Goal: Task Accomplishment & Management: Use online tool/utility

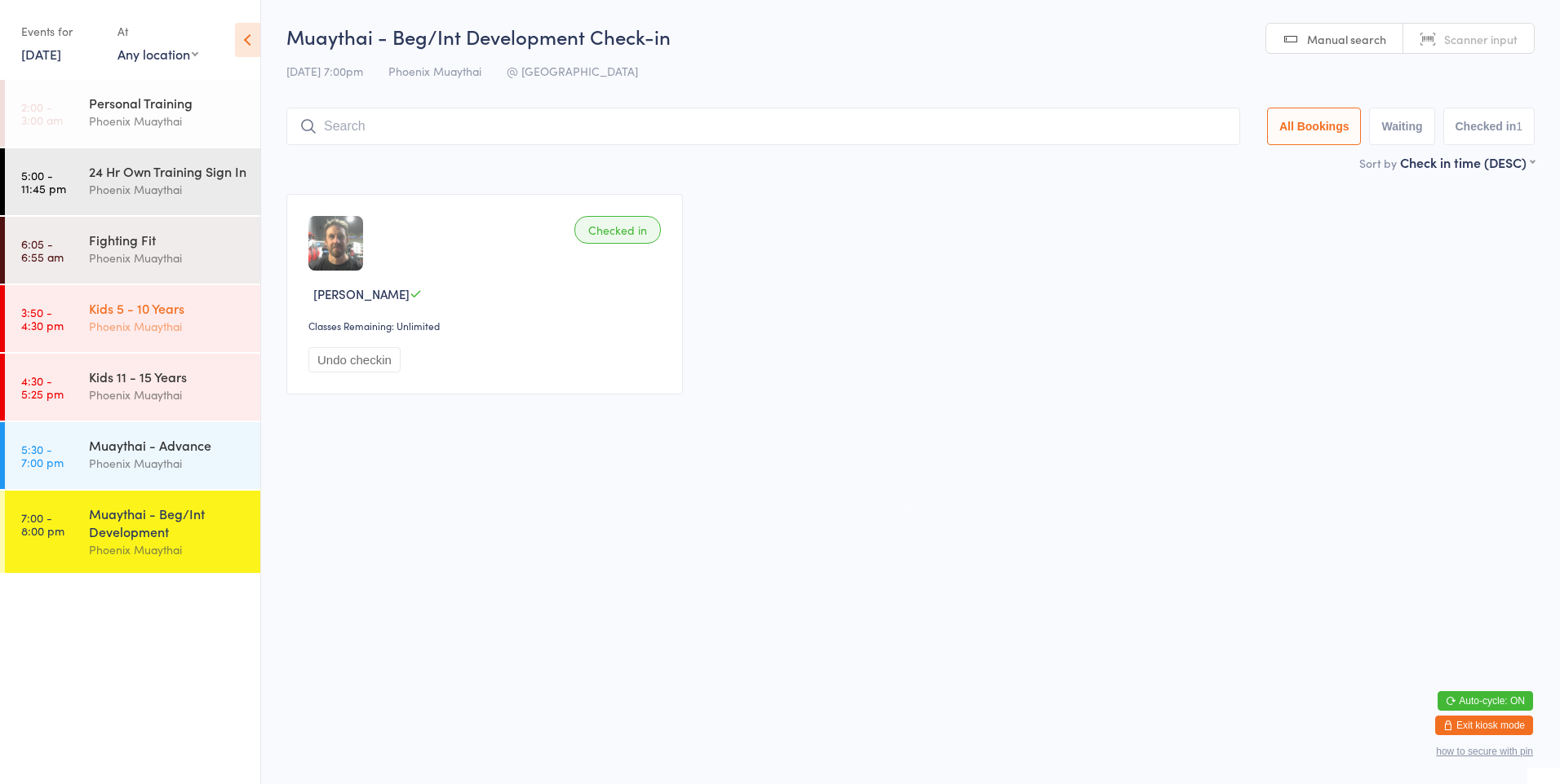
click at [175, 317] on div "Kids 5 - 10 Years" at bounding box center [168, 308] width 157 height 18
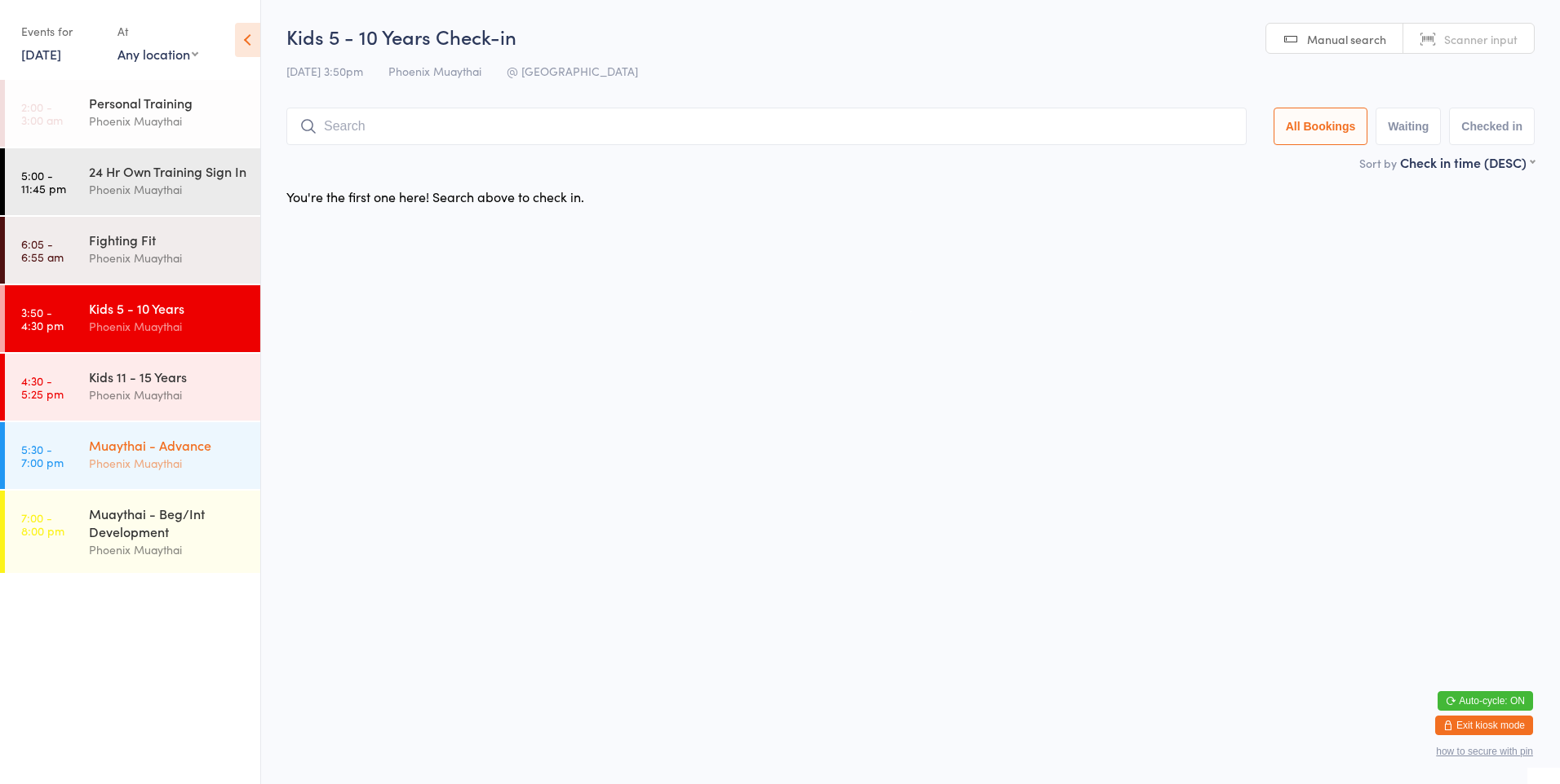
click at [159, 451] on div "Muaythai - Advance Phoenix Muaythai" at bounding box center [175, 454] width 172 height 65
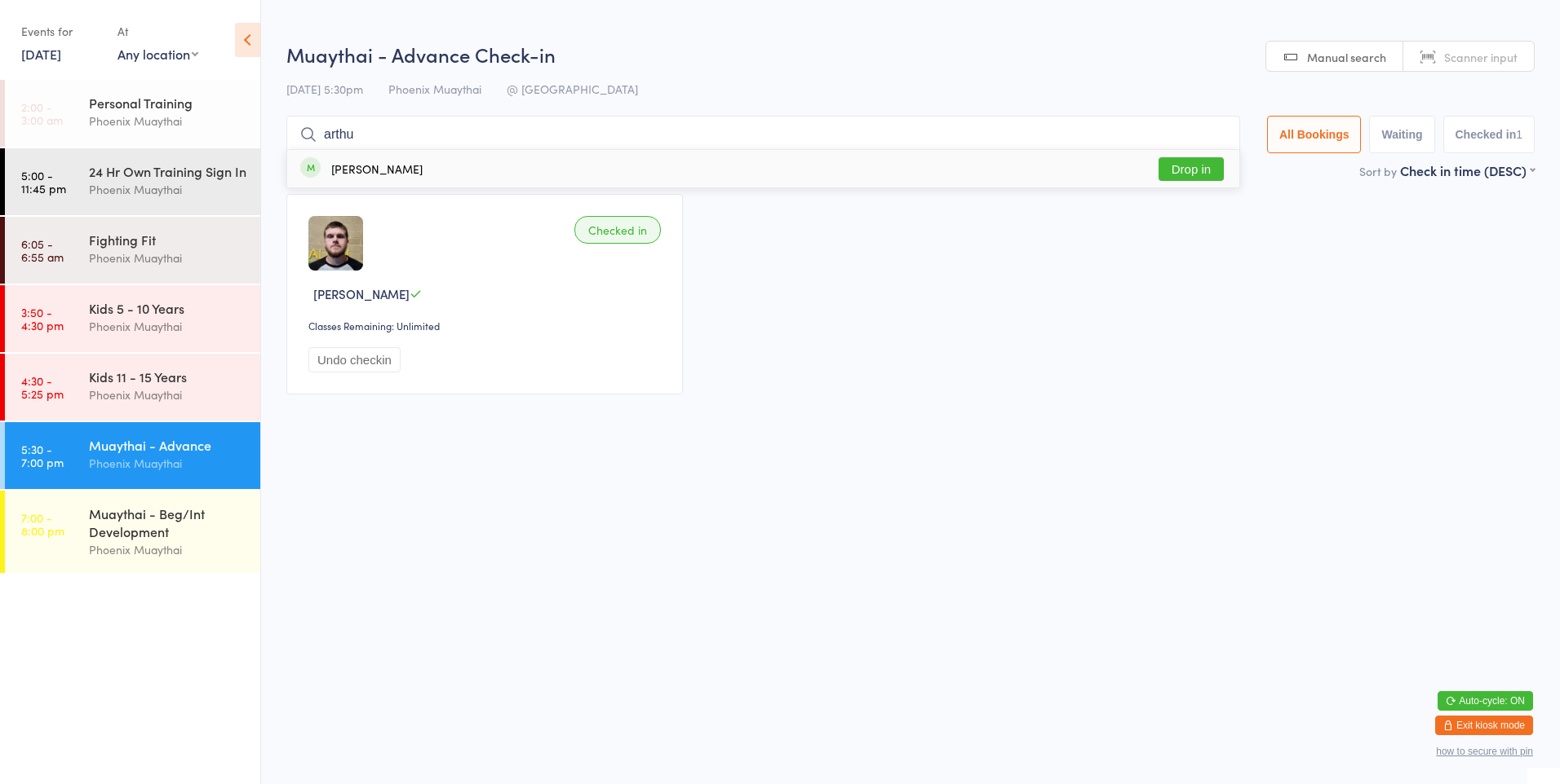
type input "arthu"
click at [346, 166] on div "[PERSON_NAME]" at bounding box center [376, 168] width 91 height 13
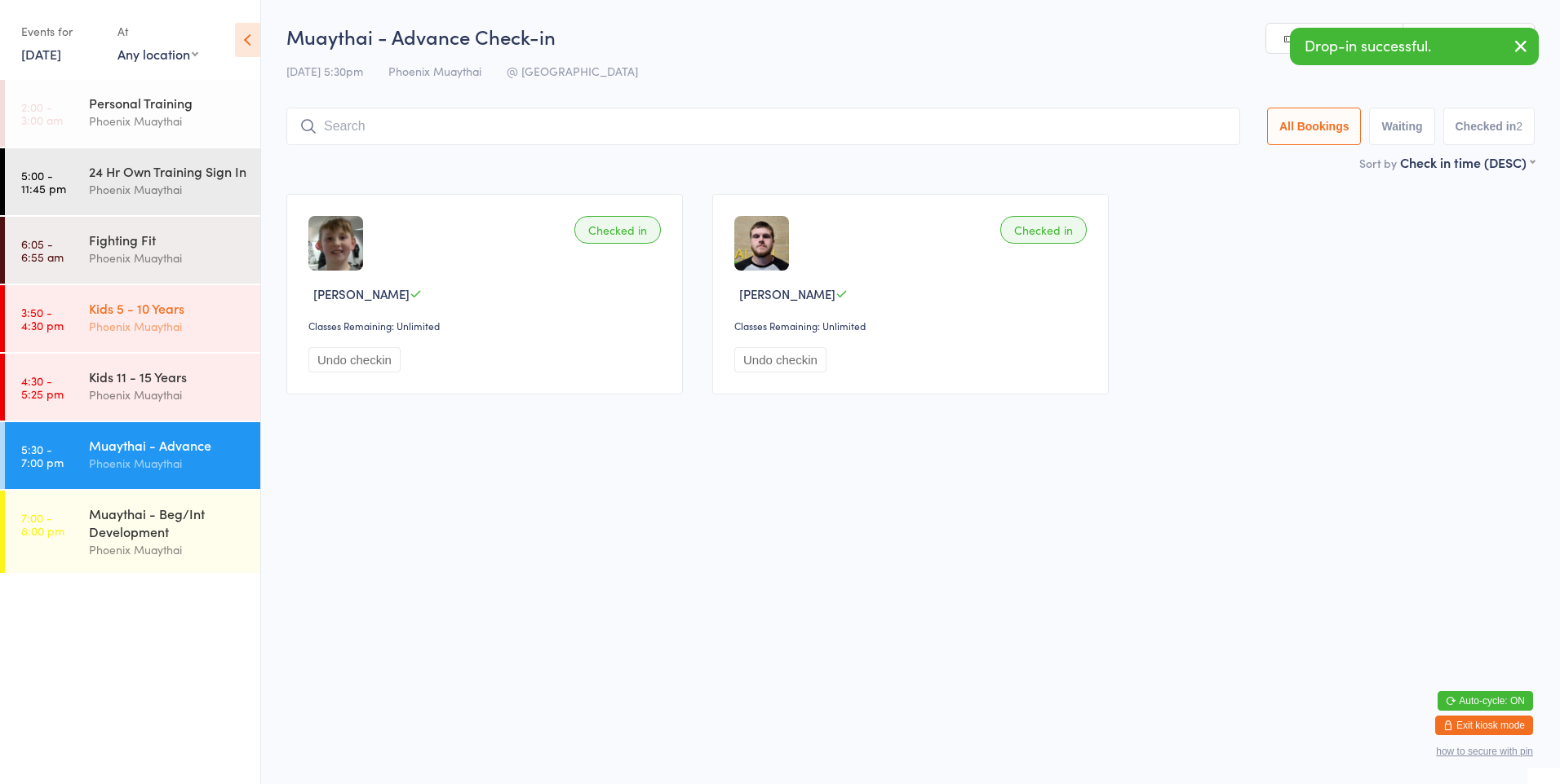
click at [206, 316] on div "Kids 5 - 10 Years" at bounding box center [168, 308] width 157 height 18
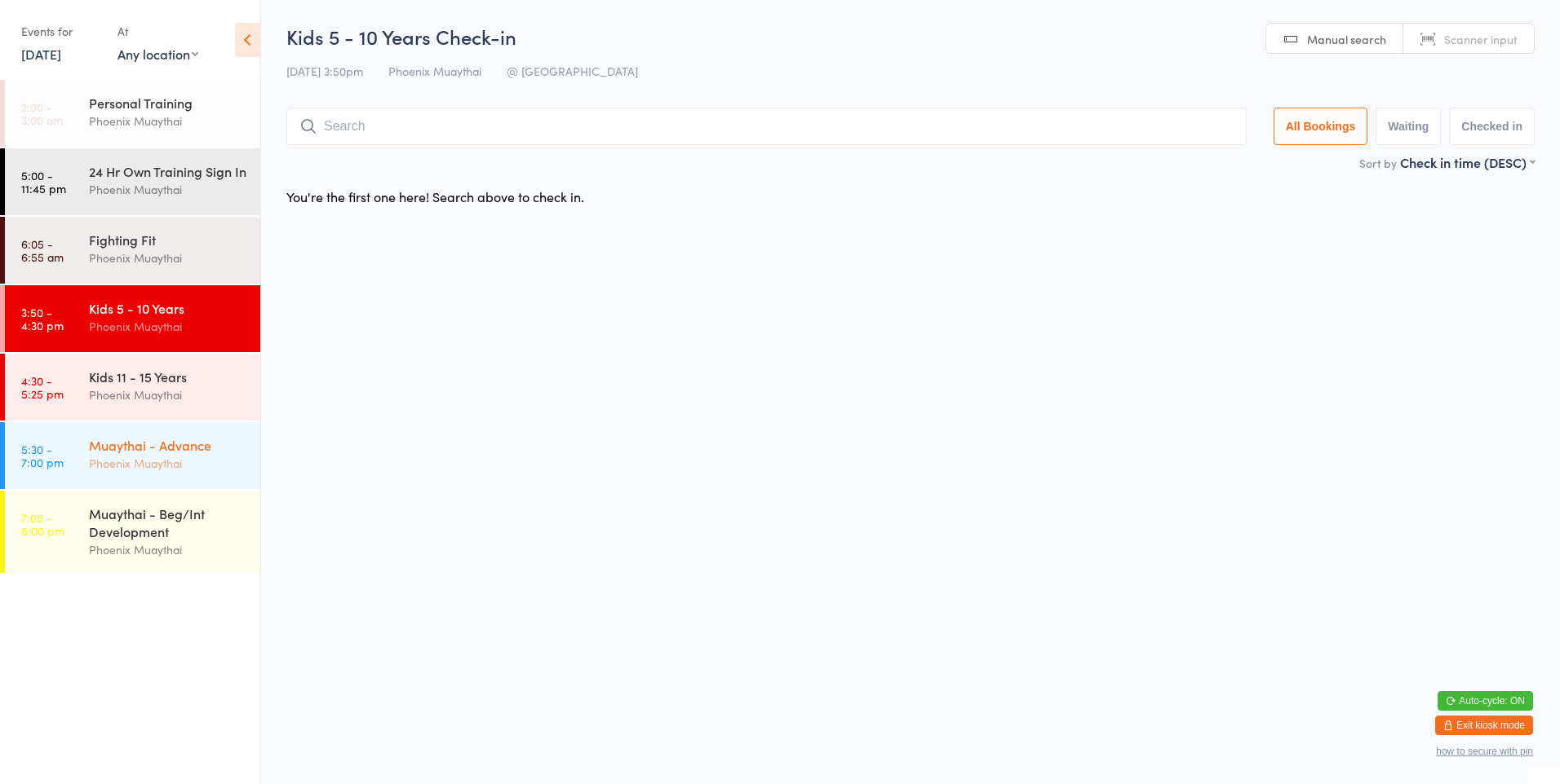
click at [164, 487] on div "Muaythai - Advance Phoenix Muaythai" at bounding box center [175, 454] width 172 height 65
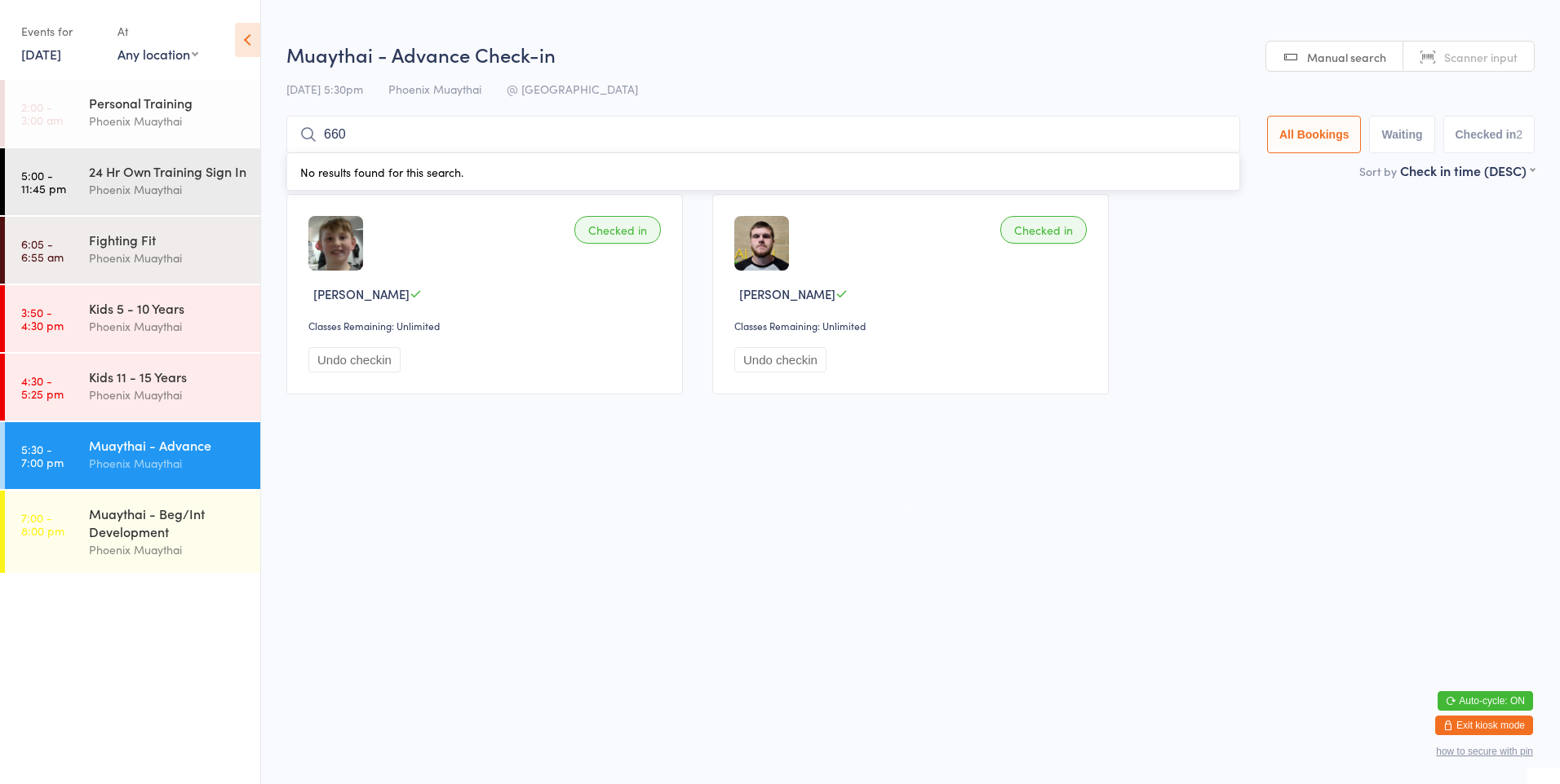
type input "6607"
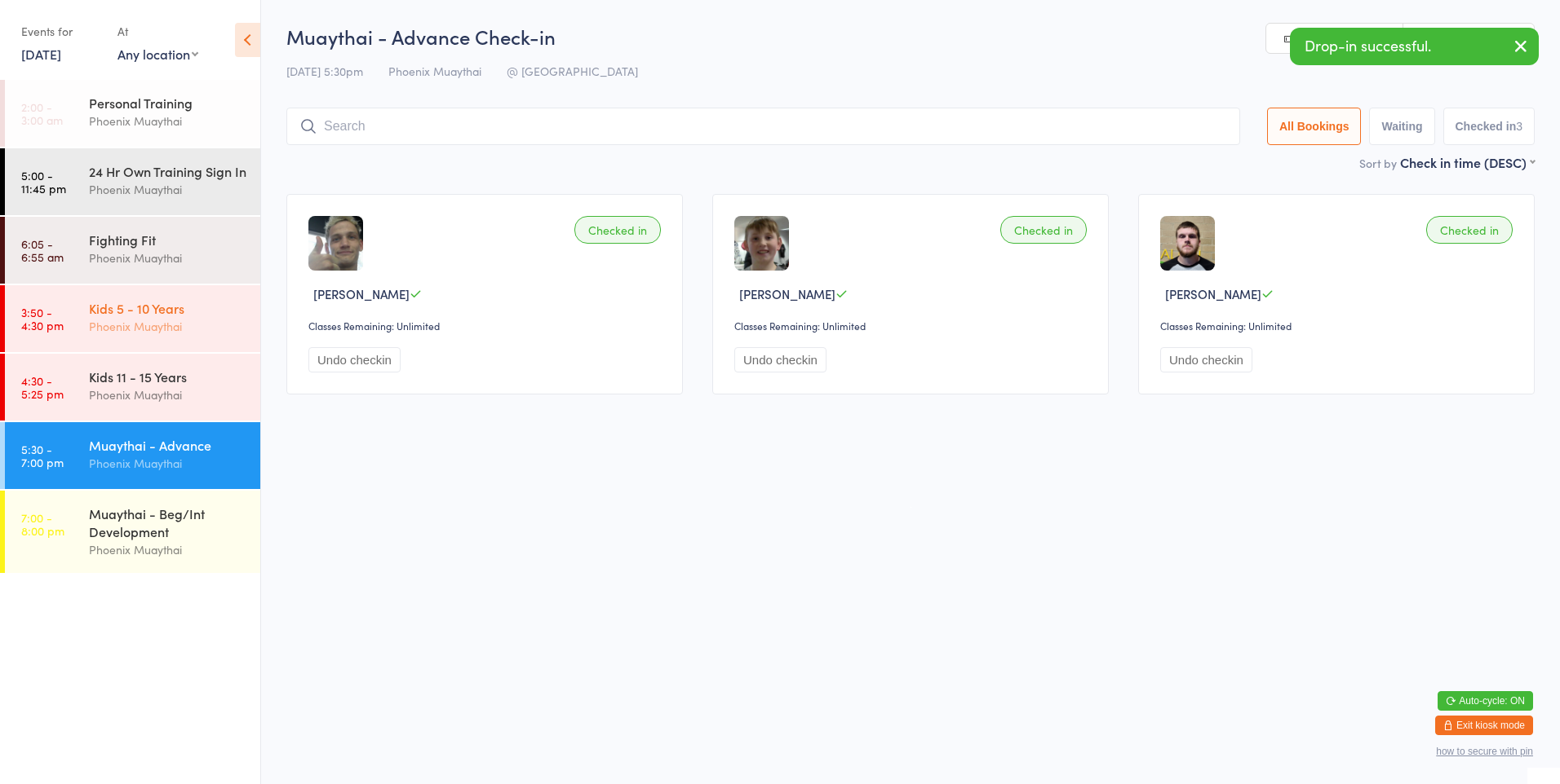
click at [135, 316] on div "Kids 5 - 10 Years" at bounding box center [168, 308] width 157 height 18
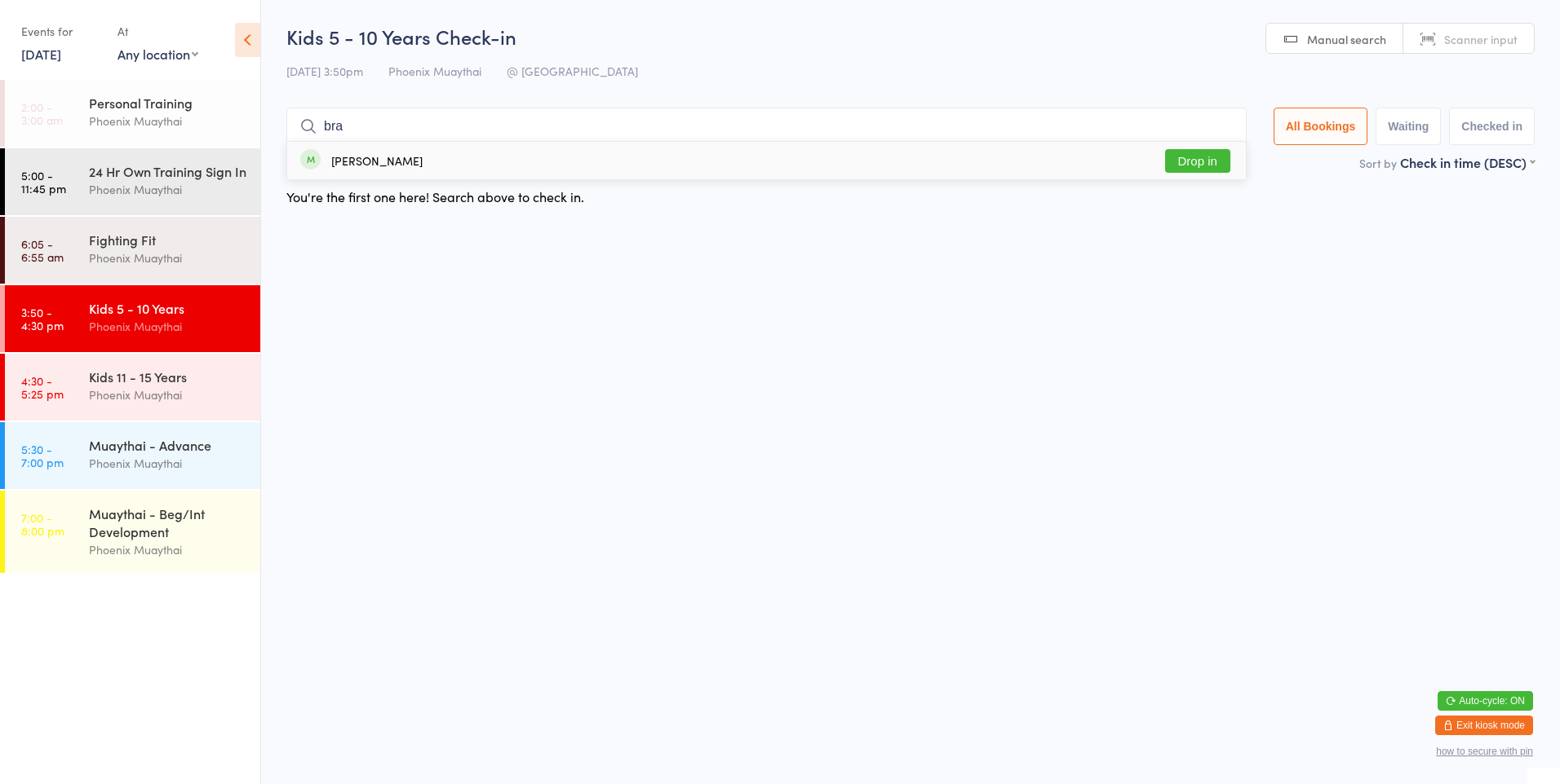
type input "bra"
click at [953, 149] on div "[PERSON_NAME] Drop in" at bounding box center [767, 161] width 958 height 37
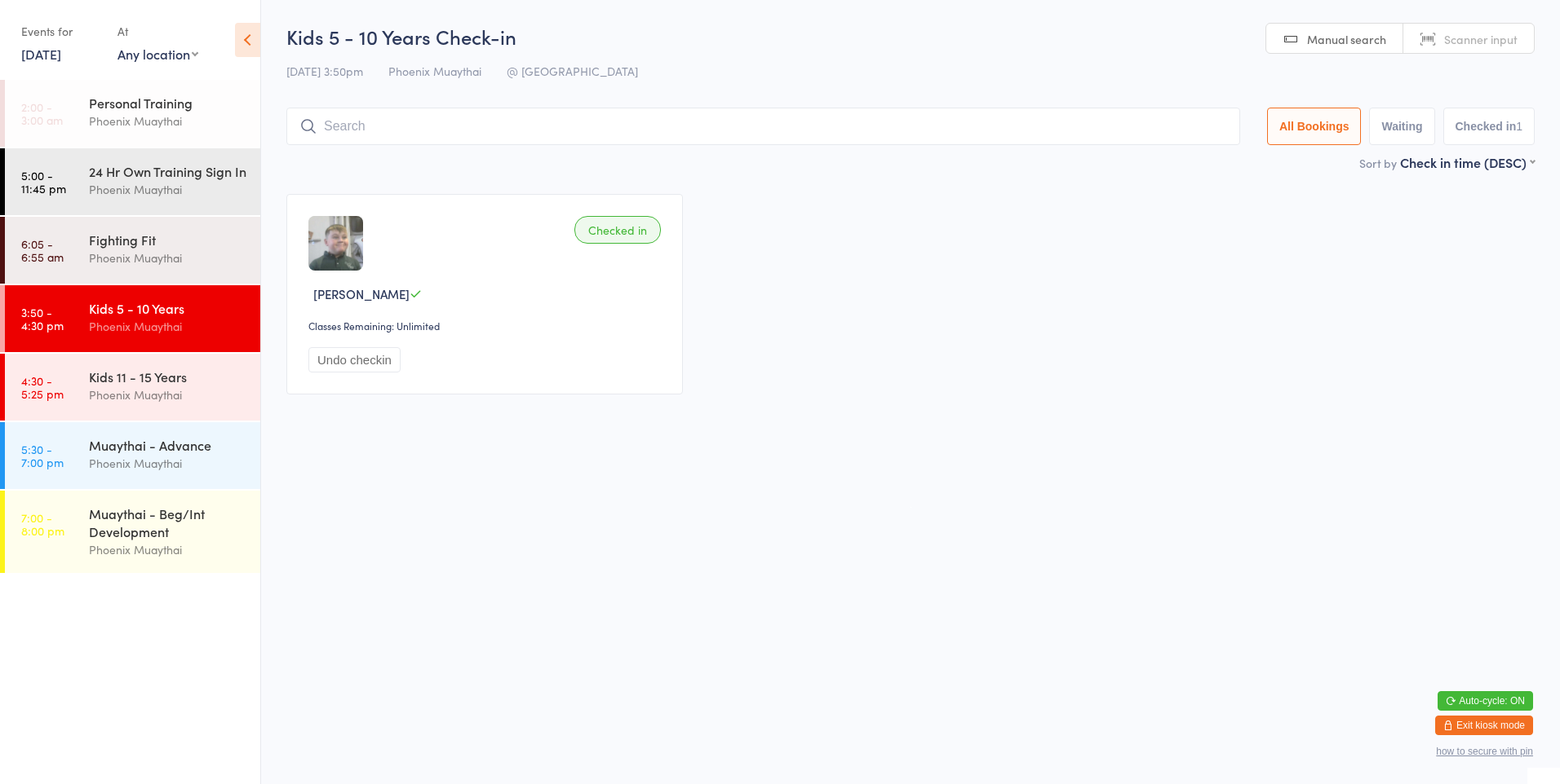
click at [335, 129] on input "search" at bounding box center [763, 127] width 953 height 37
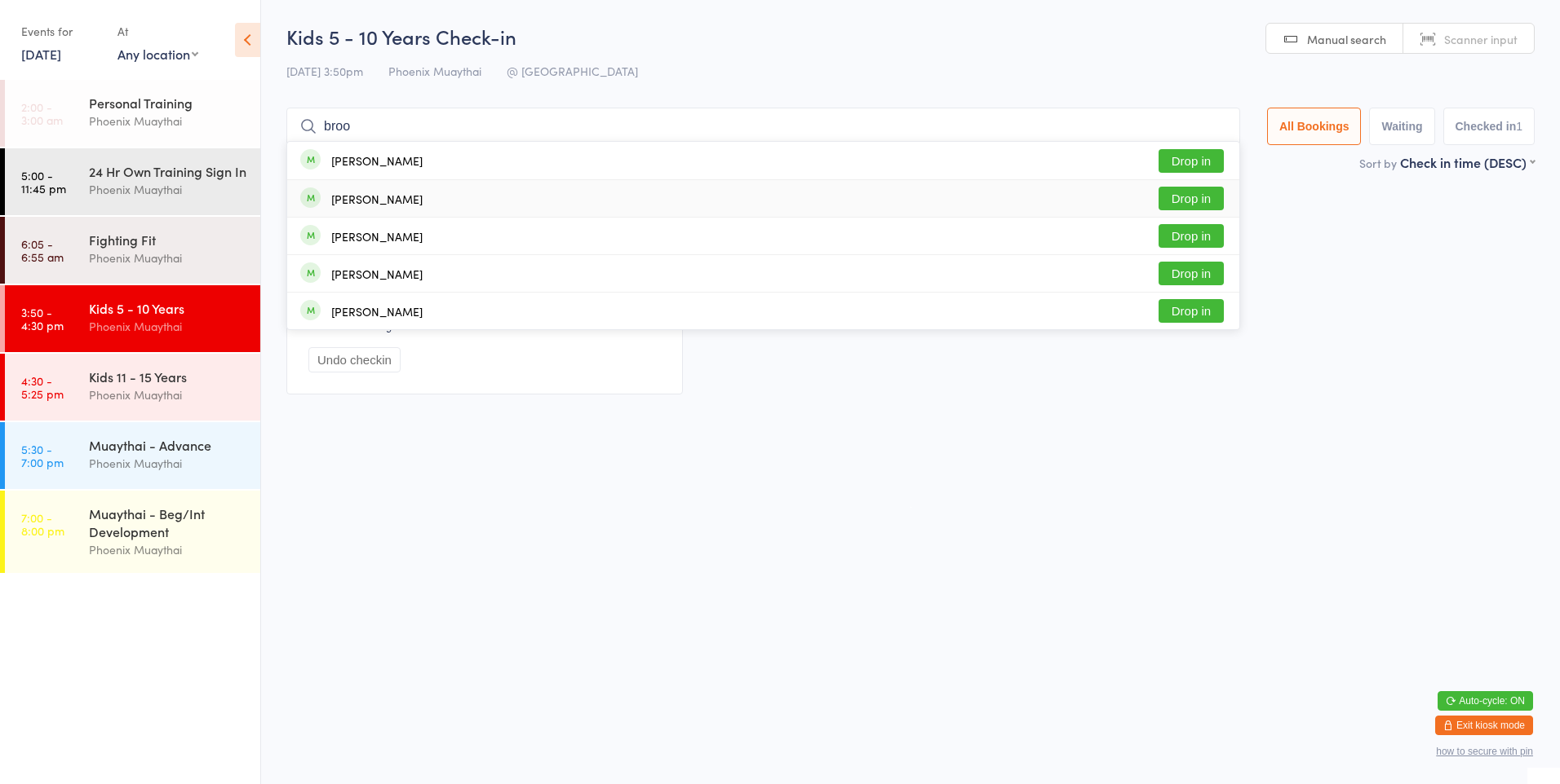
type input "broo"
click at [353, 186] on div "[PERSON_NAME] Drop in" at bounding box center [764, 198] width 952 height 36
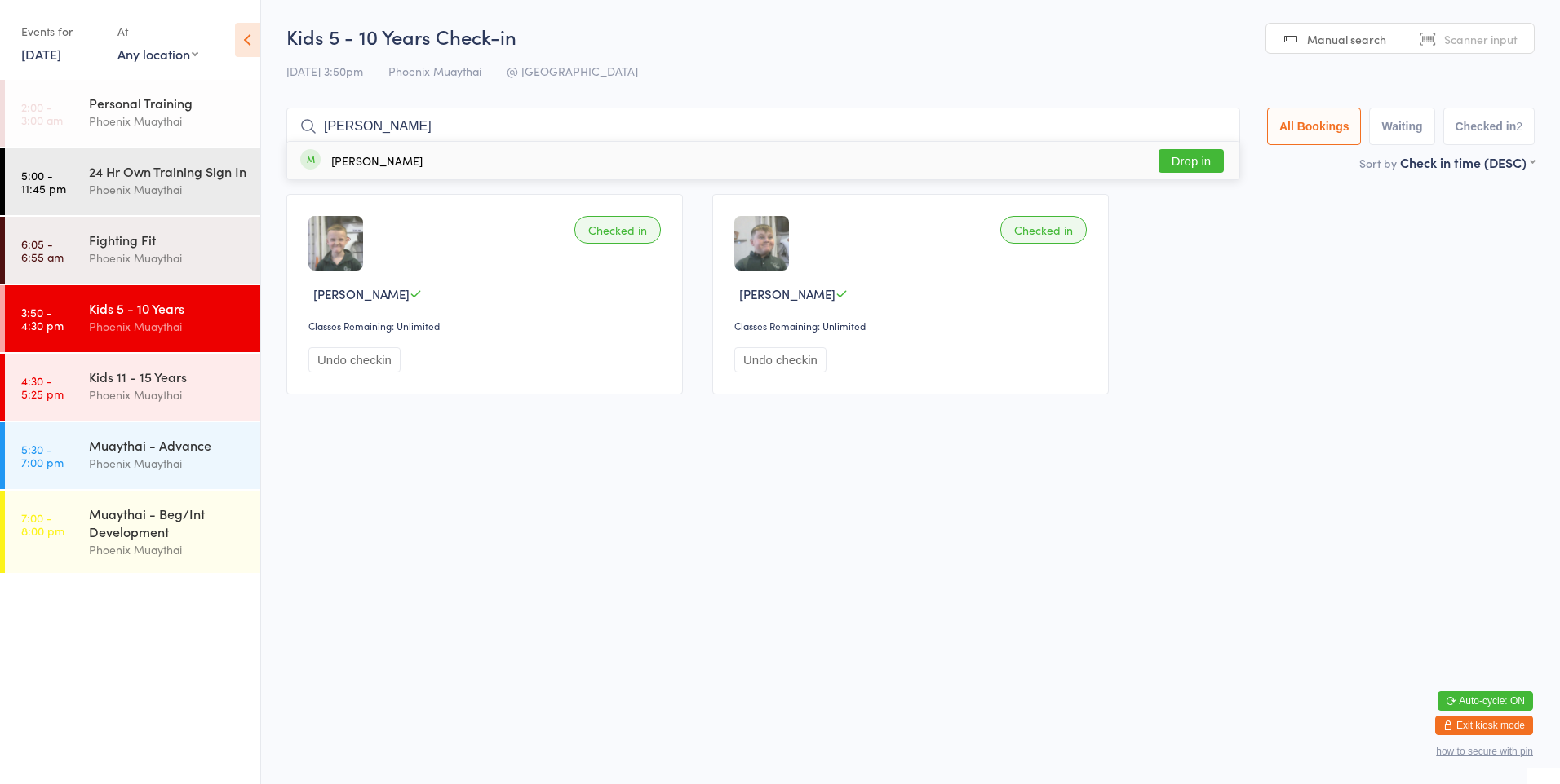
type input "[PERSON_NAME]"
click at [368, 162] on div "[PERSON_NAME]" at bounding box center [376, 160] width 91 height 13
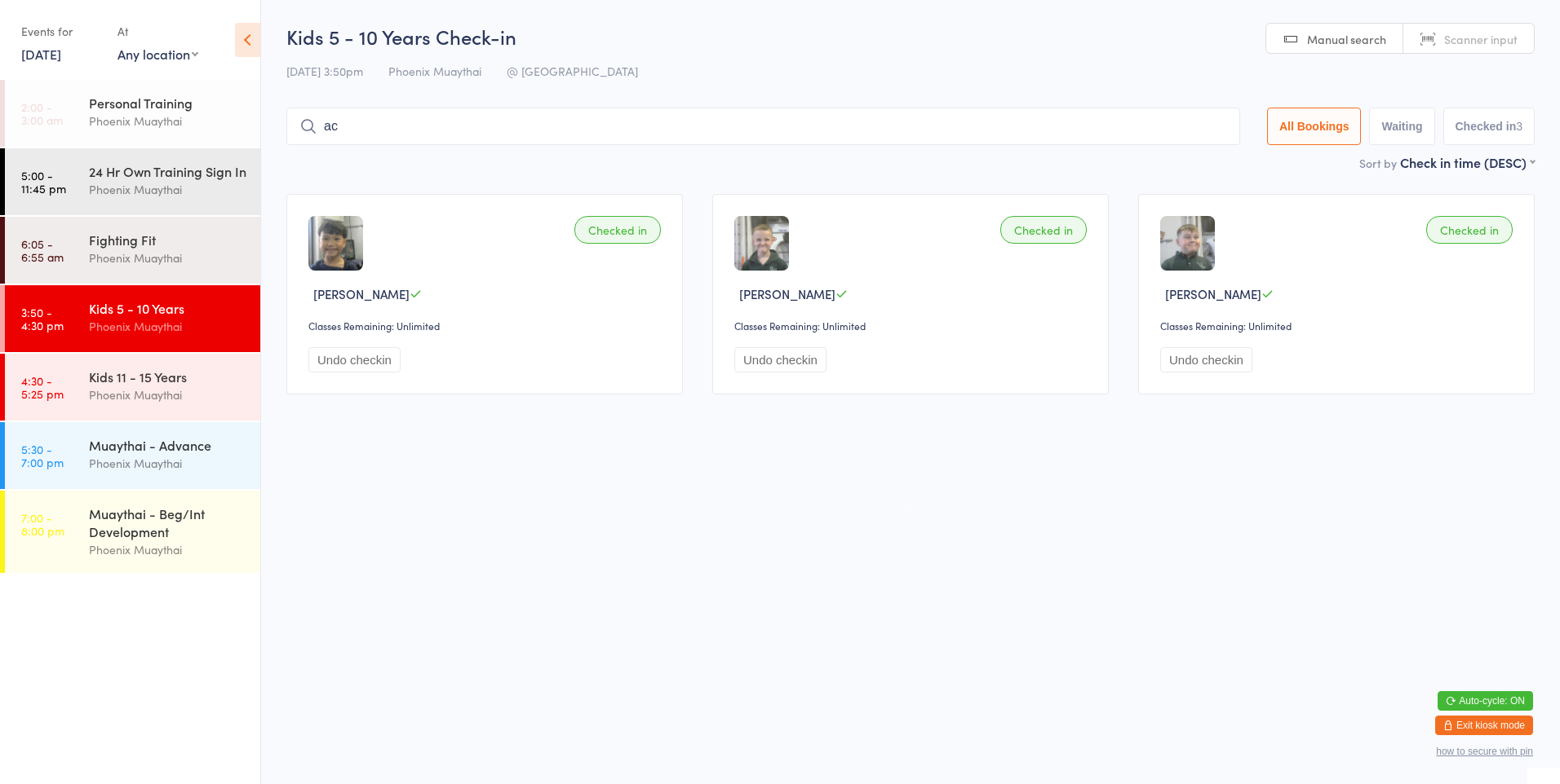
type input "a"
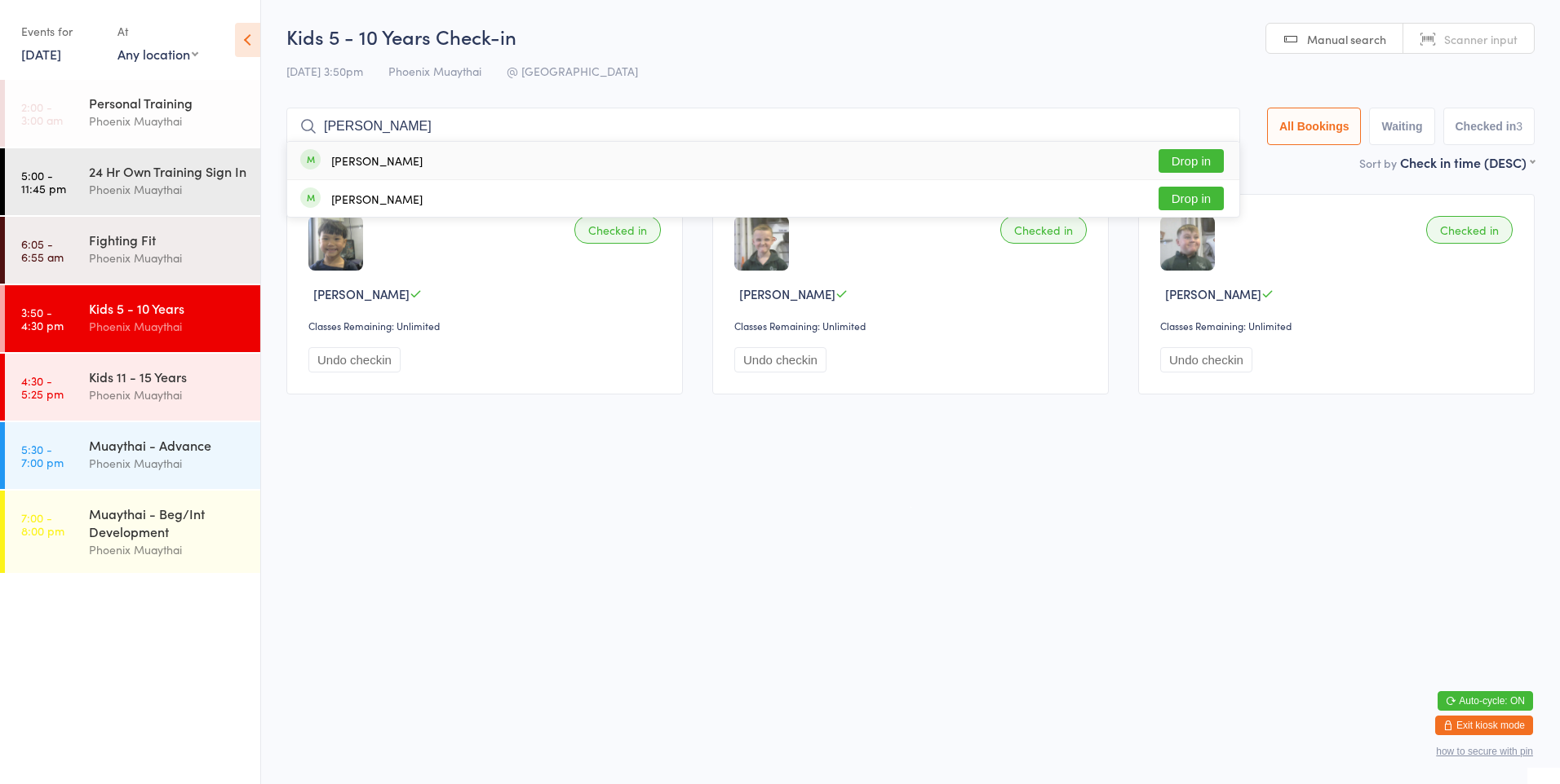
type input "[PERSON_NAME]"
click at [1166, 153] on button "Drop in" at bounding box center [1191, 161] width 65 height 24
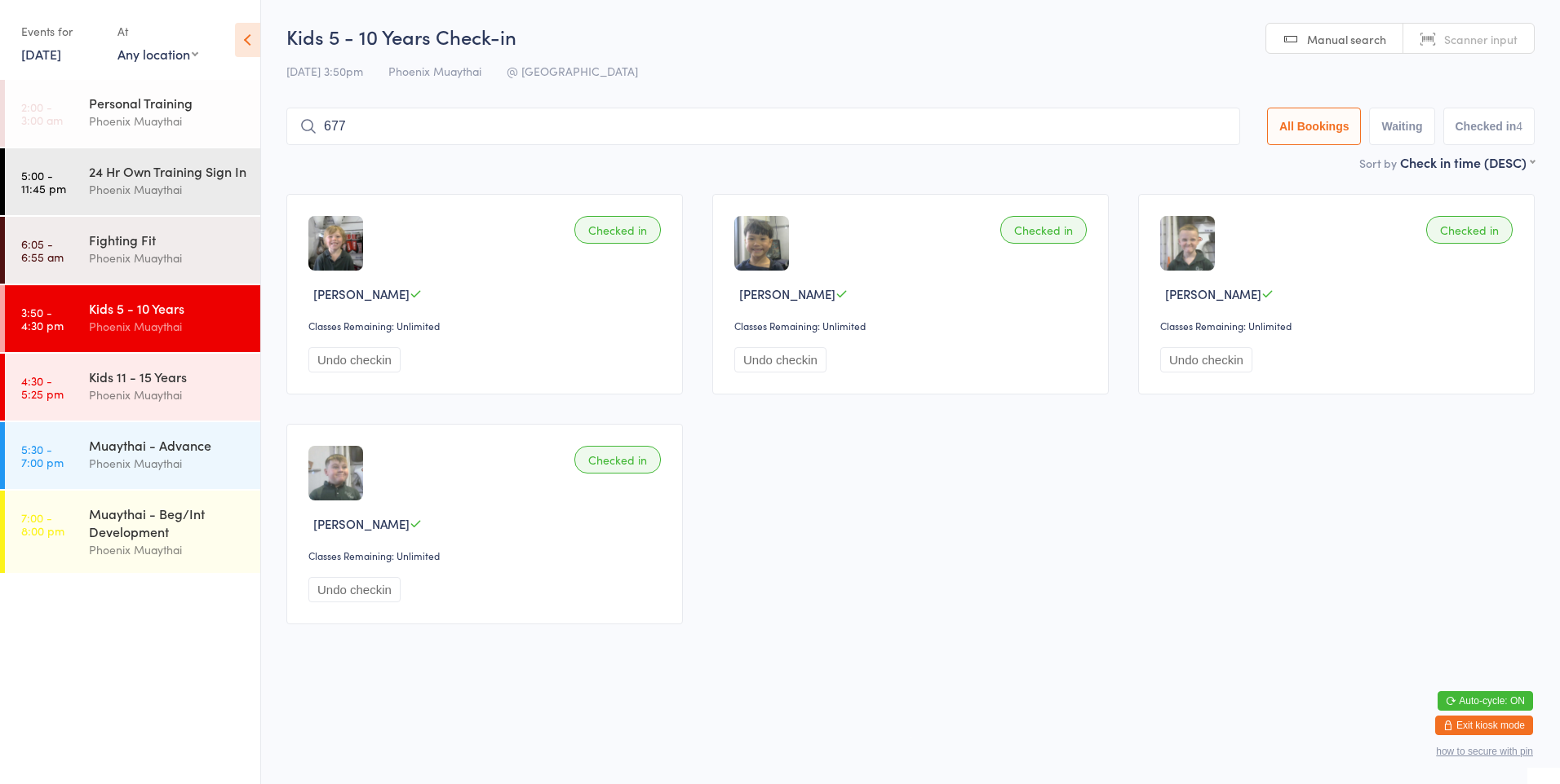
type input "6772"
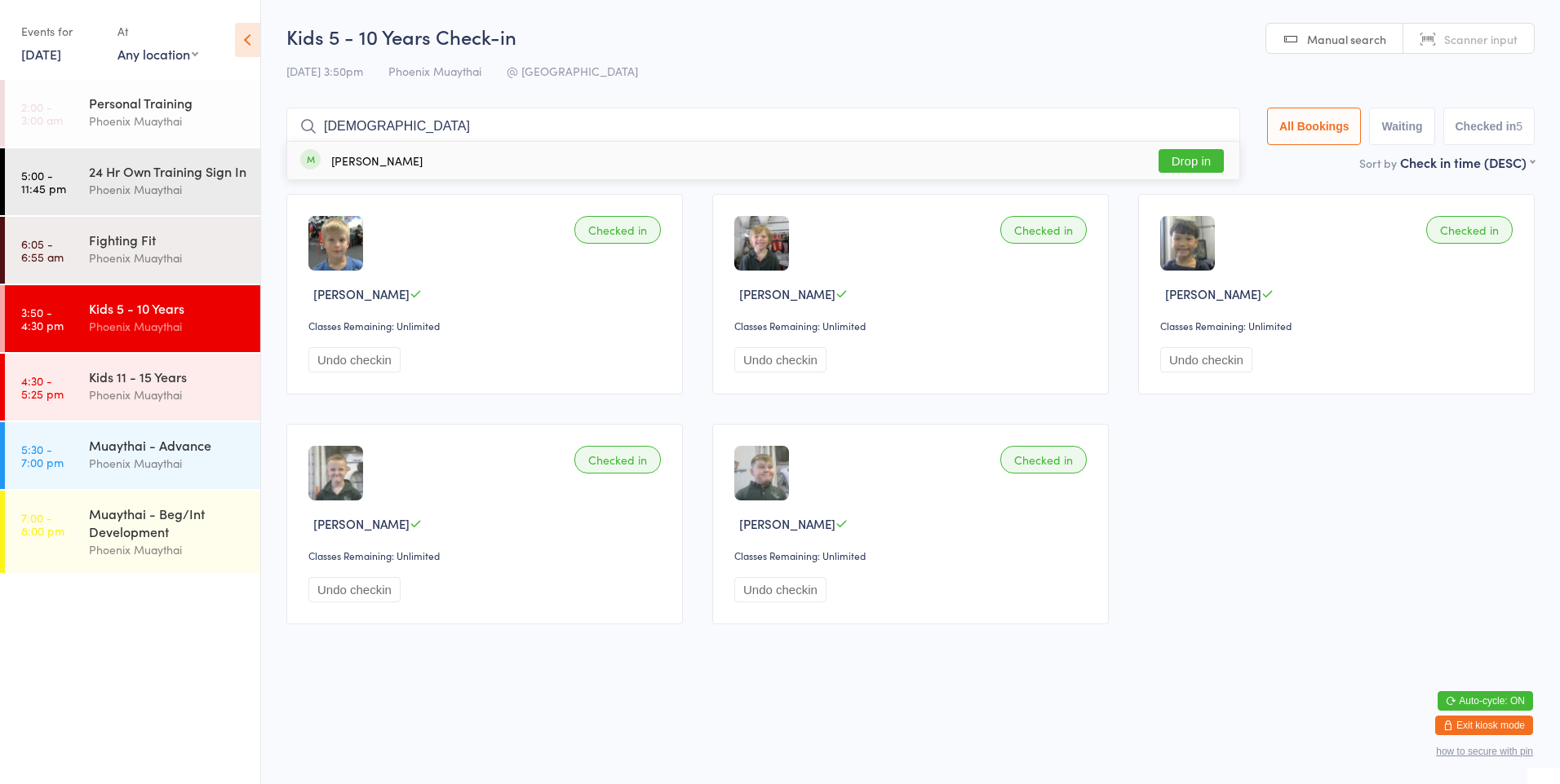
type input "[DEMOGRAPHIC_DATA]"
click at [1195, 170] on button "Drop in" at bounding box center [1191, 161] width 65 height 24
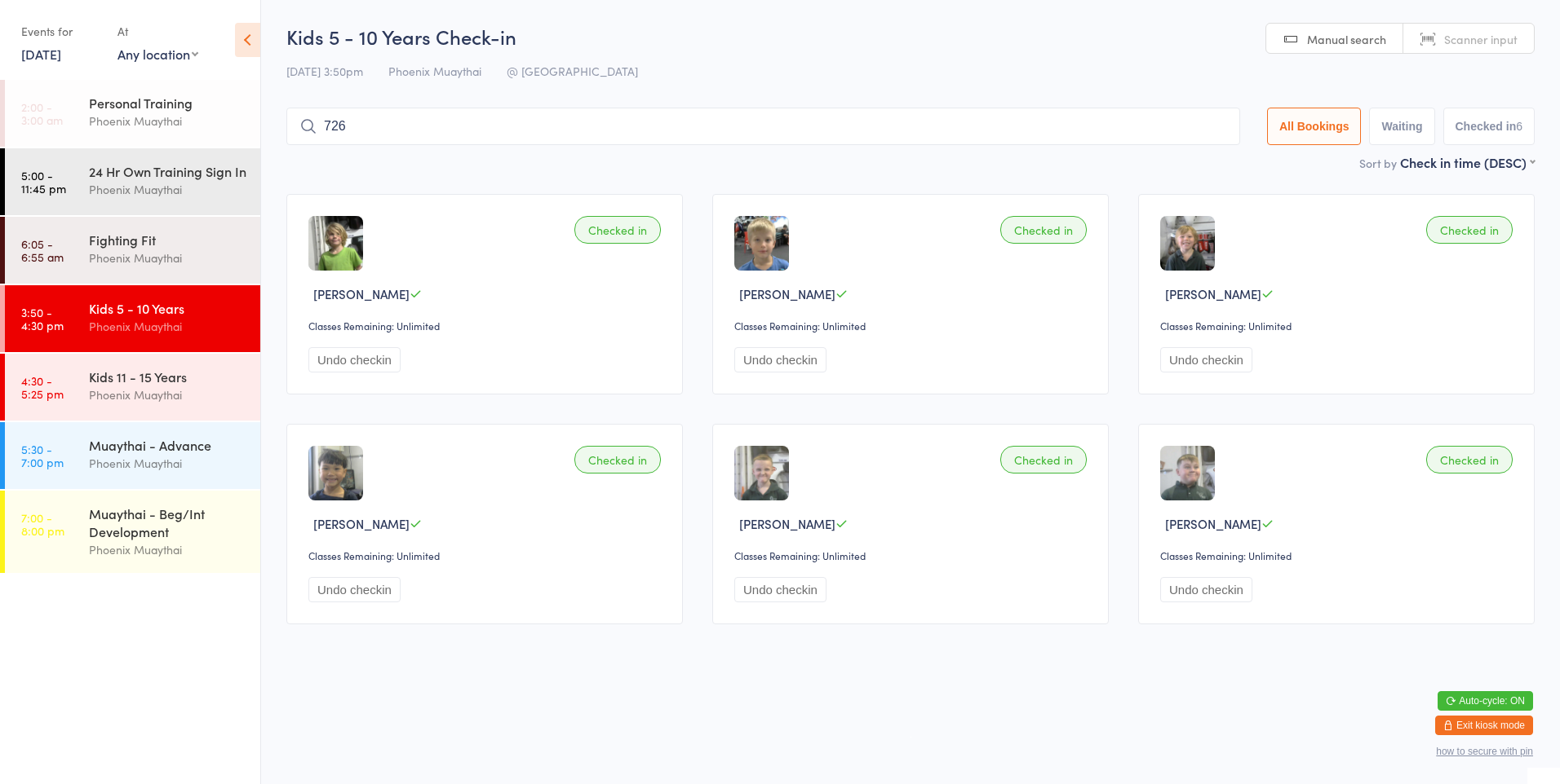
type input "7268"
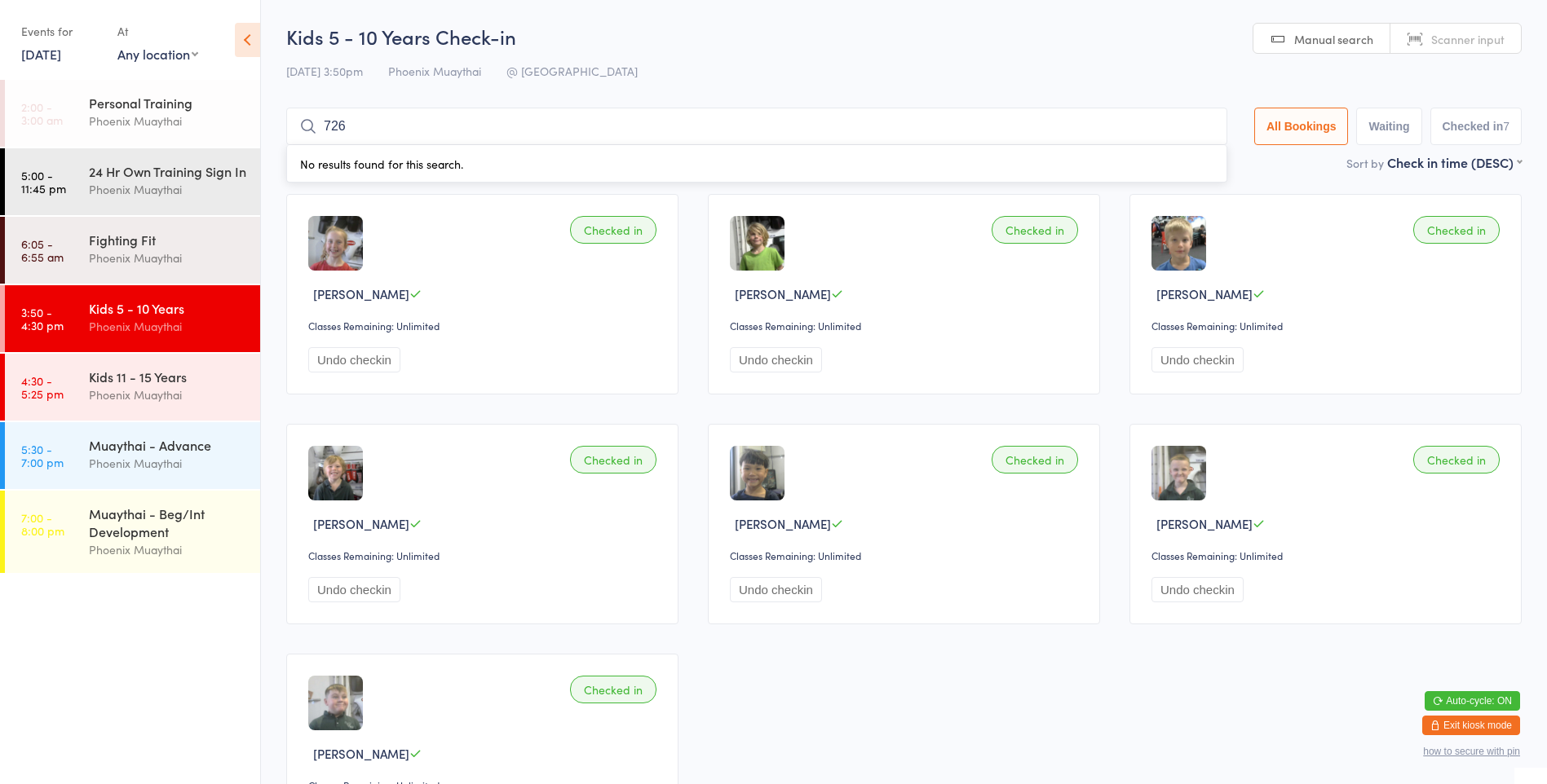
type input "7269"
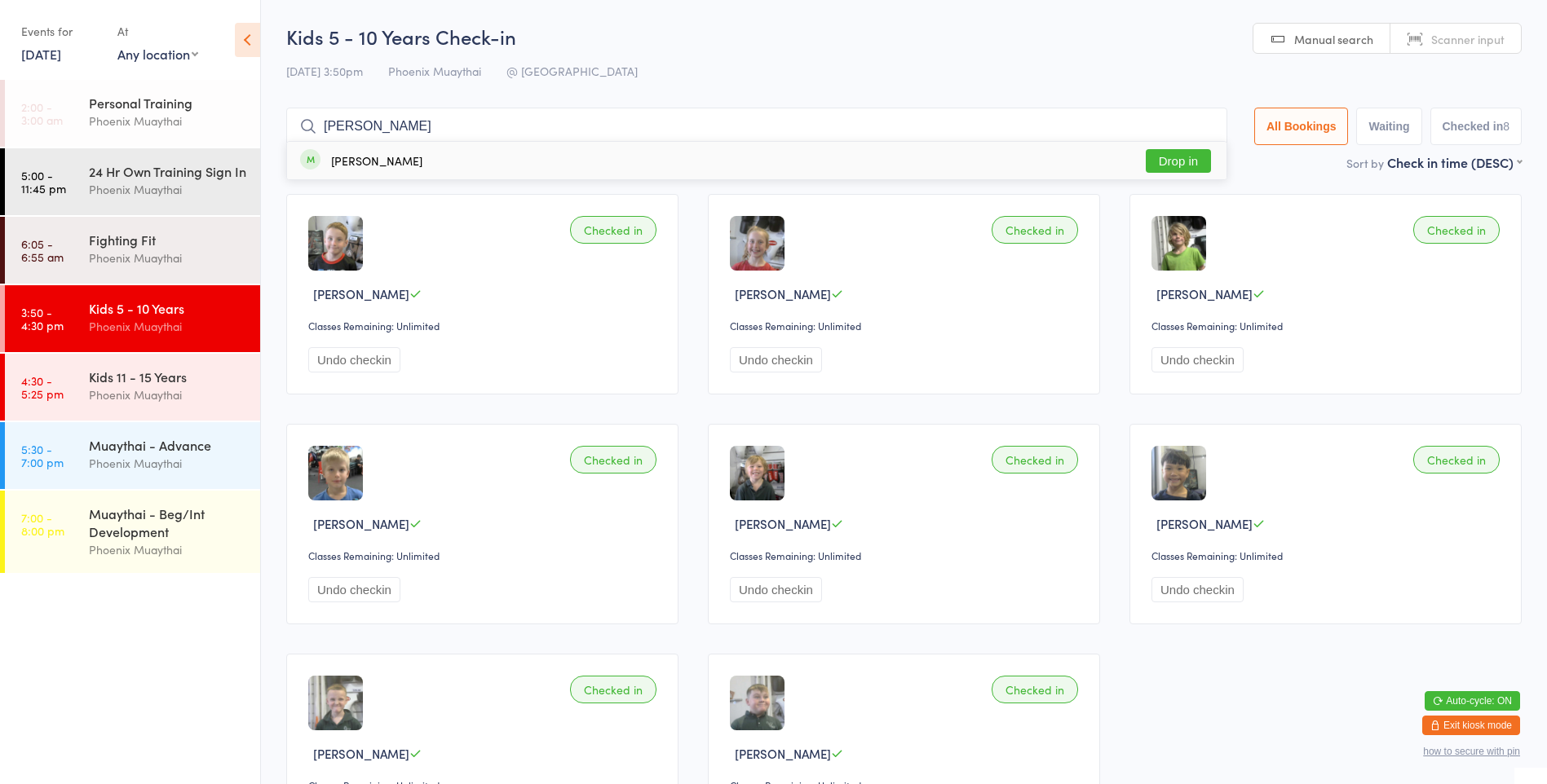
type input "[PERSON_NAME]"
click at [1193, 164] on button "Drop in" at bounding box center [1179, 161] width 65 height 24
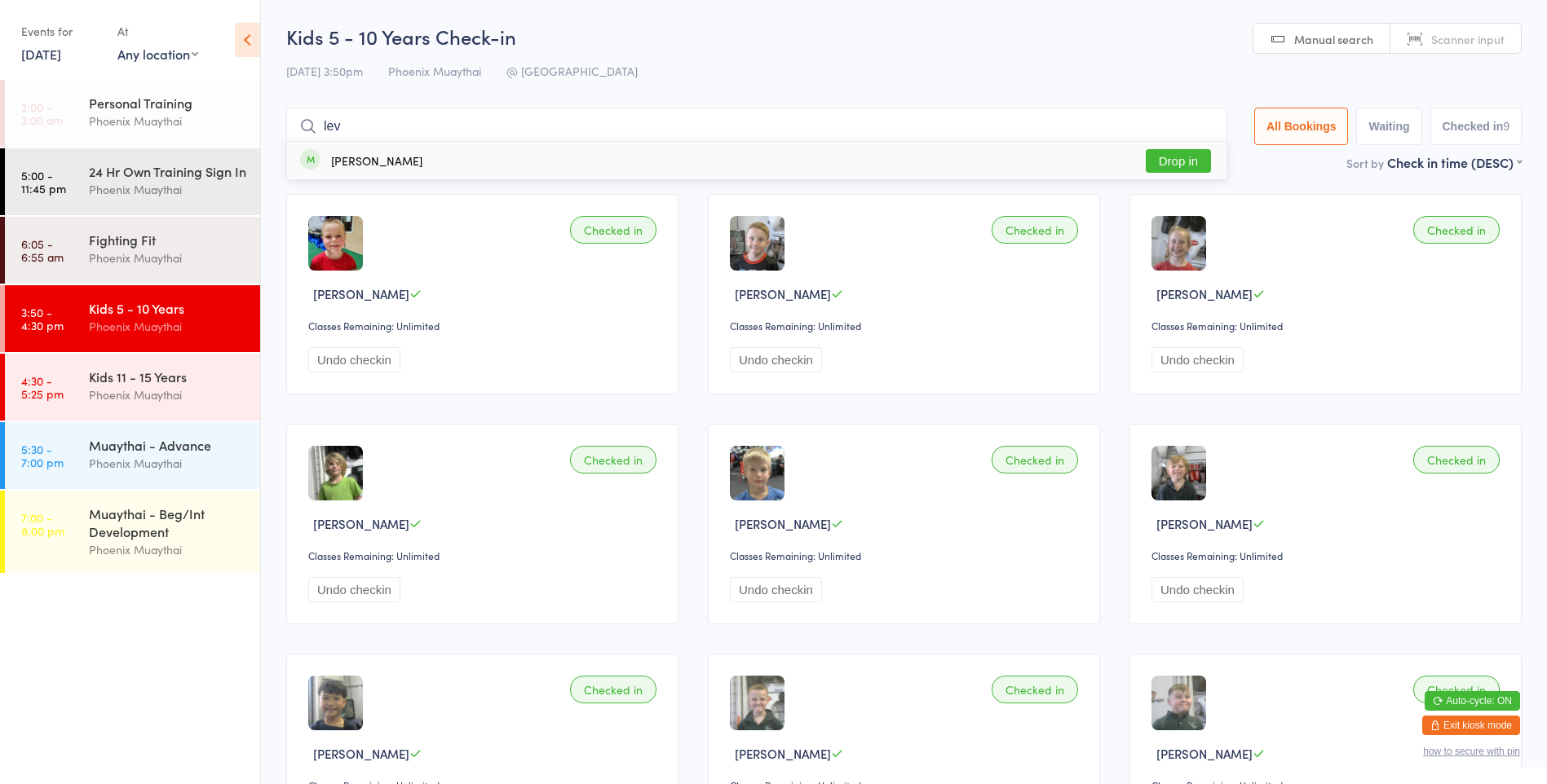
type input "lev"
click at [1186, 153] on button "Drop in" at bounding box center [1179, 161] width 65 height 24
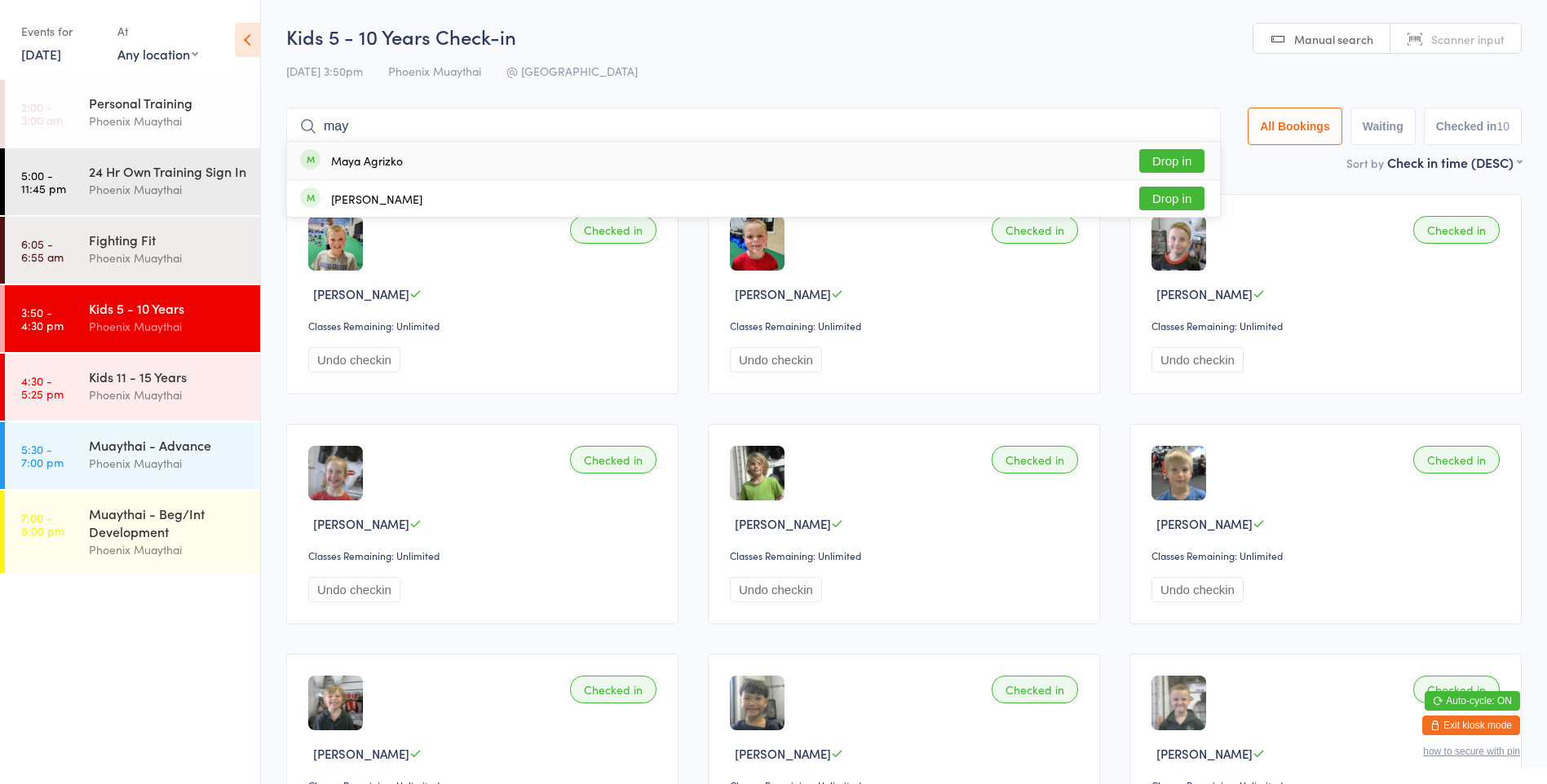
type input "may"
click at [1163, 155] on button "Drop in" at bounding box center [1172, 161] width 65 height 24
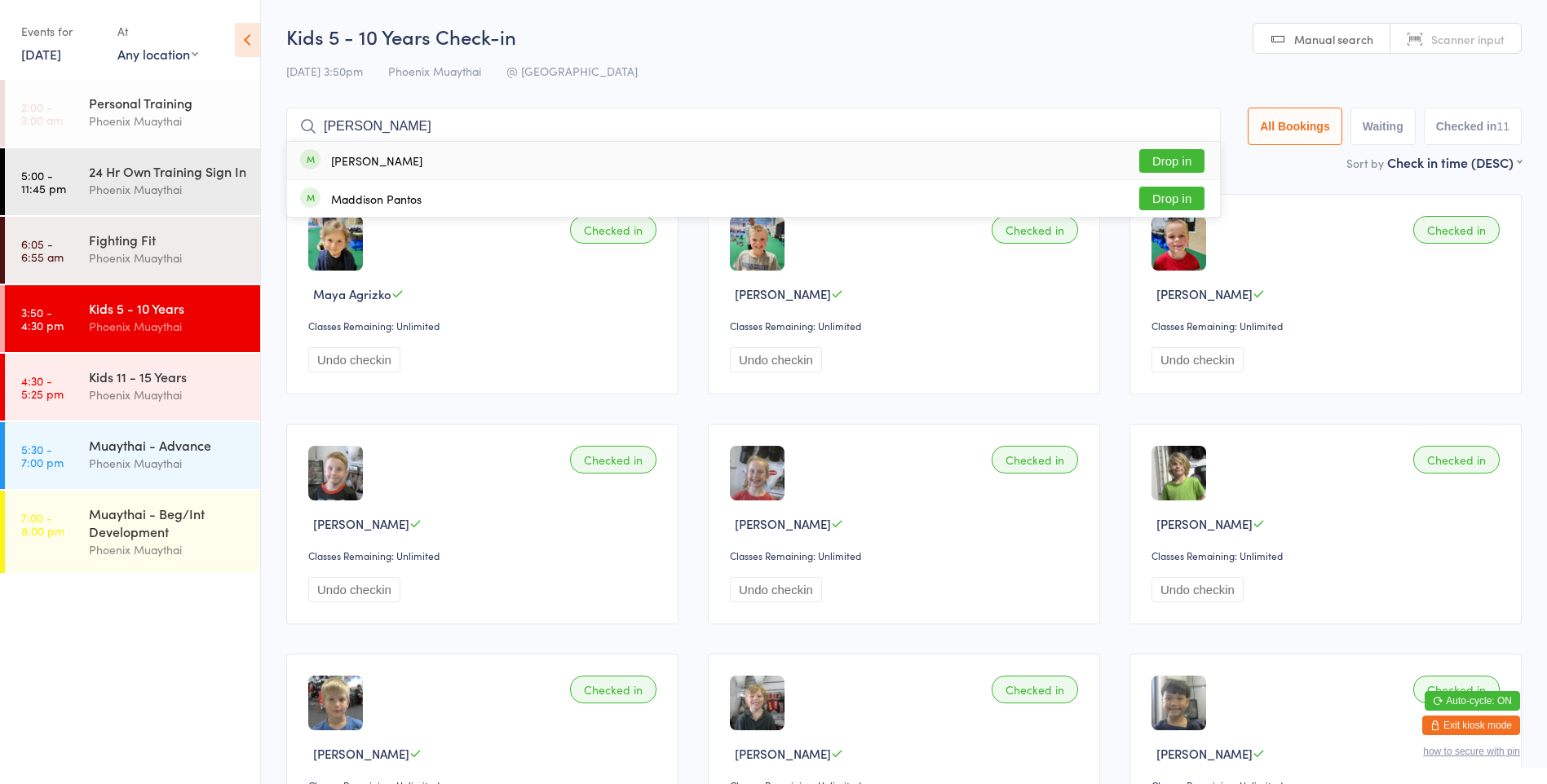
type input "[PERSON_NAME]"
drag, startPoint x: 1182, startPoint y: 155, endPoint x: 1108, endPoint y: 160, distance: 74.2
click at [1163, 155] on button "Drop in" at bounding box center [1172, 161] width 65 height 24
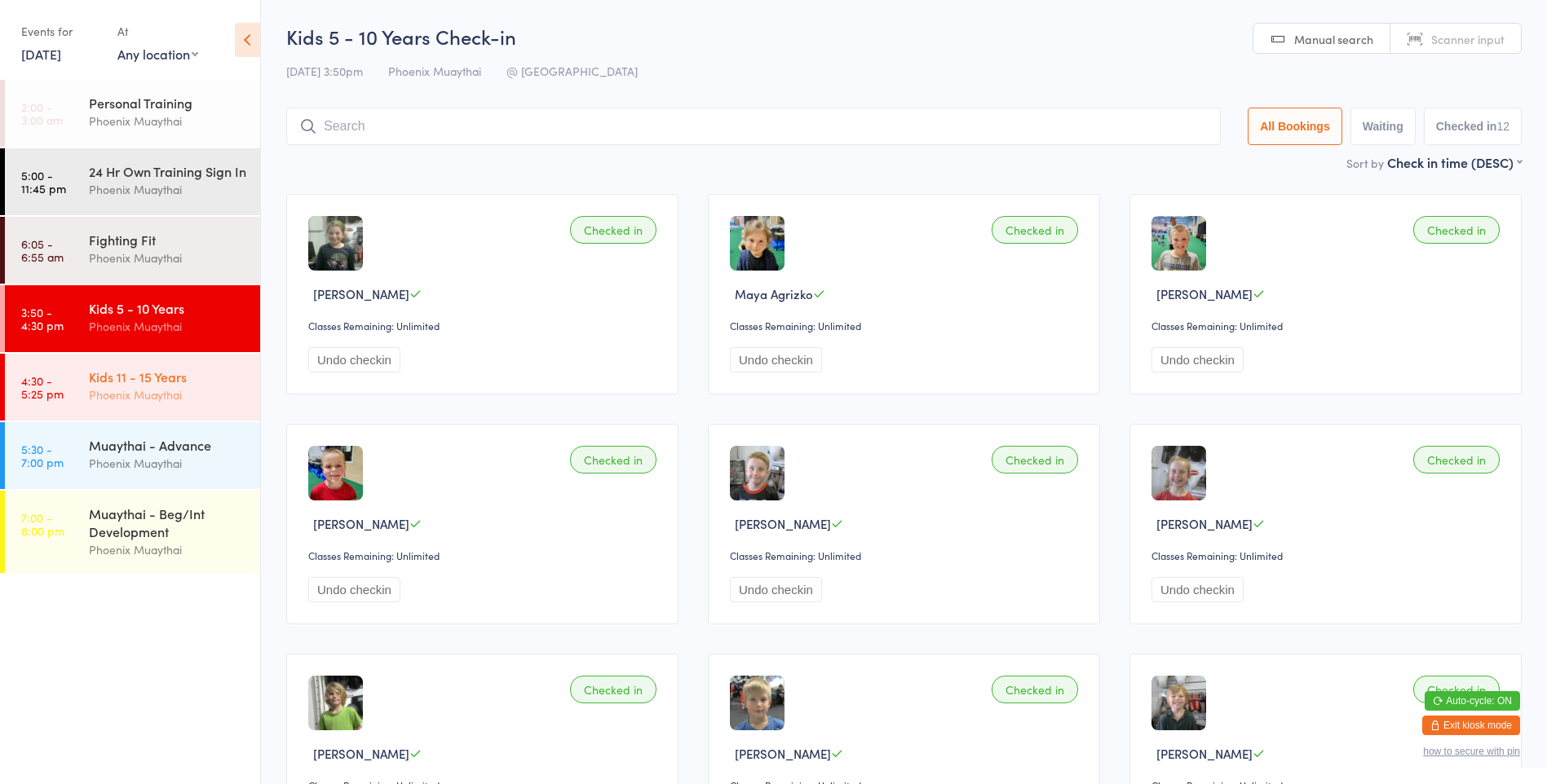
click at [127, 386] on div "Kids 11 - 15 Years" at bounding box center [168, 377] width 157 height 18
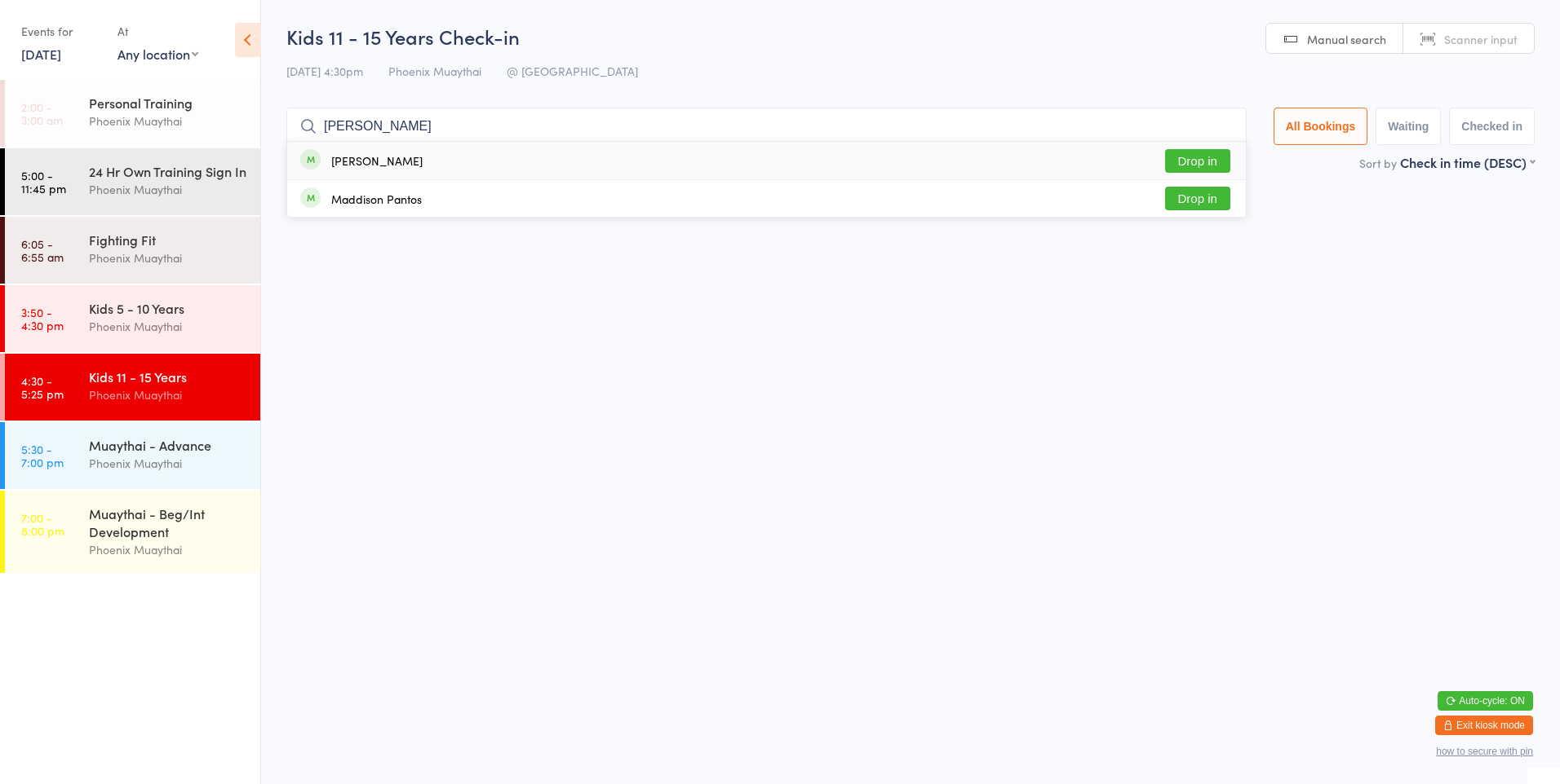
type input "[PERSON_NAME]"
click at [1203, 158] on button "Drop in" at bounding box center [1198, 161] width 65 height 24
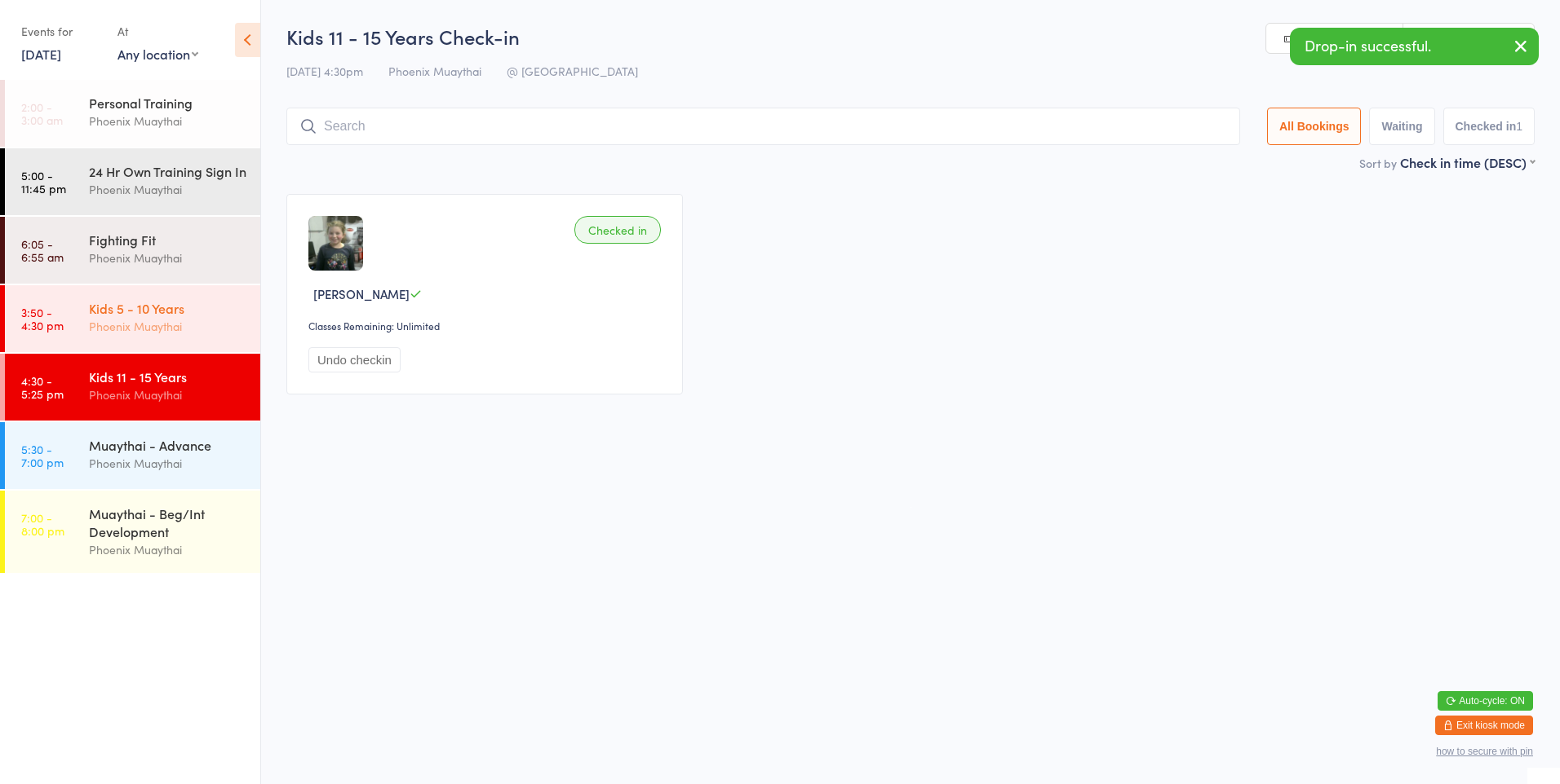
click at [147, 317] on div "Kids 5 - 10 Years" at bounding box center [168, 308] width 157 height 18
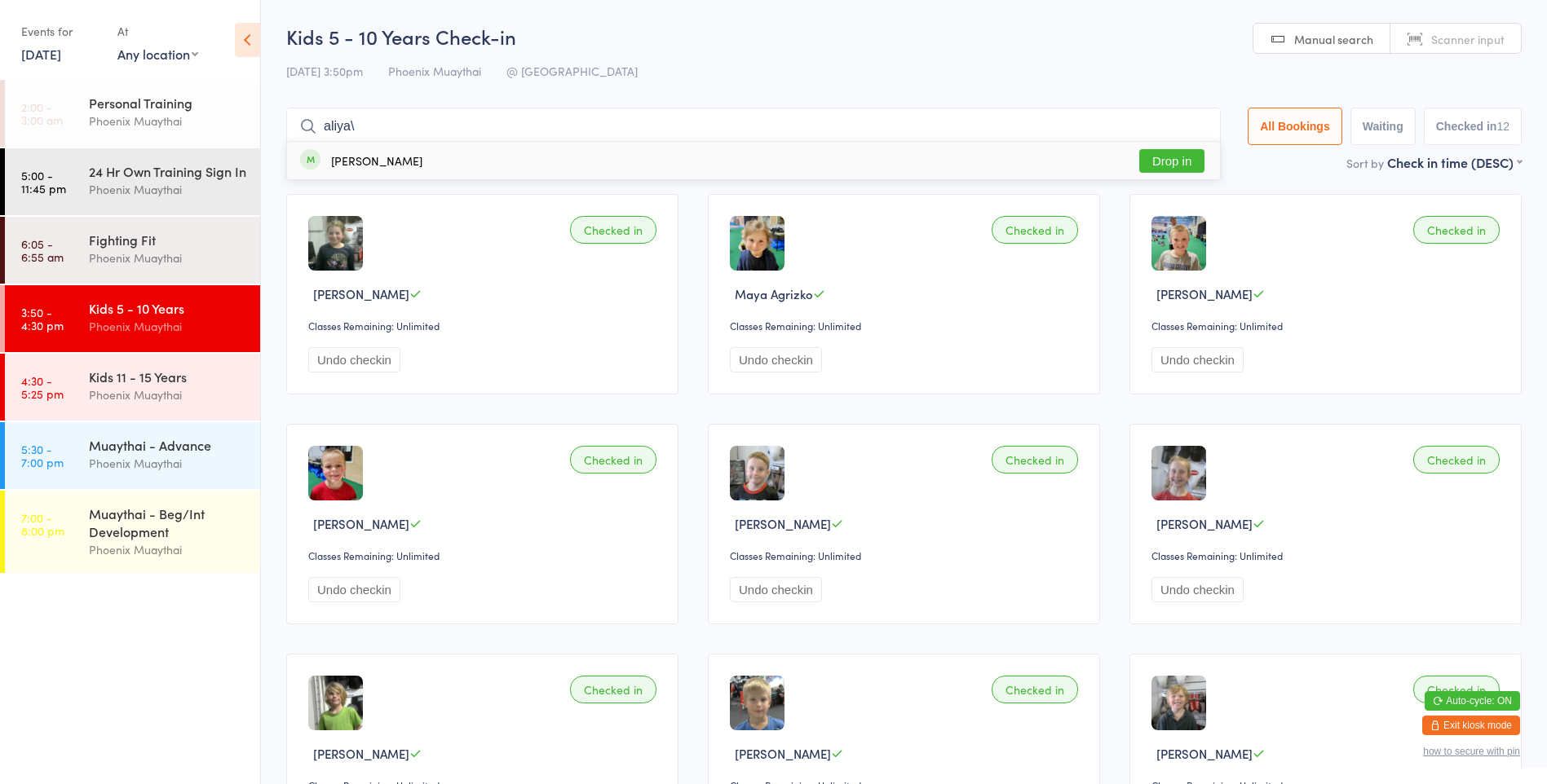
type input "aliya"
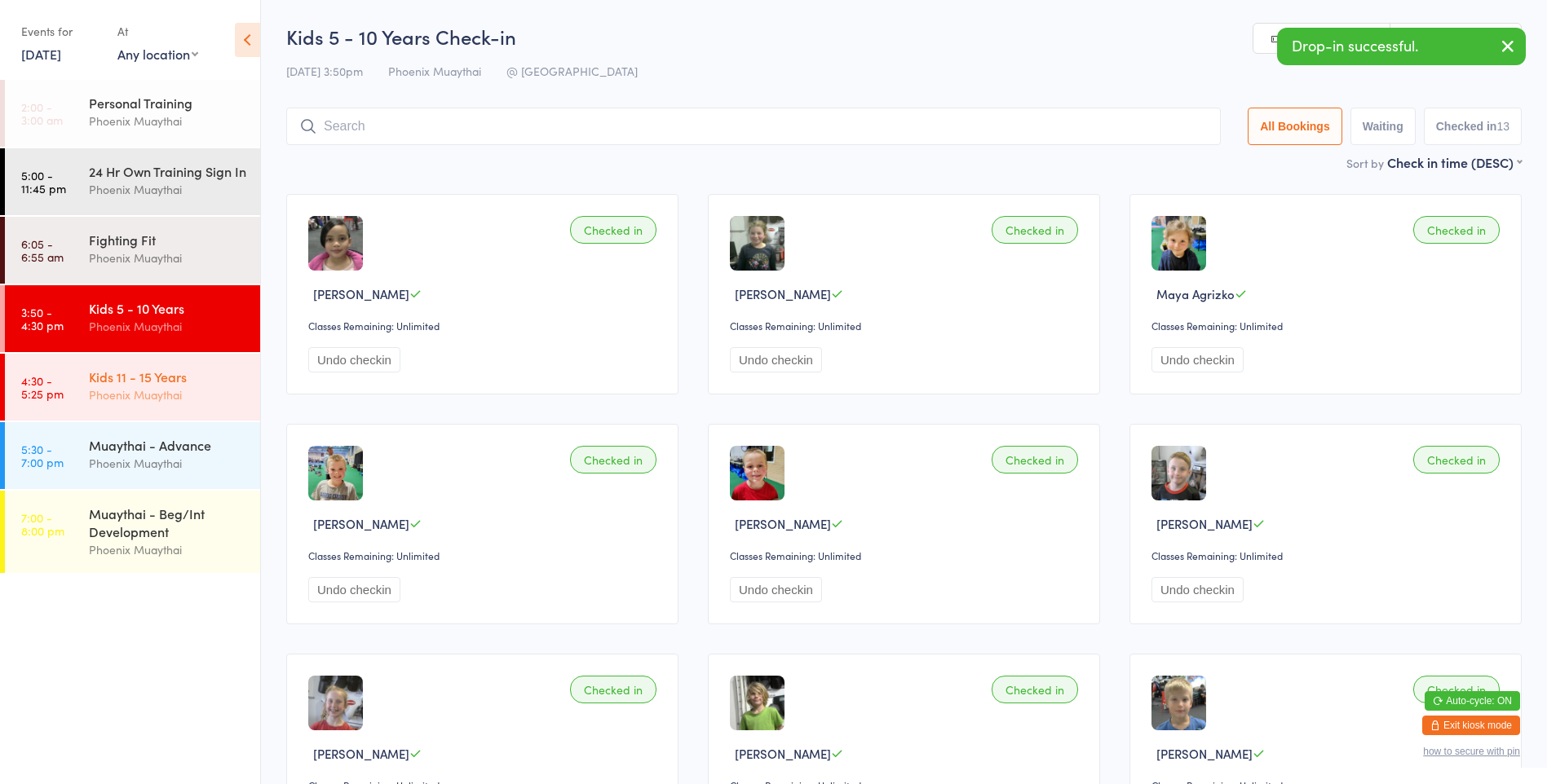
click at [177, 403] on div "Phoenix Muaythai" at bounding box center [168, 394] width 157 height 19
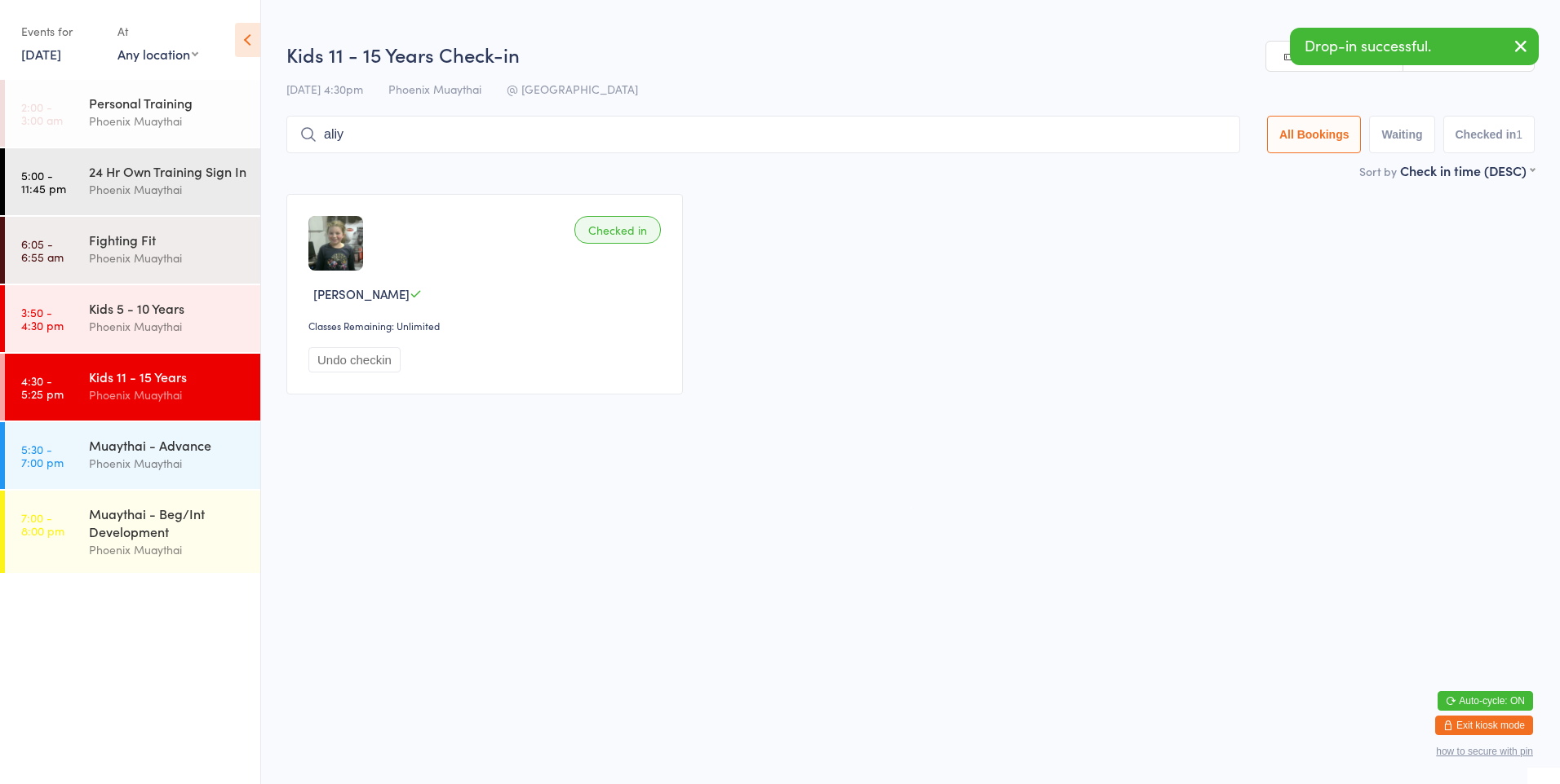
type input "aliya"
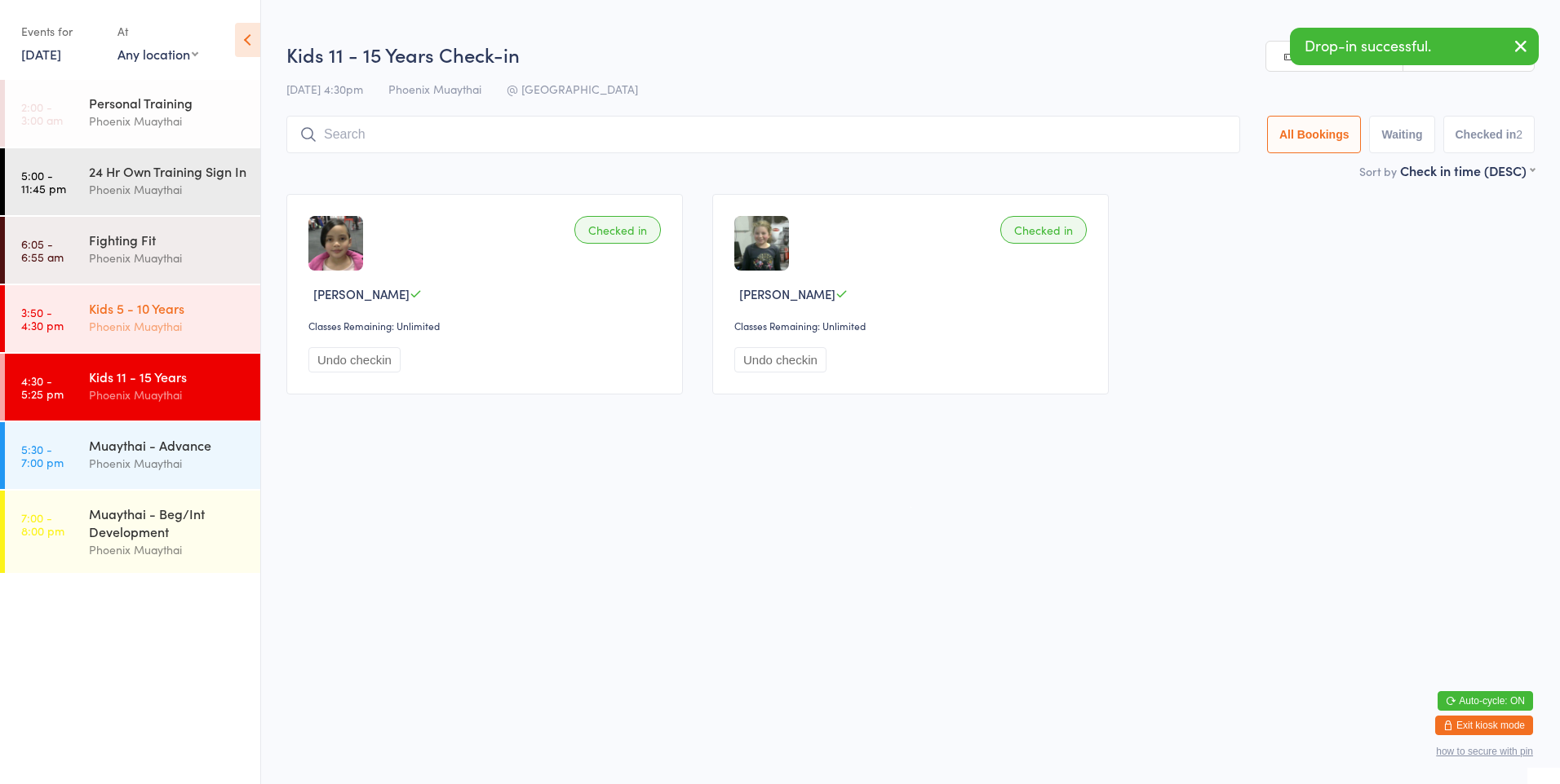
click at [192, 336] on div "Phoenix Muaythai" at bounding box center [168, 326] width 157 height 19
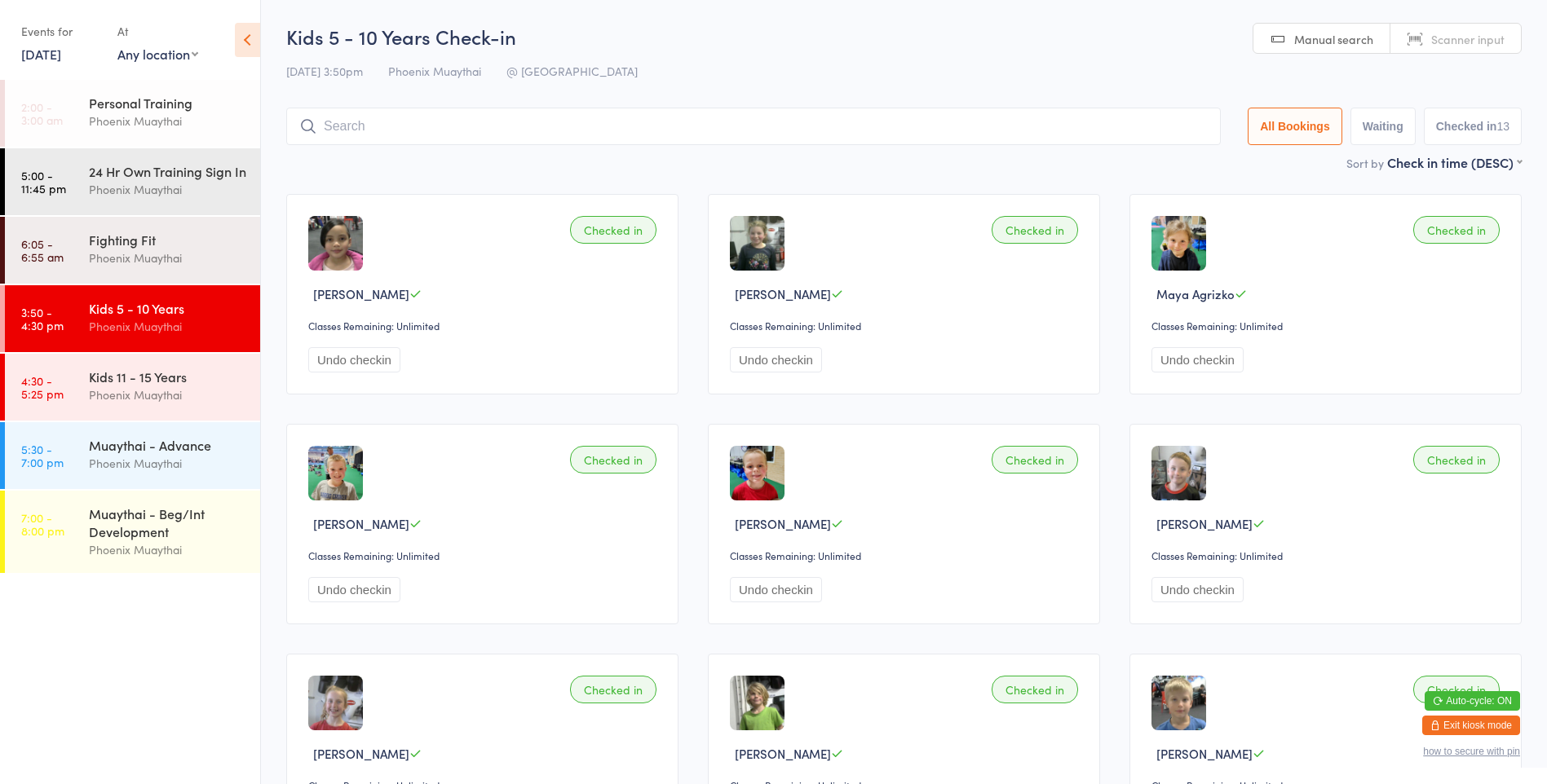
type input "e"
type input "Emi"
click at [309, 149] on span at bounding box center [310, 159] width 21 height 21
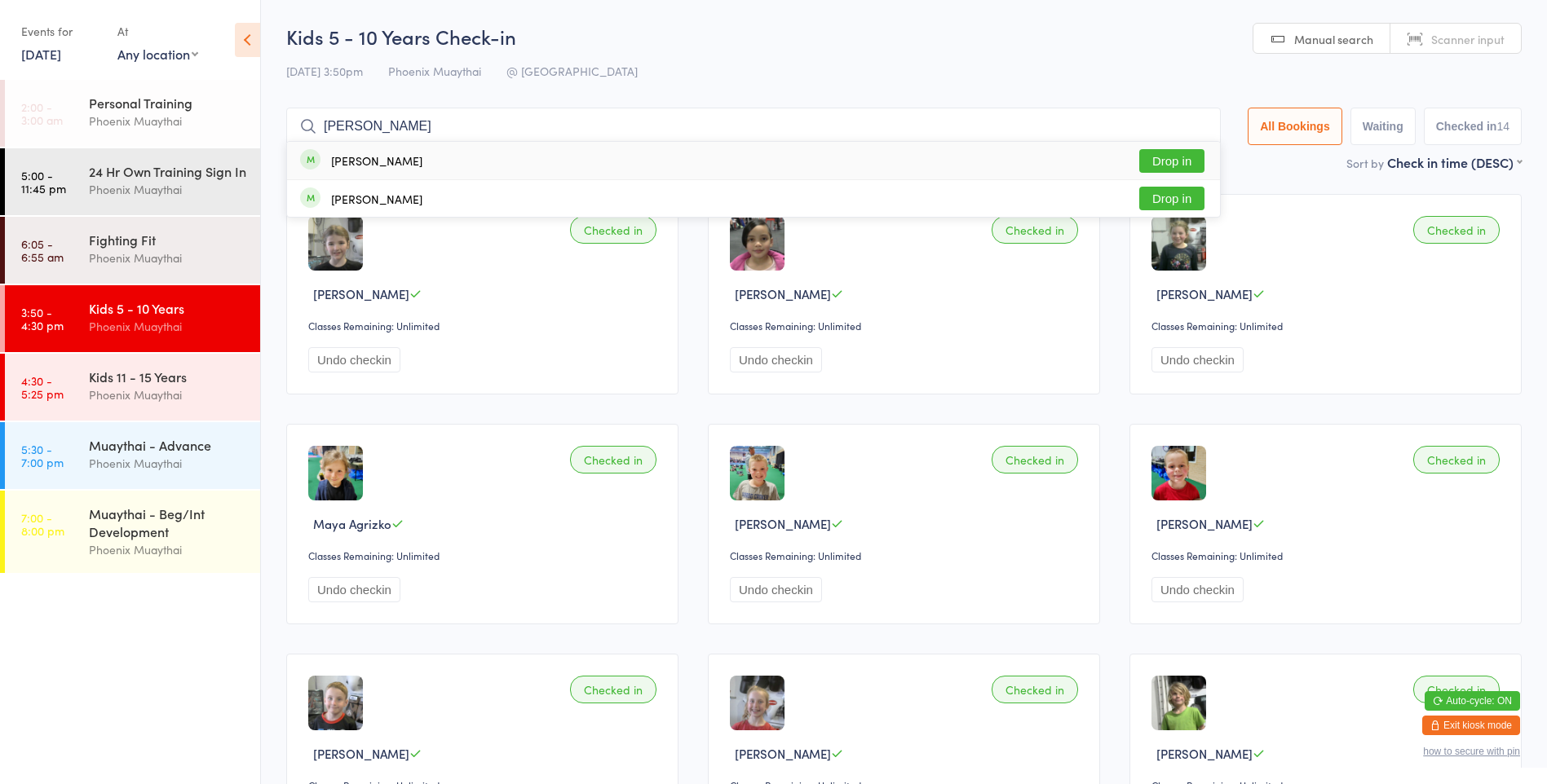
type input "[PERSON_NAME]"
click at [1171, 160] on button "Drop in" at bounding box center [1172, 161] width 65 height 24
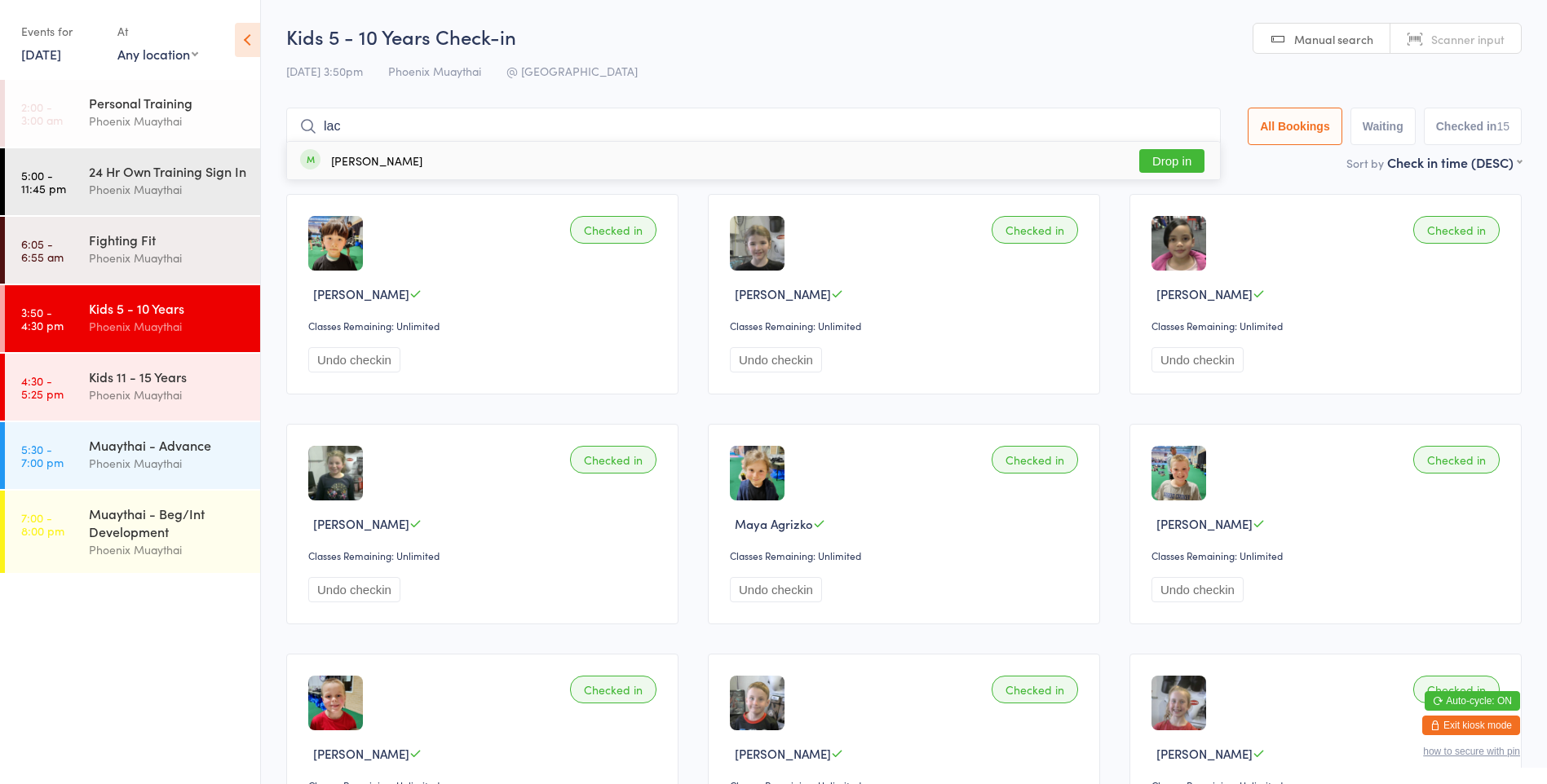
type input "lac"
click at [1188, 152] on button "Drop in" at bounding box center [1172, 161] width 65 height 24
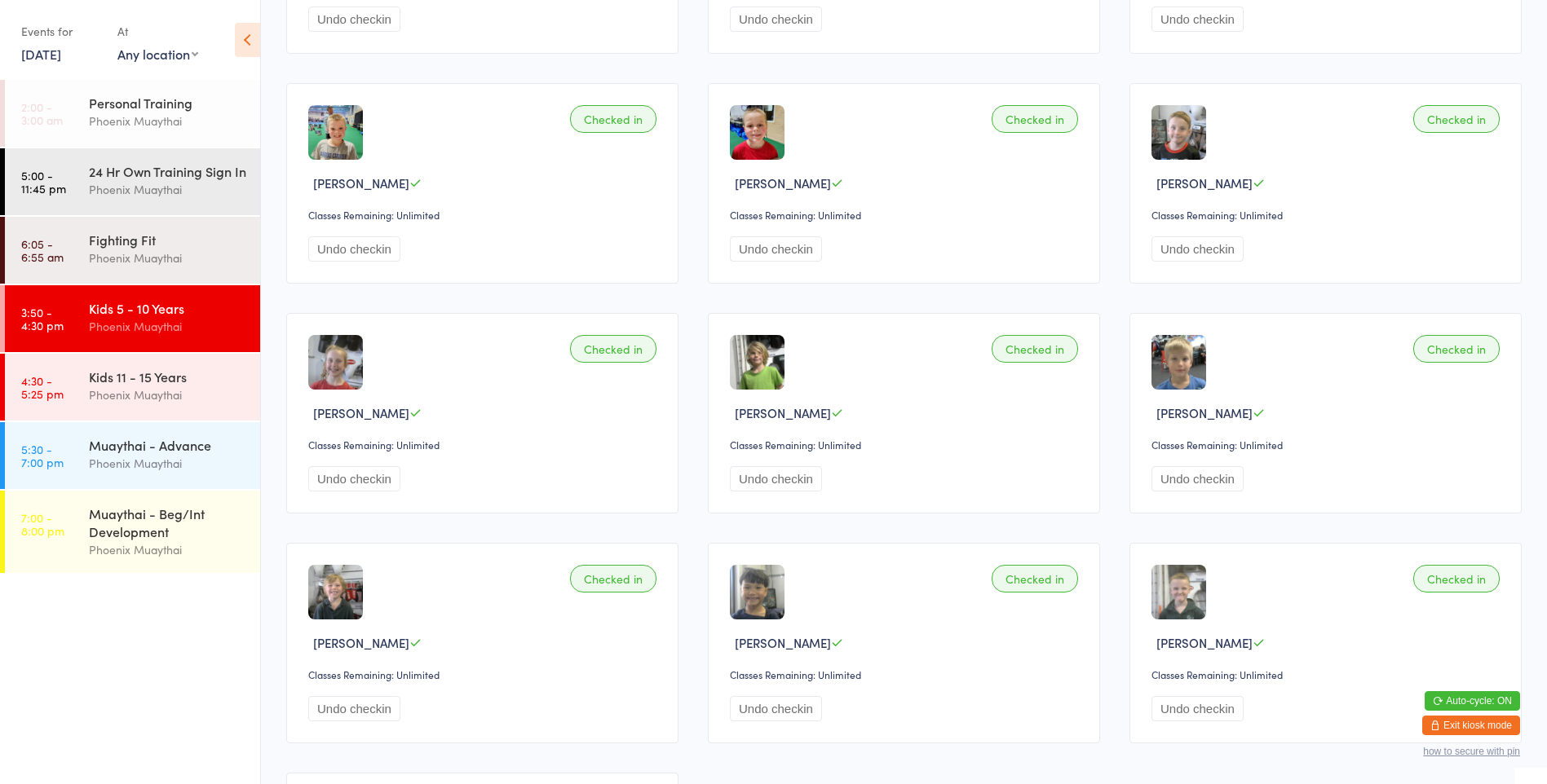
scroll to position [119, 0]
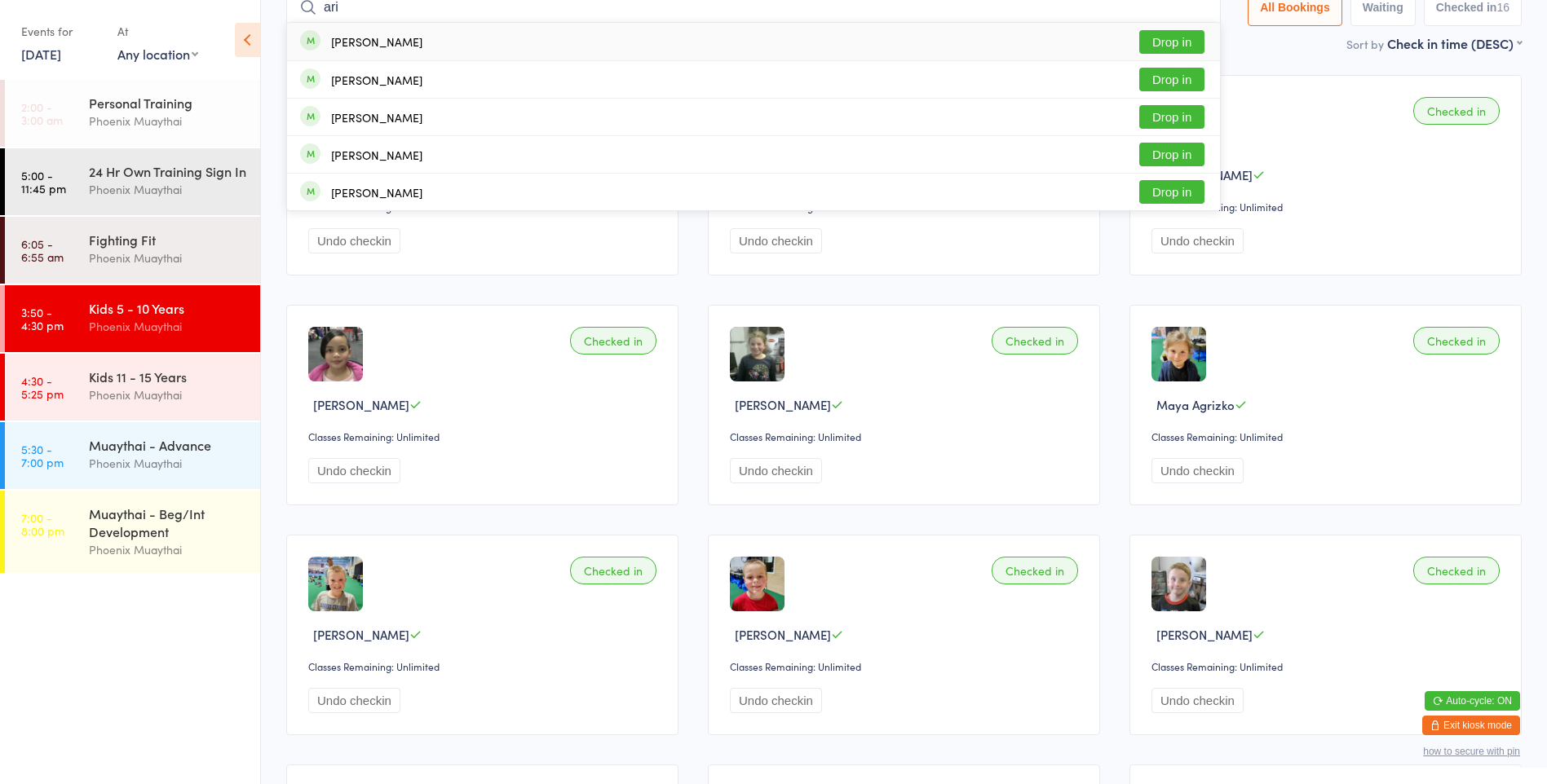
type input "ari"
click at [438, 50] on div "[PERSON_NAME] Drop in" at bounding box center [754, 41] width 934 height 37
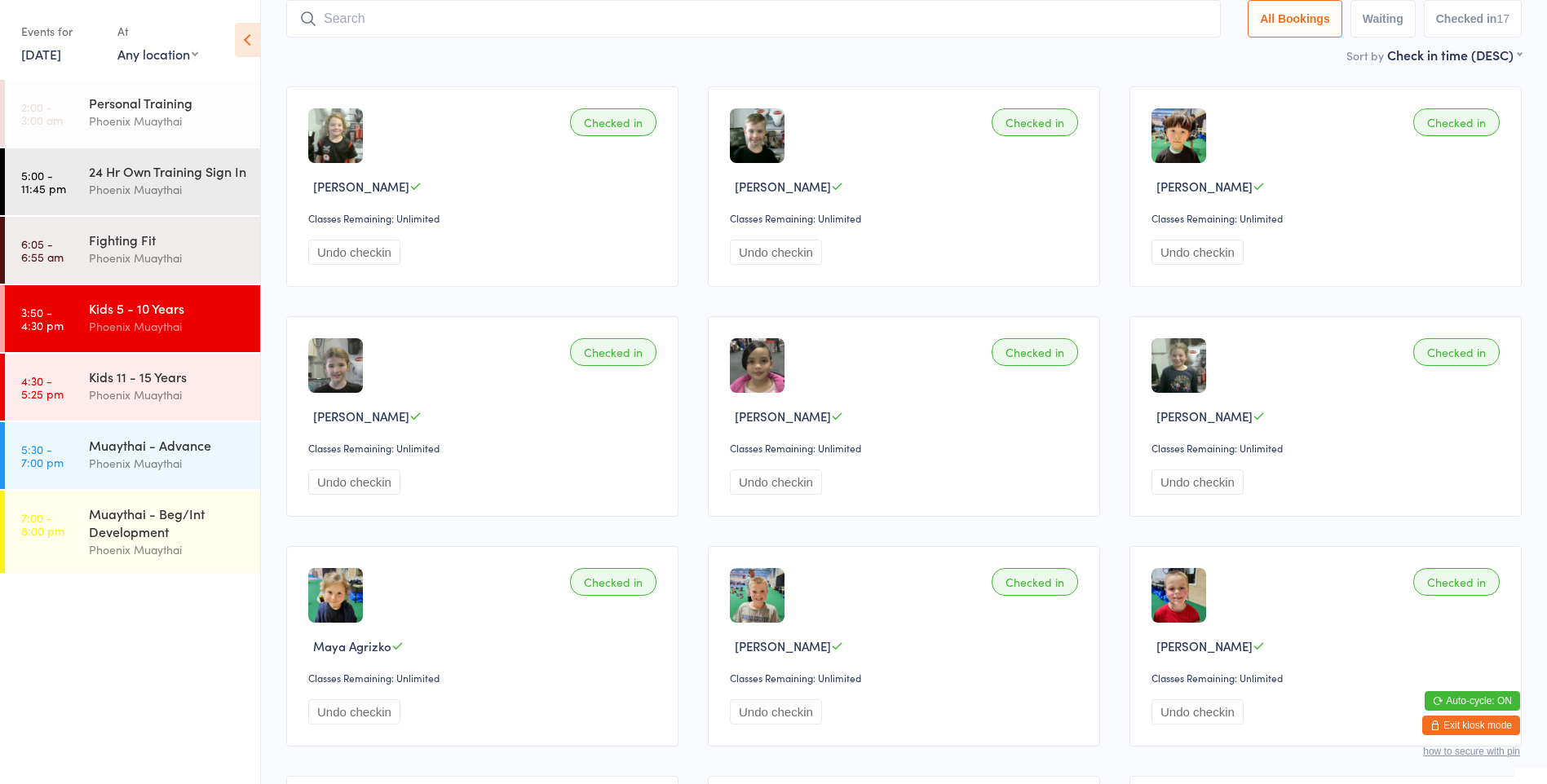
click at [368, 17] on input "search" at bounding box center [754, 19] width 934 height 37
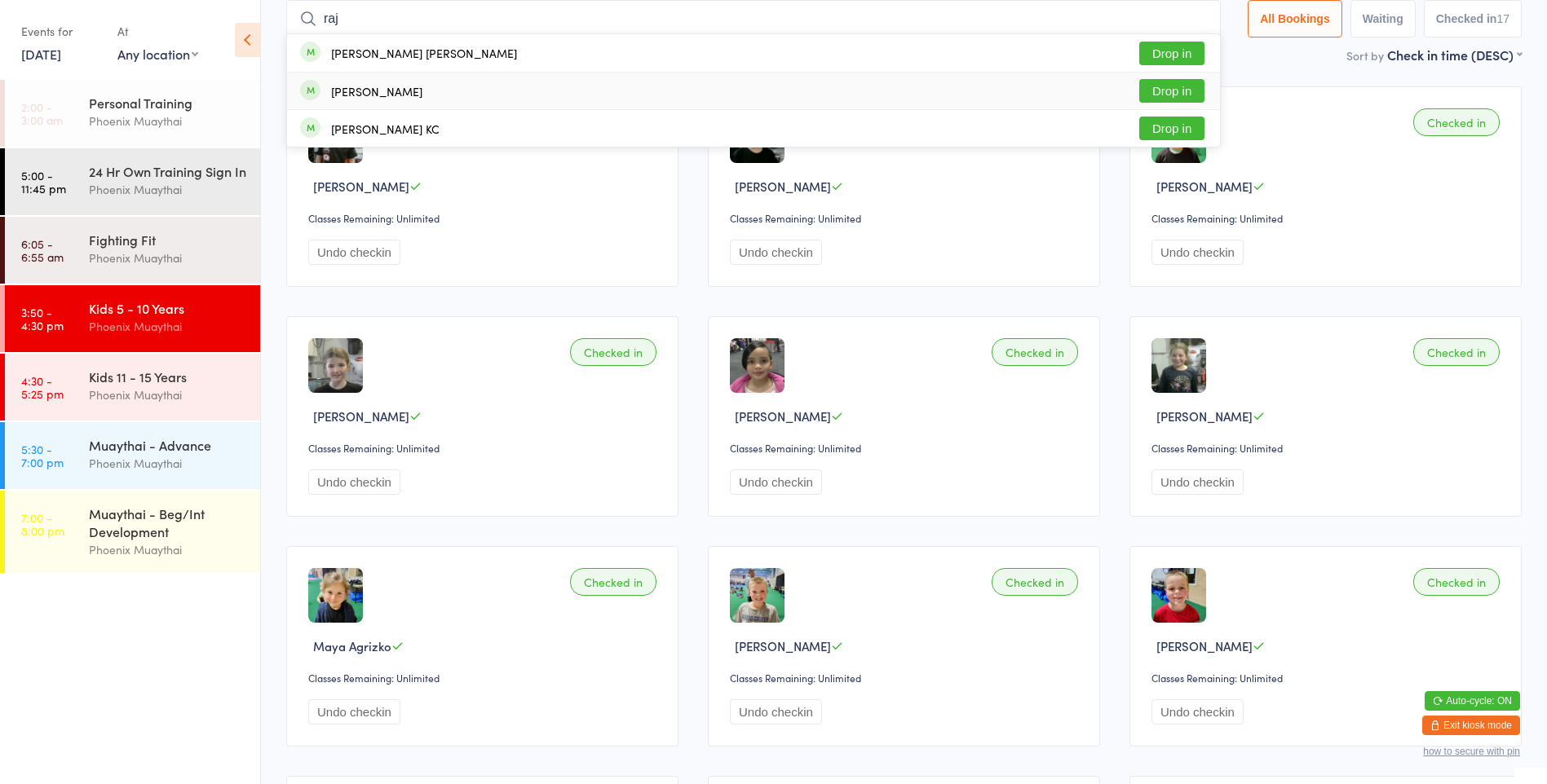
type input "raj"
drag, startPoint x: 394, startPoint y: 87, endPoint x: 404, endPoint y: 89, distance: 10.2
click at [404, 89] on div "[PERSON_NAME]" at bounding box center [376, 90] width 91 height 13
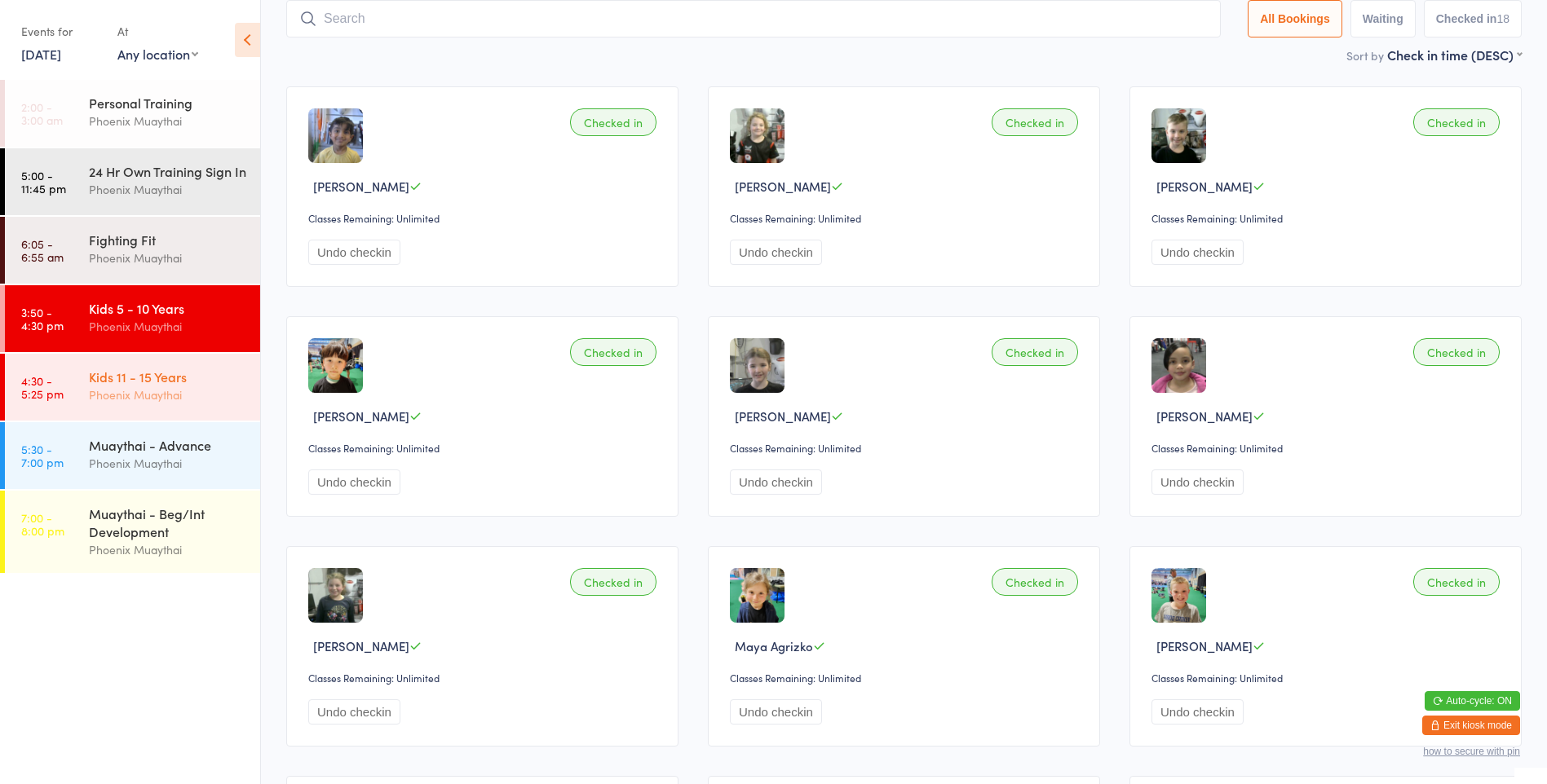
click at [140, 404] on div "Phoenix Muaythai" at bounding box center [168, 394] width 157 height 19
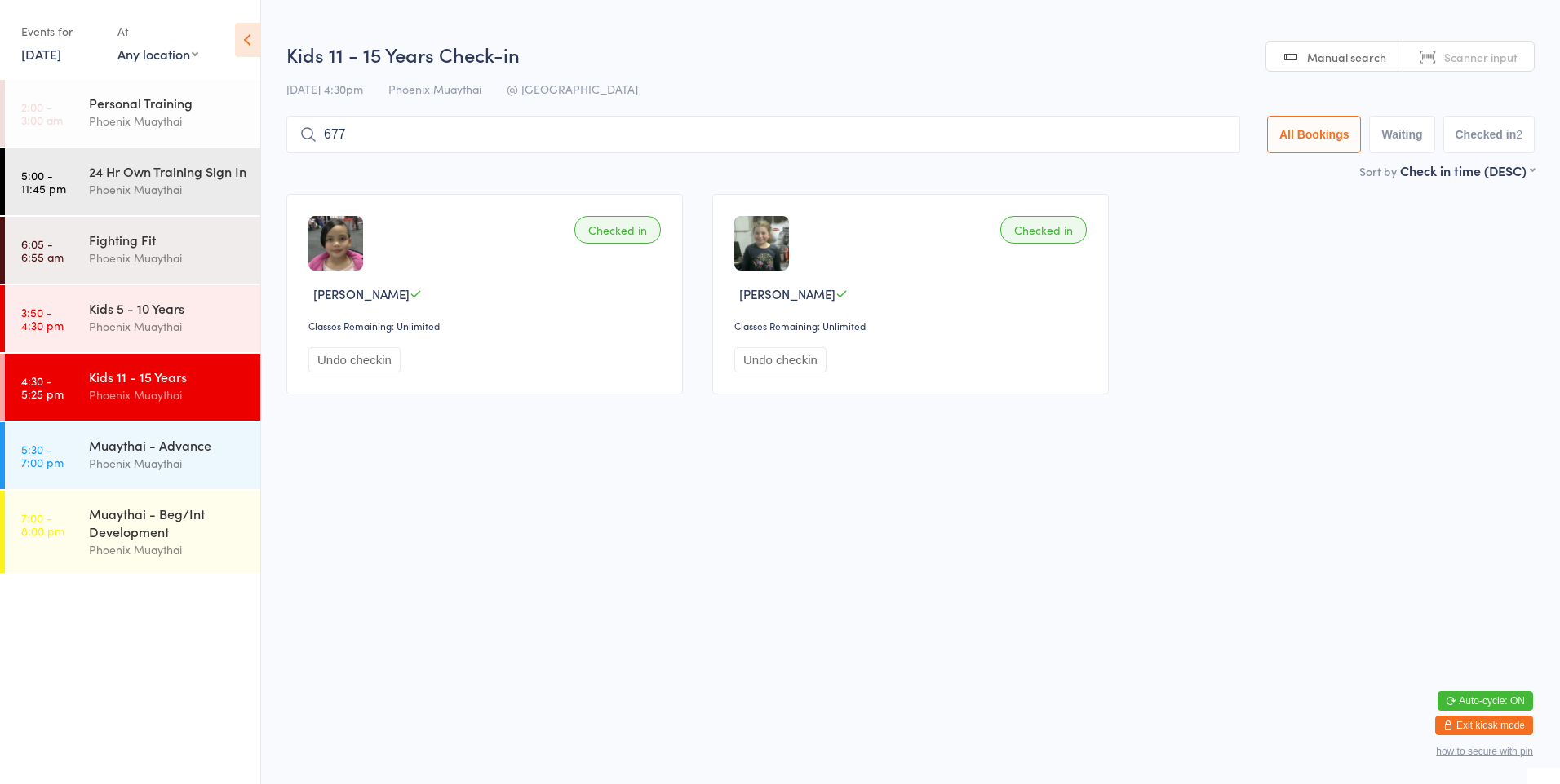
type input "6772"
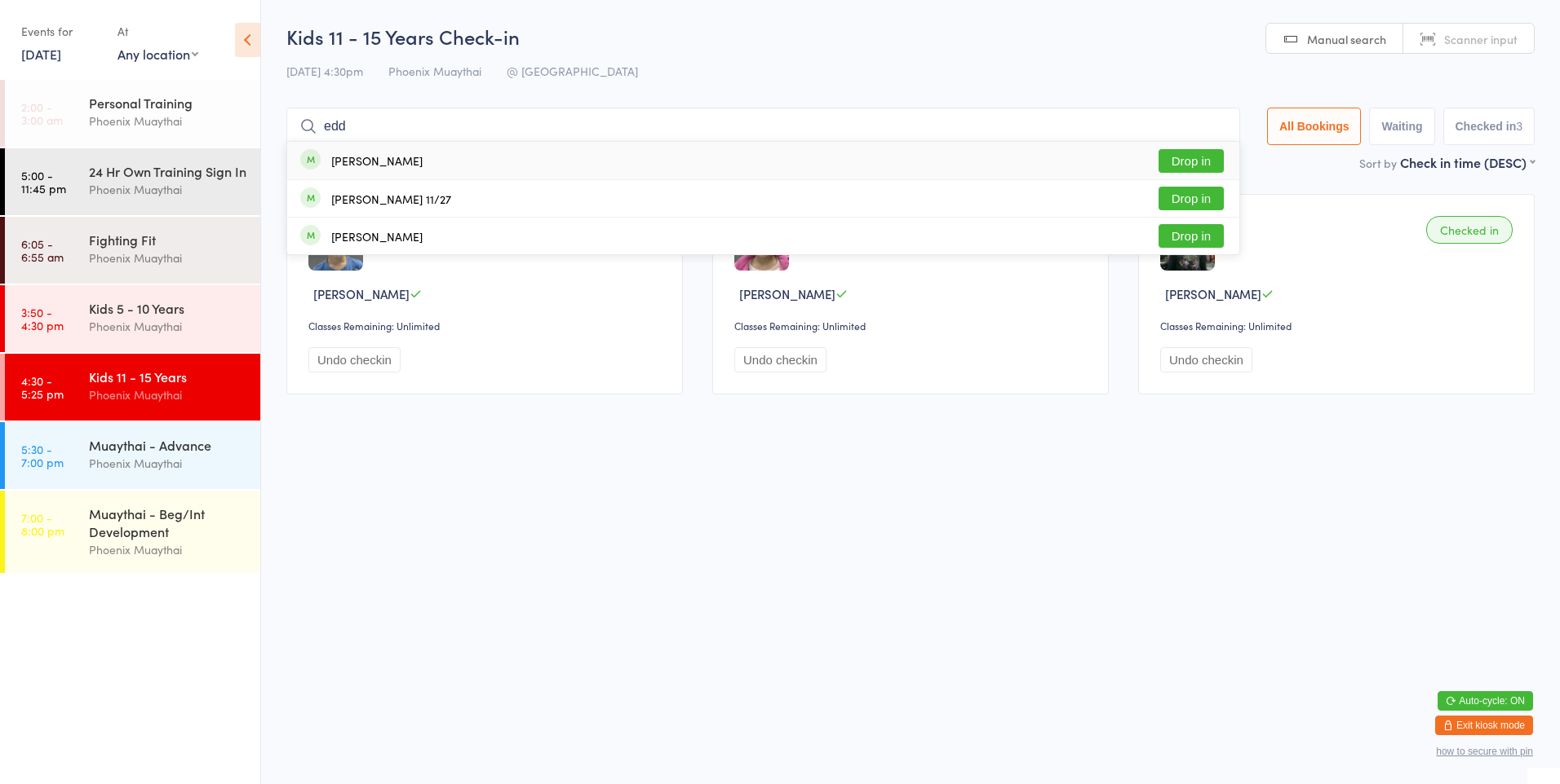
type input "edd"
click at [444, 167] on div "[PERSON_NAME] Drop in" at bounding box center [764, 161] width 952 height 37
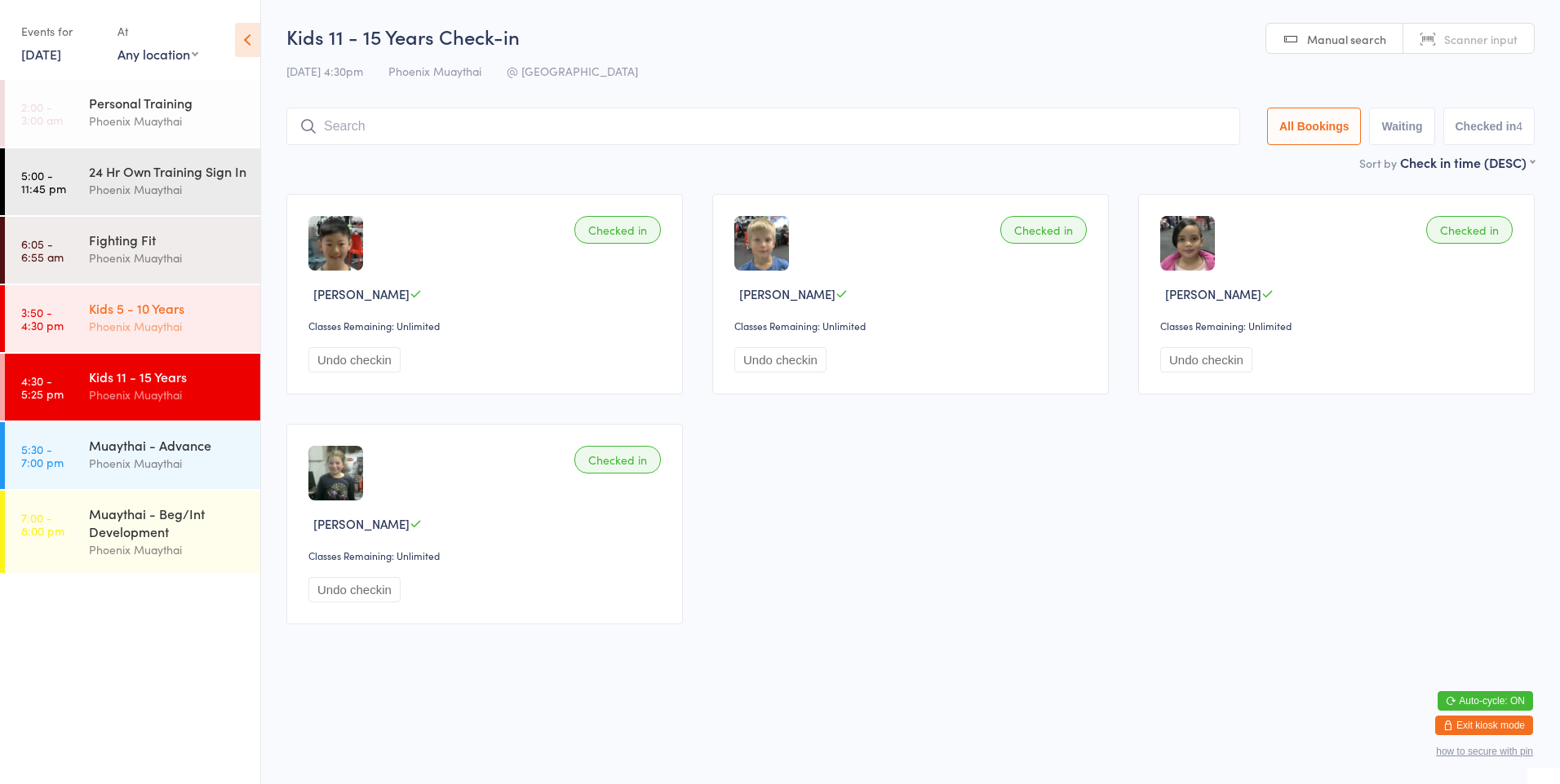
click at [187, 317] on div "Kids 5 - 10 Years" at bounding box center [168, 308] width 157 height 18
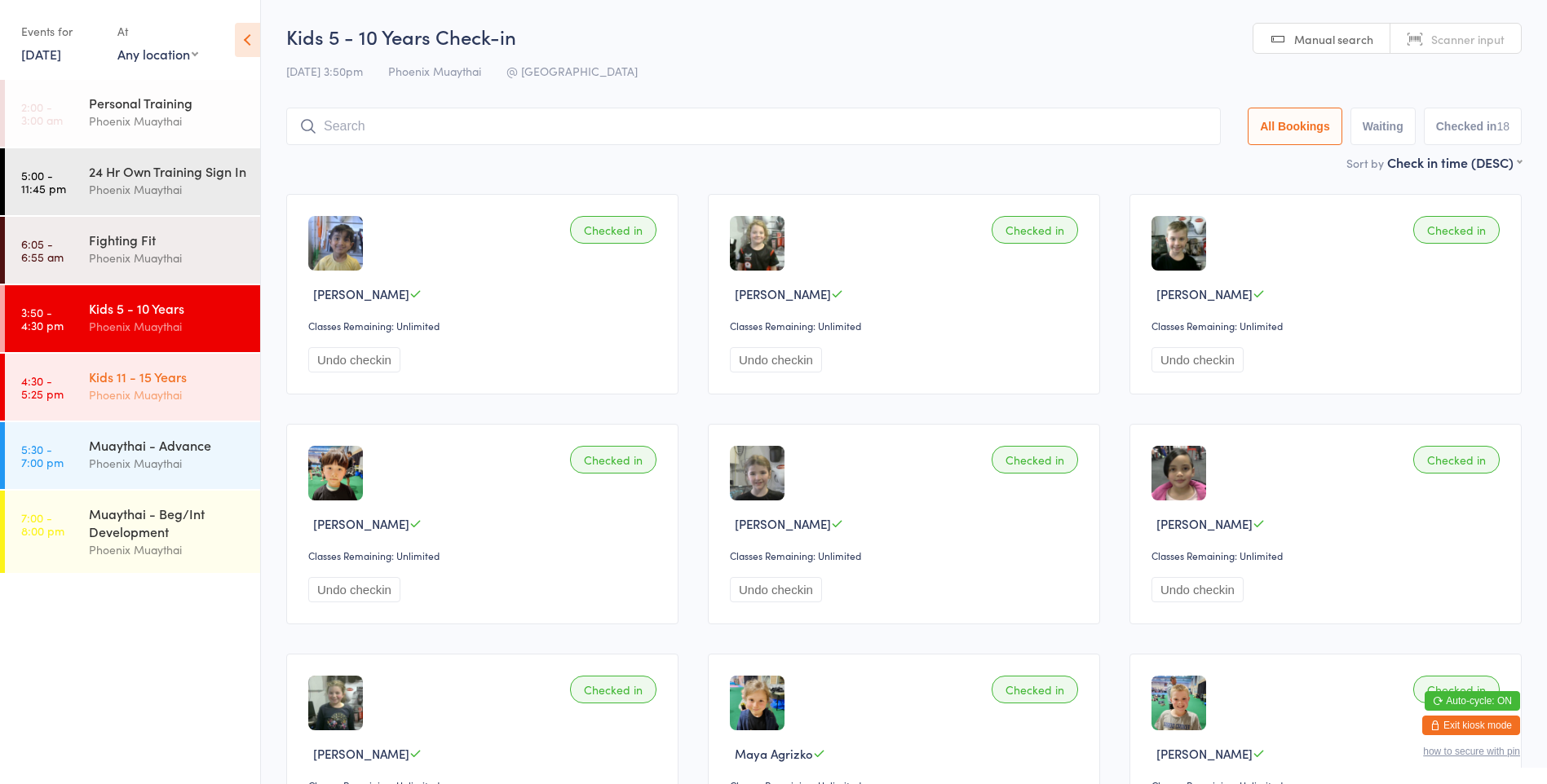
click at [201, 386] on div "Kids 11 - 15 Years" at bounding box center [168, 377] width 157 height 18
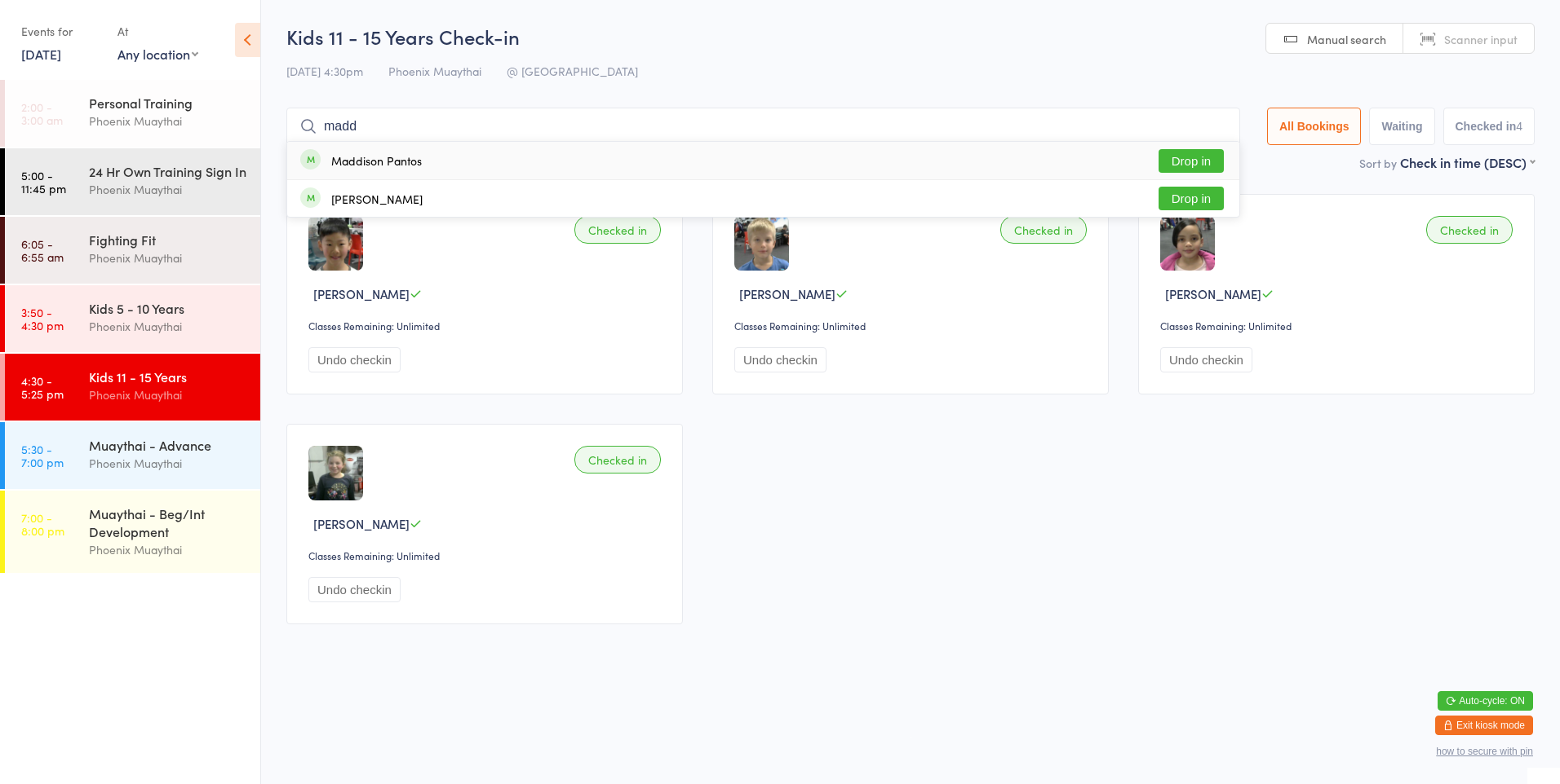
type input "madd"
click at [1201, 150] on button "Drop in" at bounding box center [1191, 161] width 65 height 24
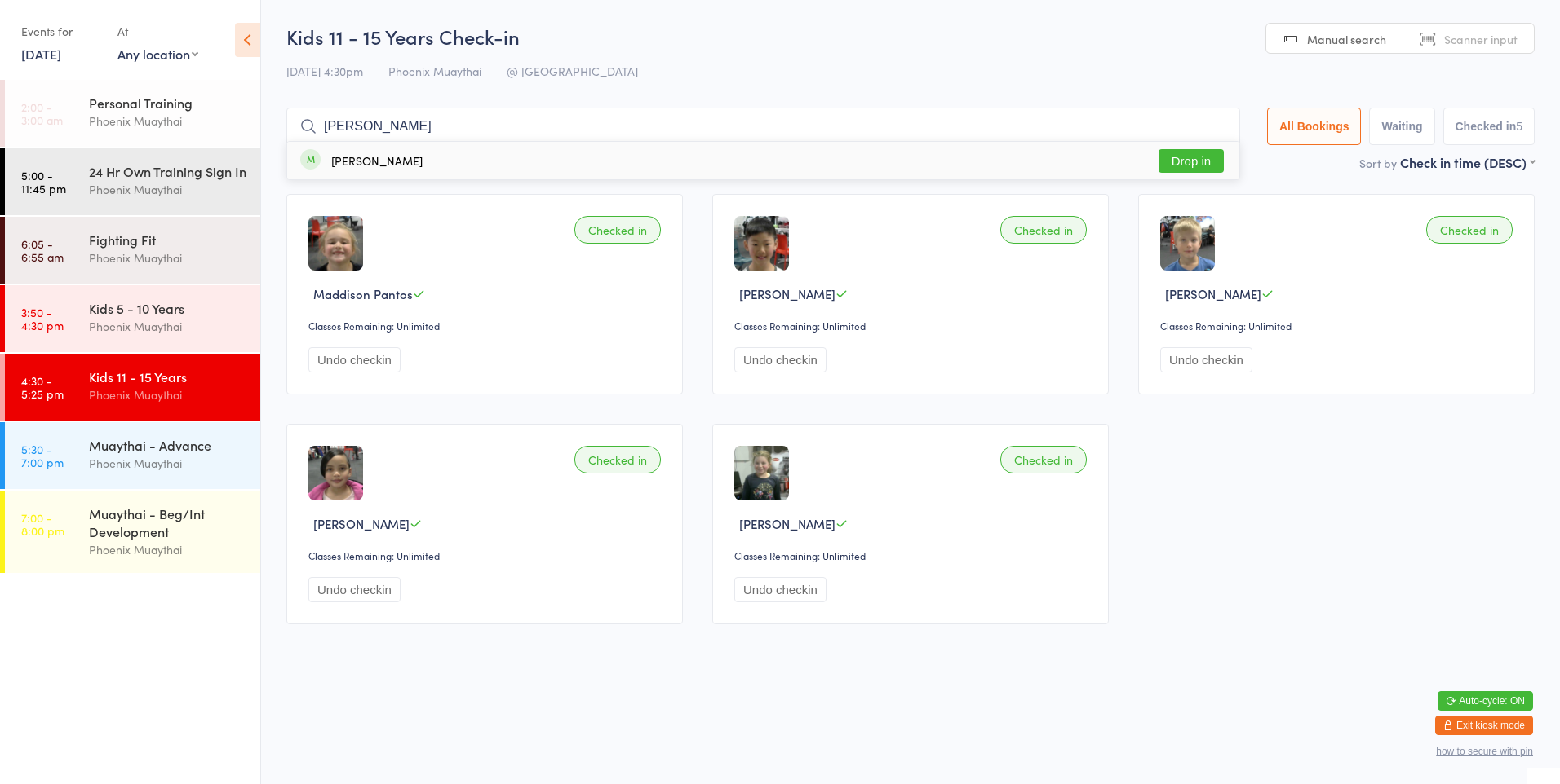
type input "[PERSON_NAME]"
click at [463, 143] on div "[PERSON_NAME] Drop in" at bounding box center [764, 161] width 952 height 37
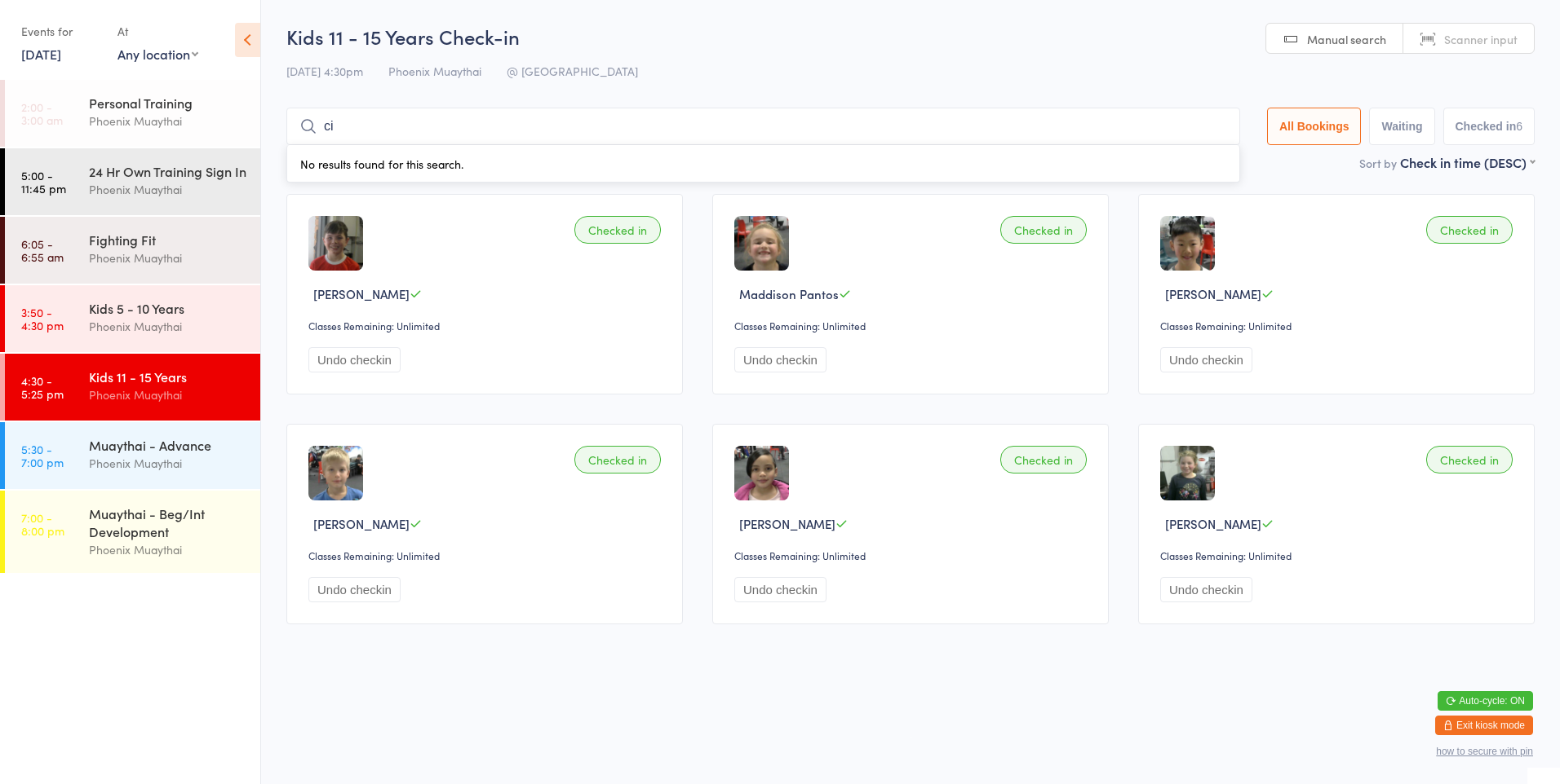
type input "c"
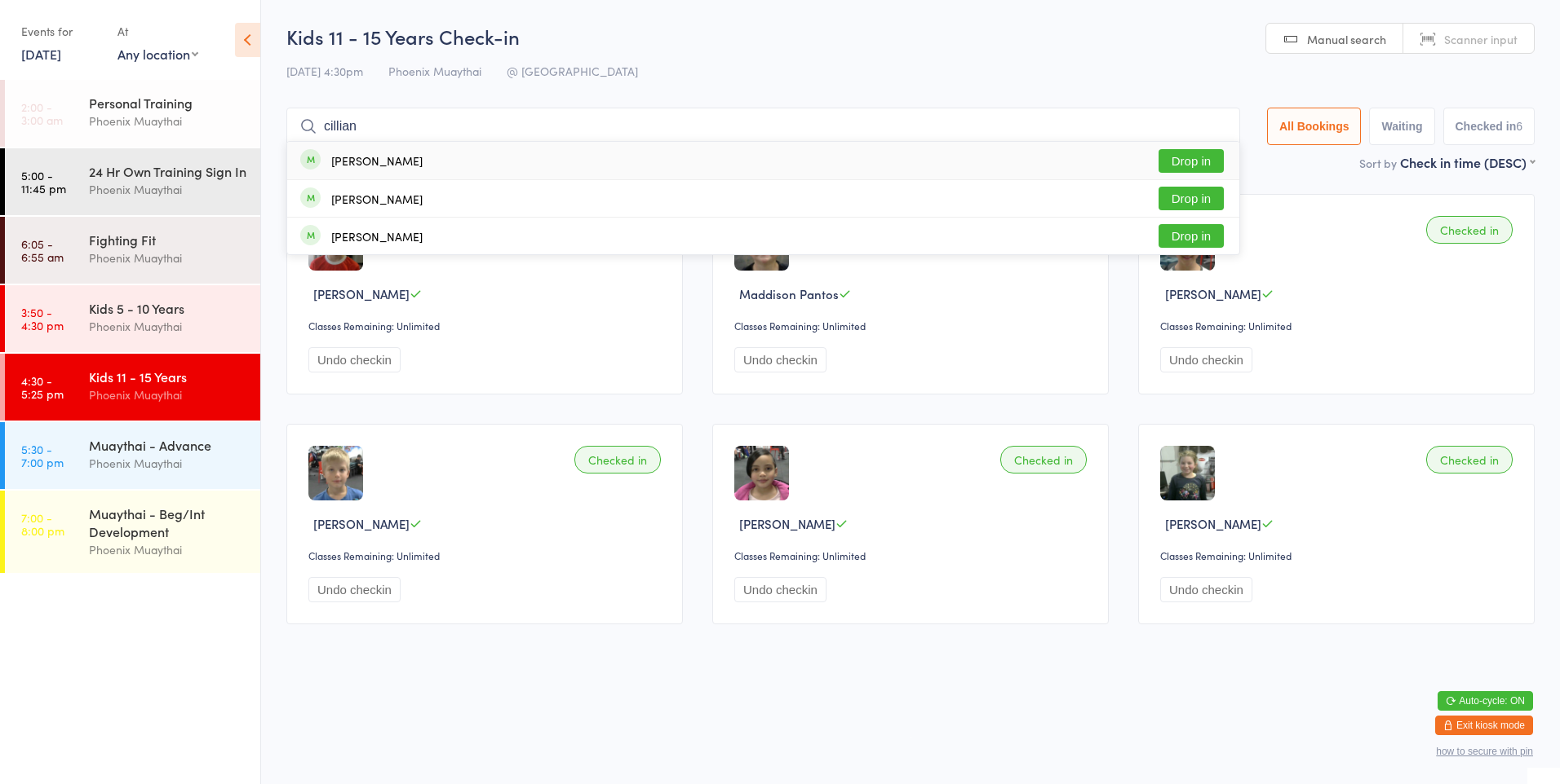
type input "cillian"
click at [518, 147] on div "Cillian [PERSON_NAME] Drop in" at bounding box center [764, 161] width 952 height 37
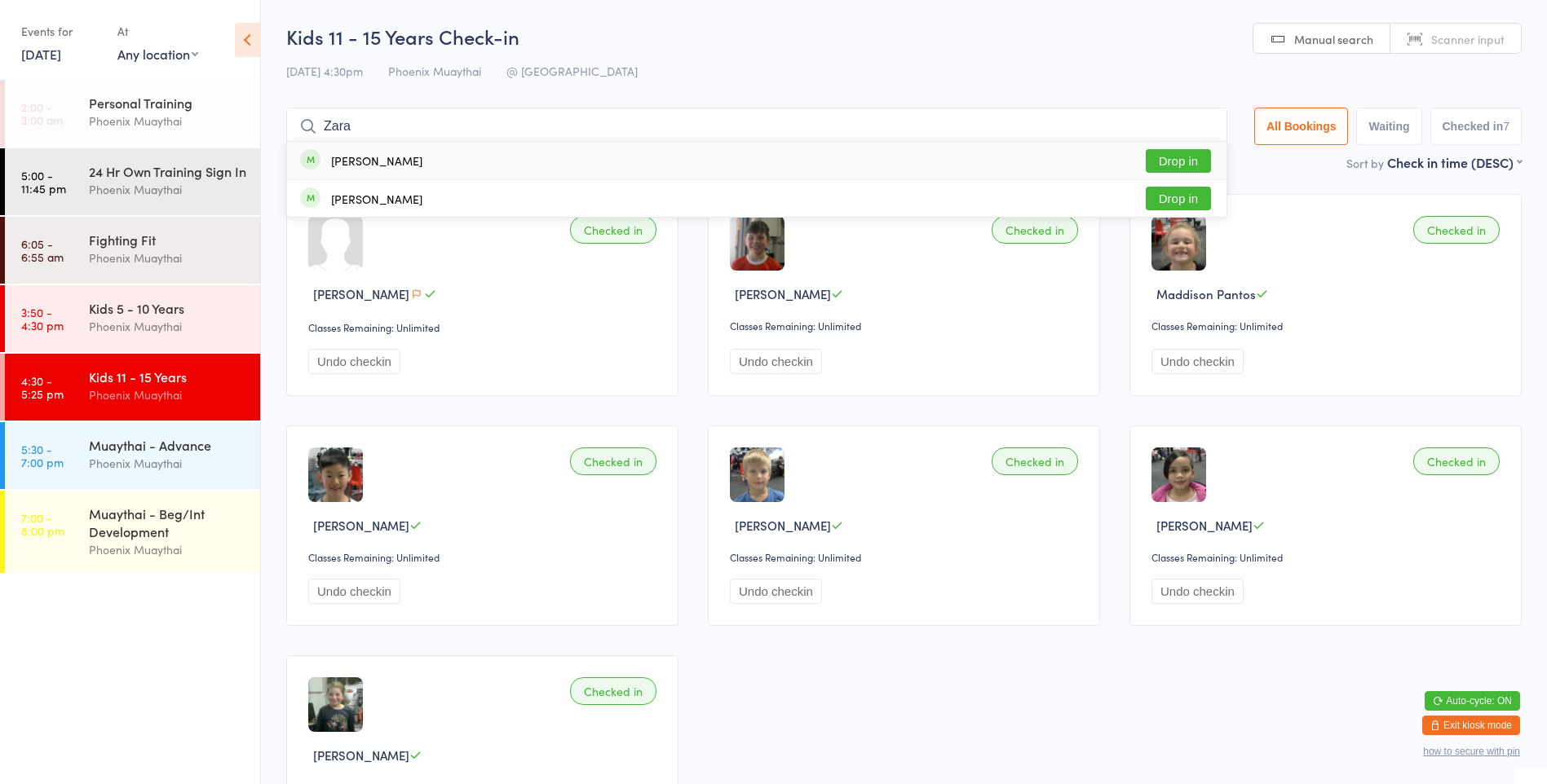
type input "Zara"
click at [1183, 149] on button "Drop in" at bounding box center [1179, 161] width 65 height 24
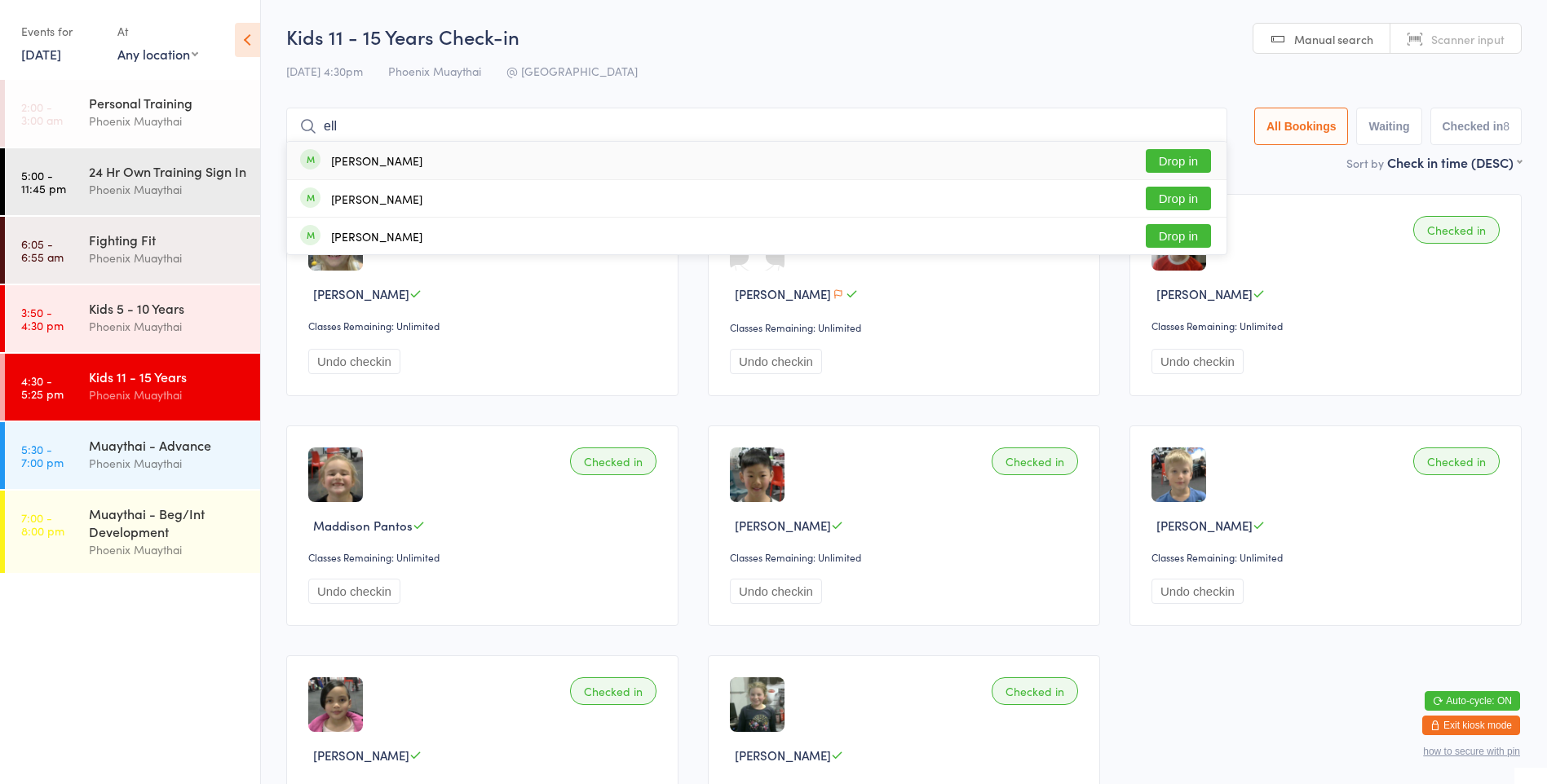
type input "ell"
click at [1181, 152] on button "Drop in" at bounding box center [1179, 161] width 65 height 24
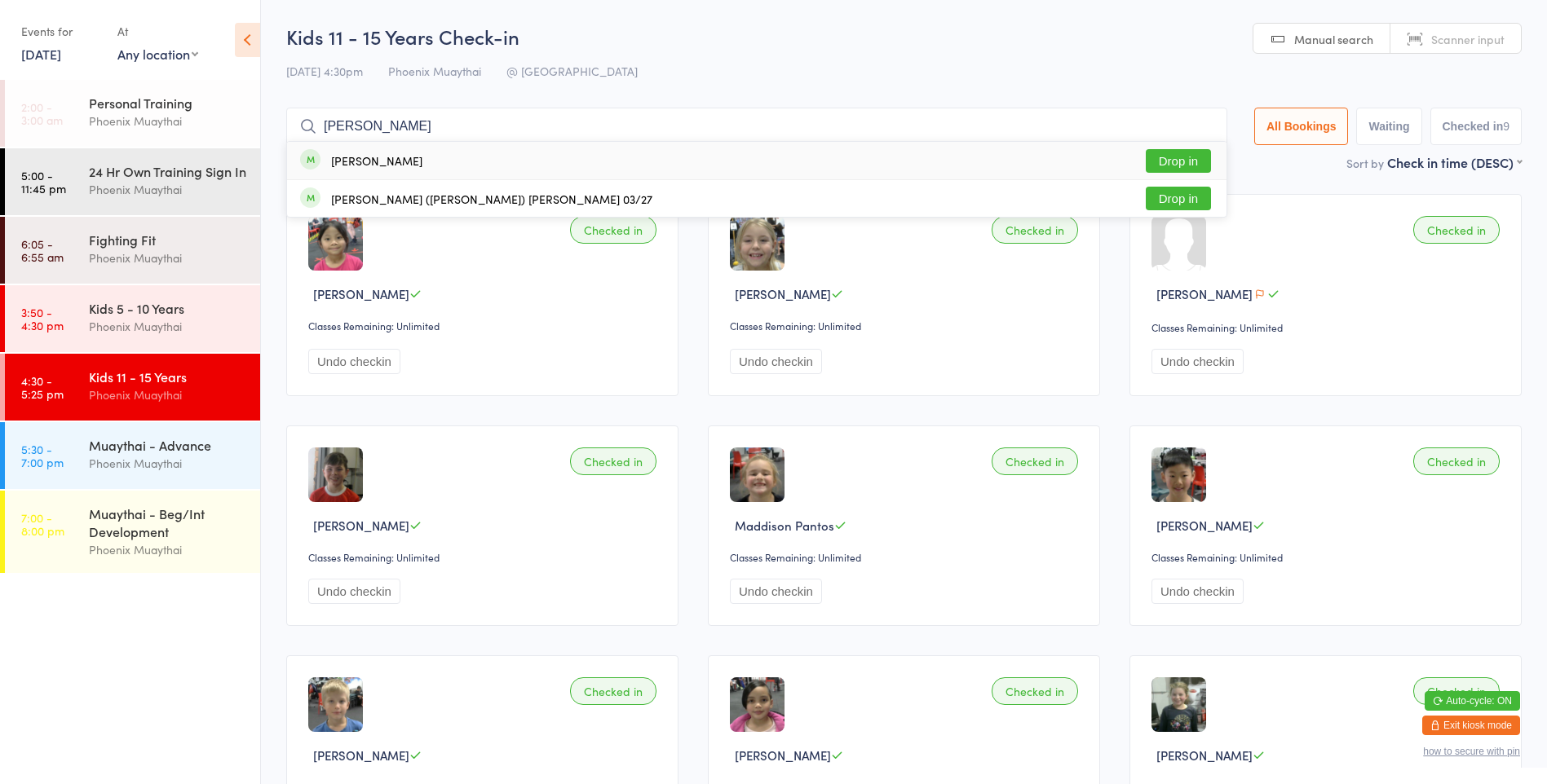
type input "[PERSON_NAME]"
click at [1200, 169] on button "Drop in" at bounding box center [1179, 161] width 65 height 24
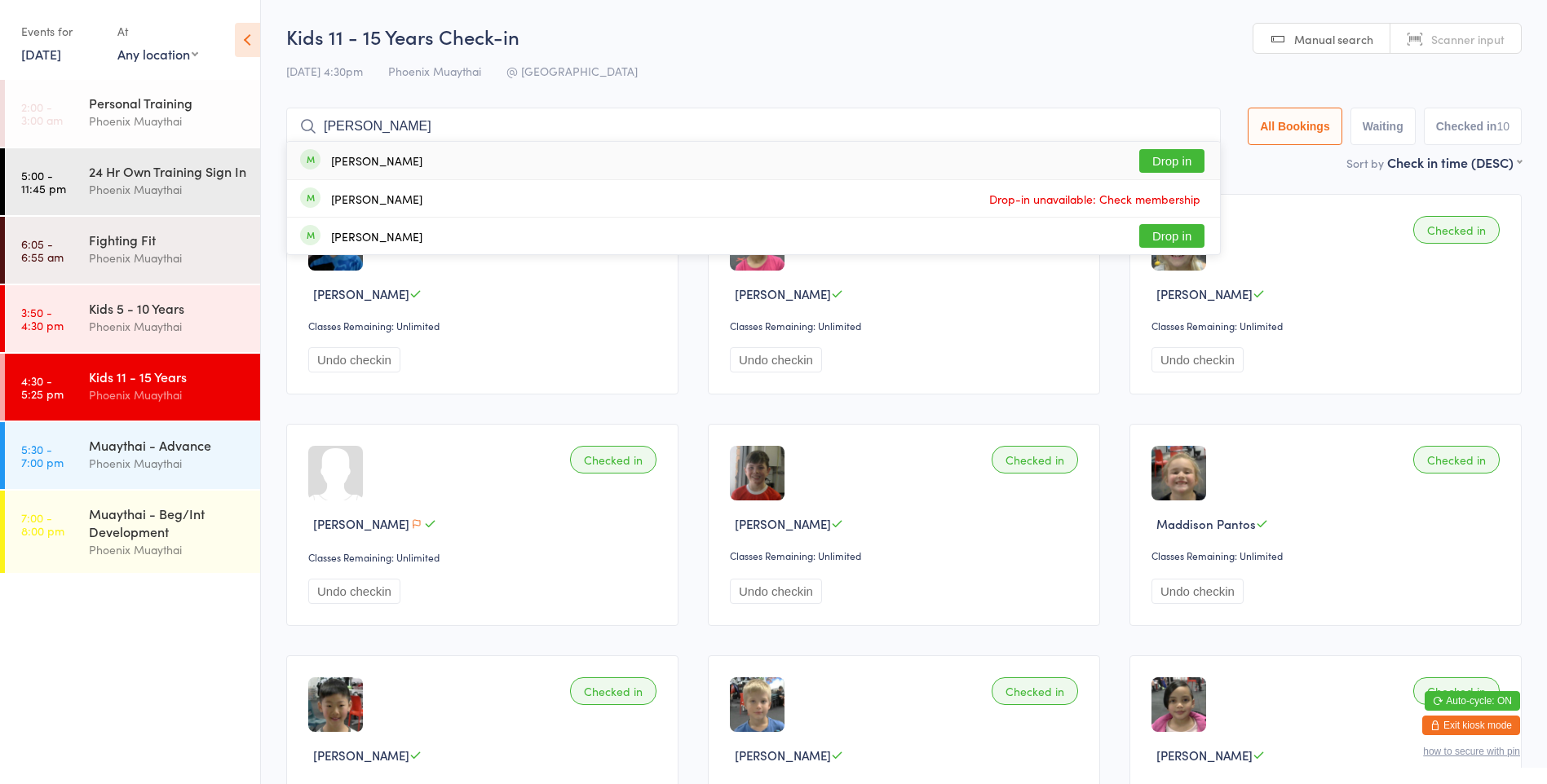
type input "[PERSON_NAME]"
click at [1148, 159] on button "Drop in" at bounding box center [1172, 161] width 65 height 24
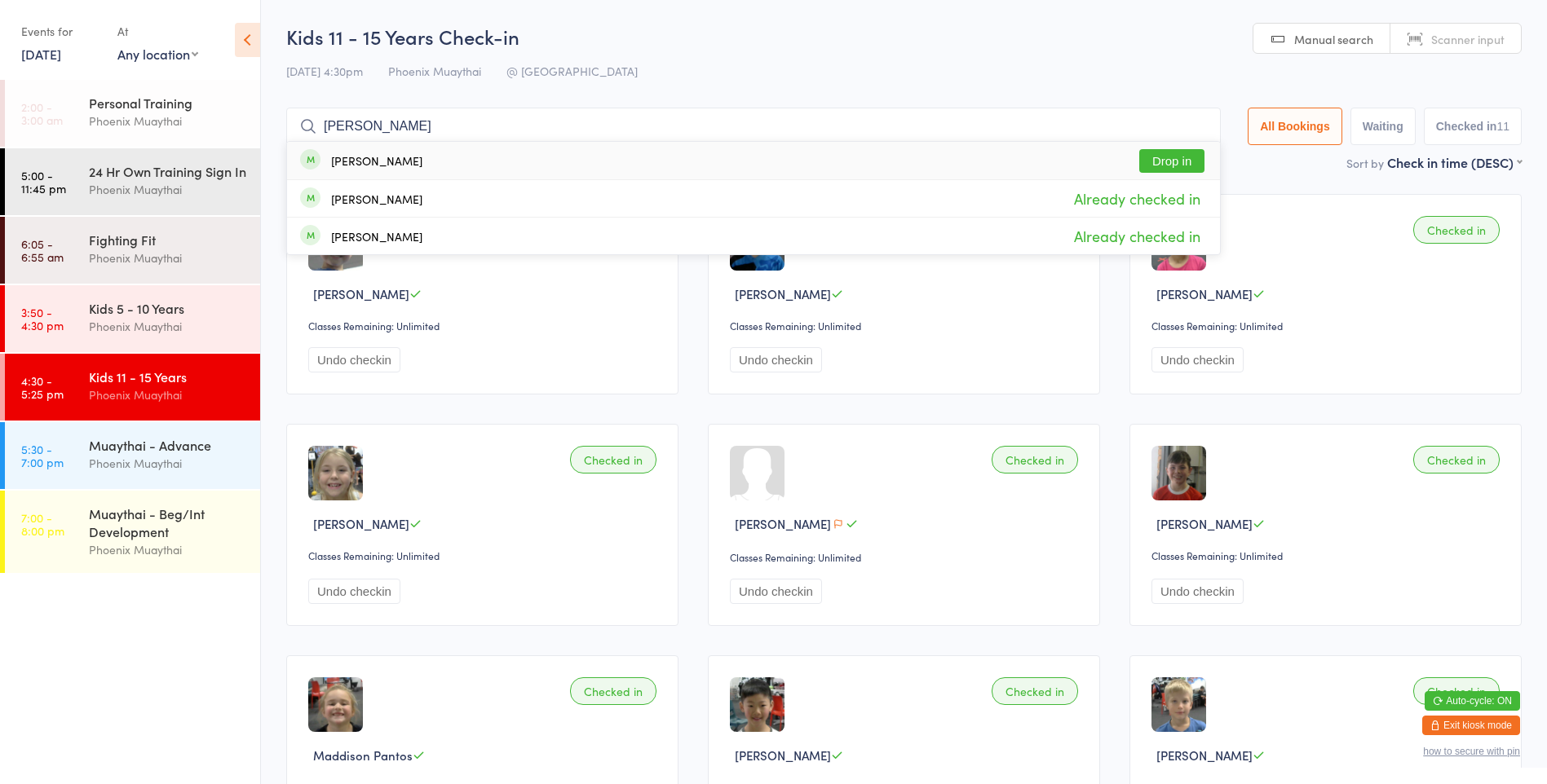
type input "[PERSON_NAME]"
click at [1174, 162] on button "Drop in" at bounding box center [1172, 161] width 65 height 24
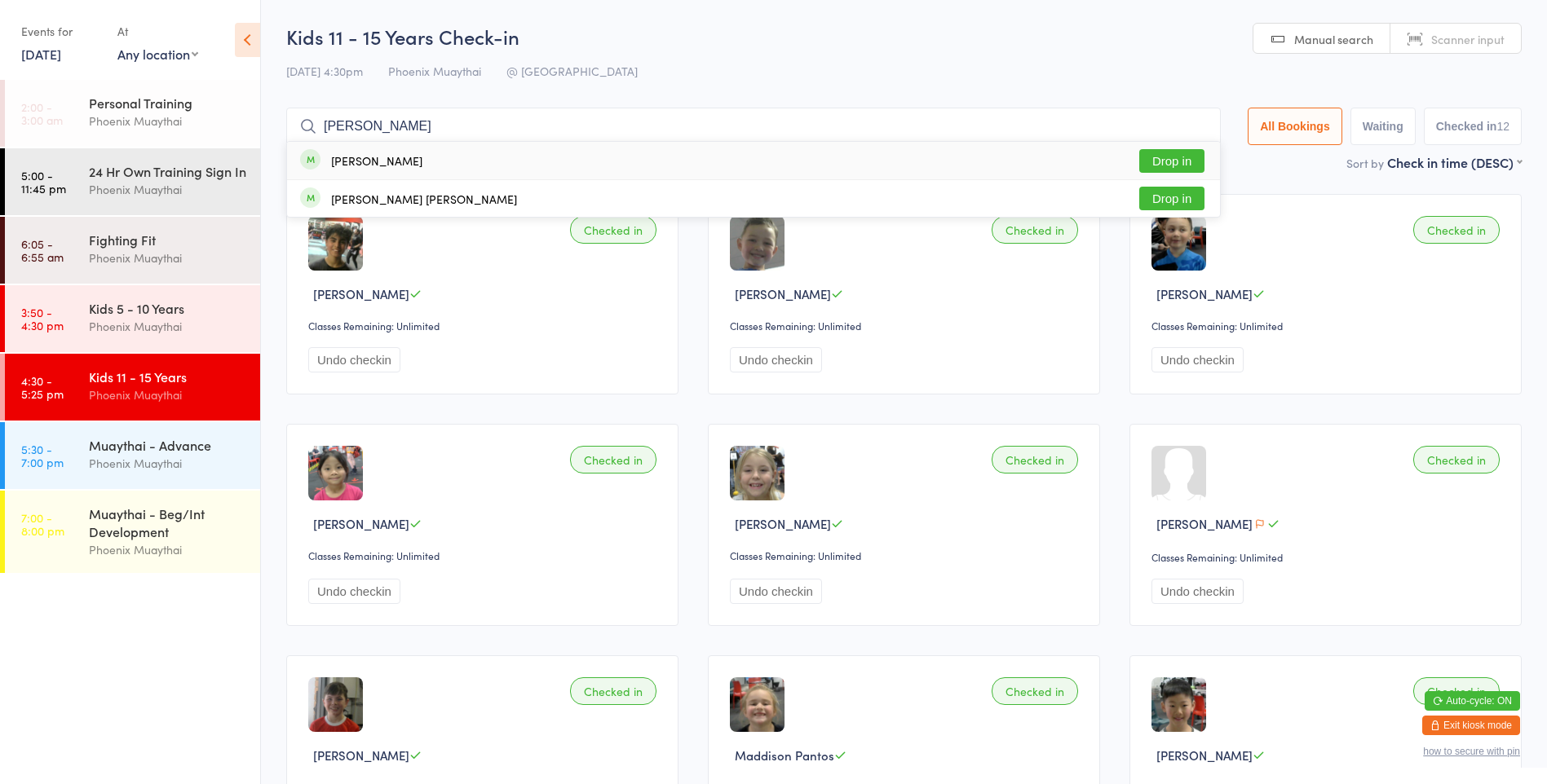
type input "[PERSON_NAME]"
click at [1171, 162] on button "Drop in" at bounding box center [1172, 161] width 65 height 24
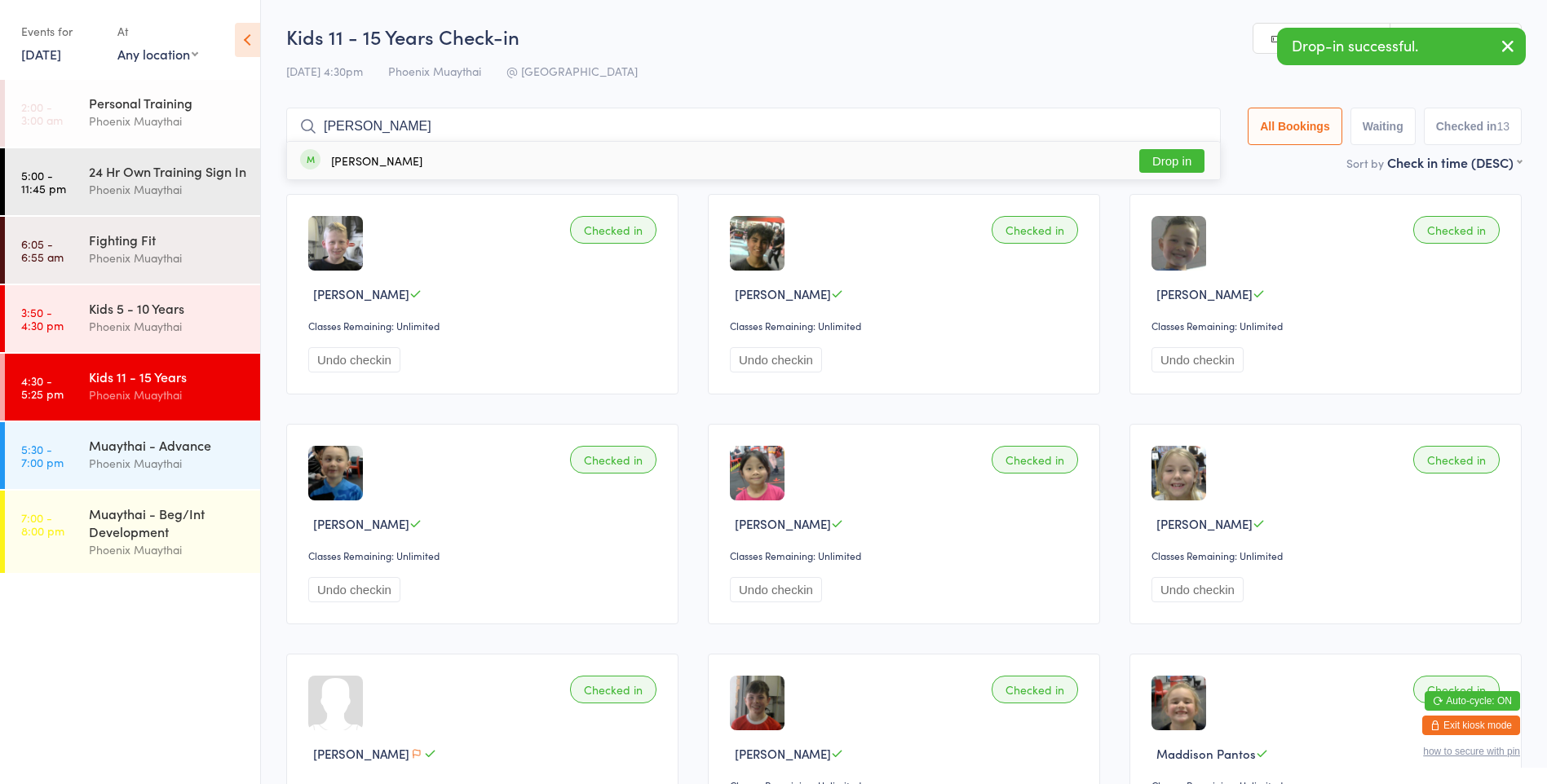
type input "[PERSON_NAME]"
click at [1186, 168] on button "Drop in" at bounding box center [1172, 161] width 65 height 24
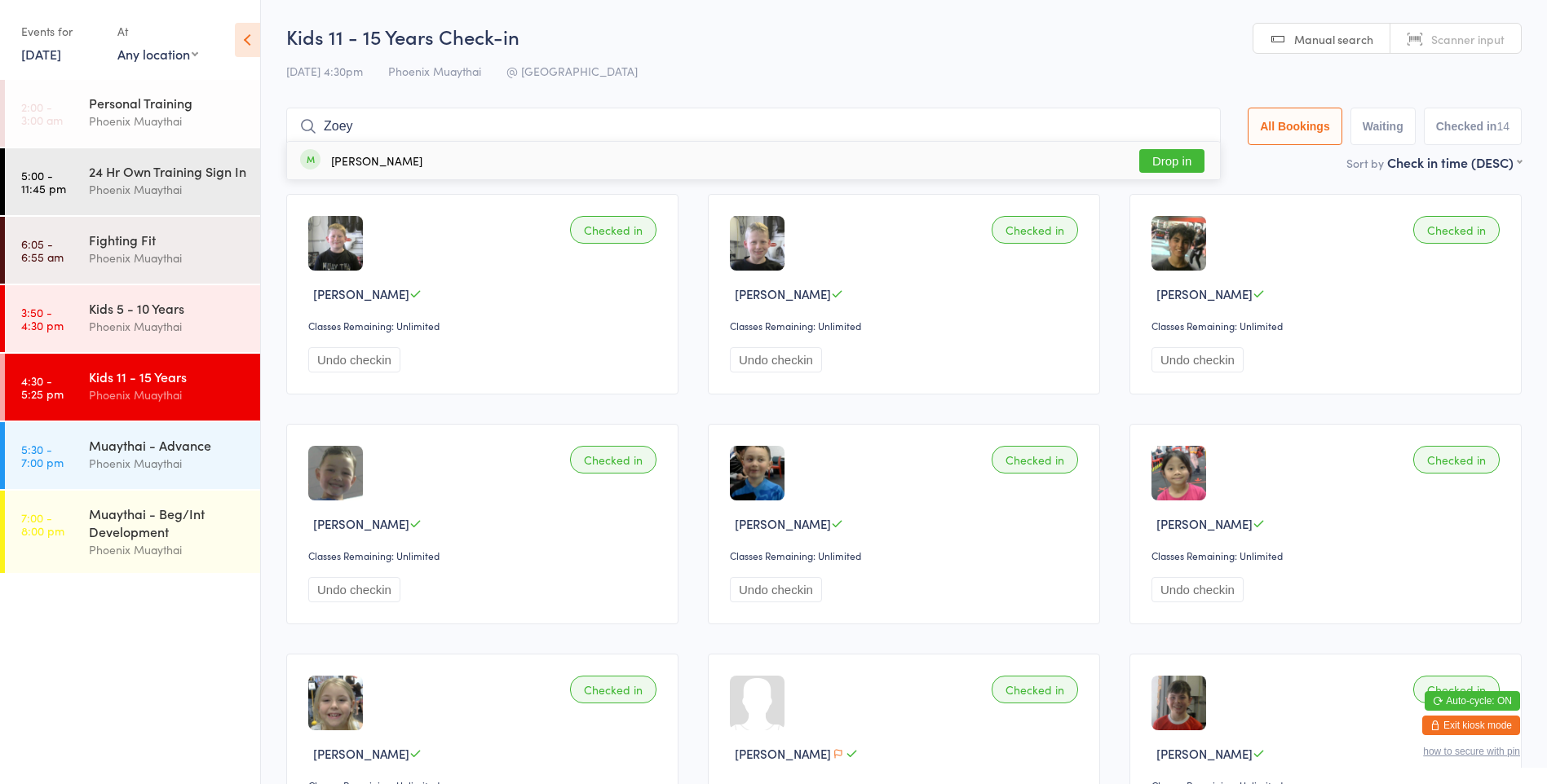
type input "Zoey"
click at [1186, 168] on button "Drop in" at bounding box center [1172, 161] width 65 height 24
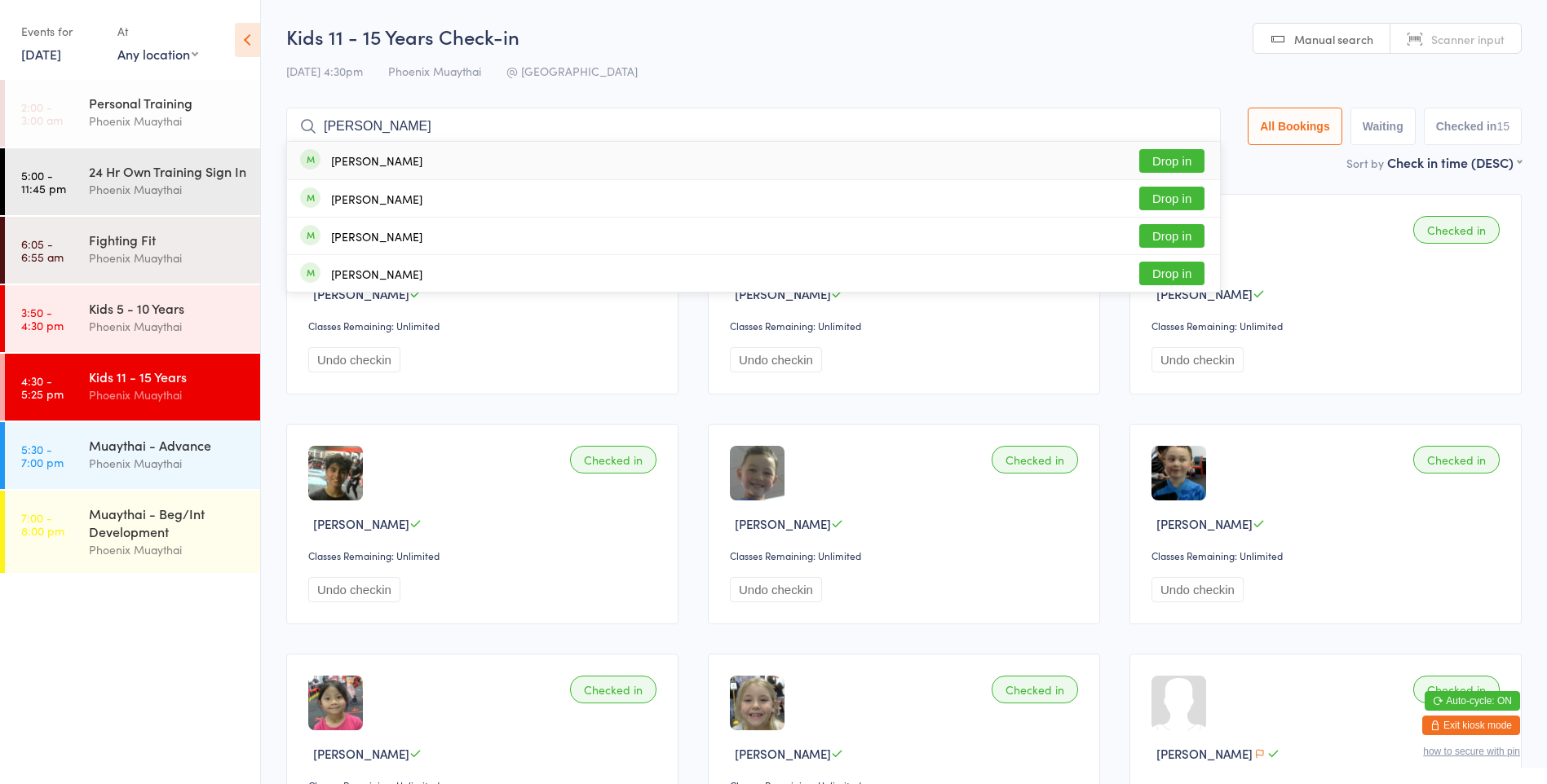
type input "[PERSON_NAME]"
click at [1163, 162] on button "Drop in" at bounding box center [1172, 161] width 65 height 24
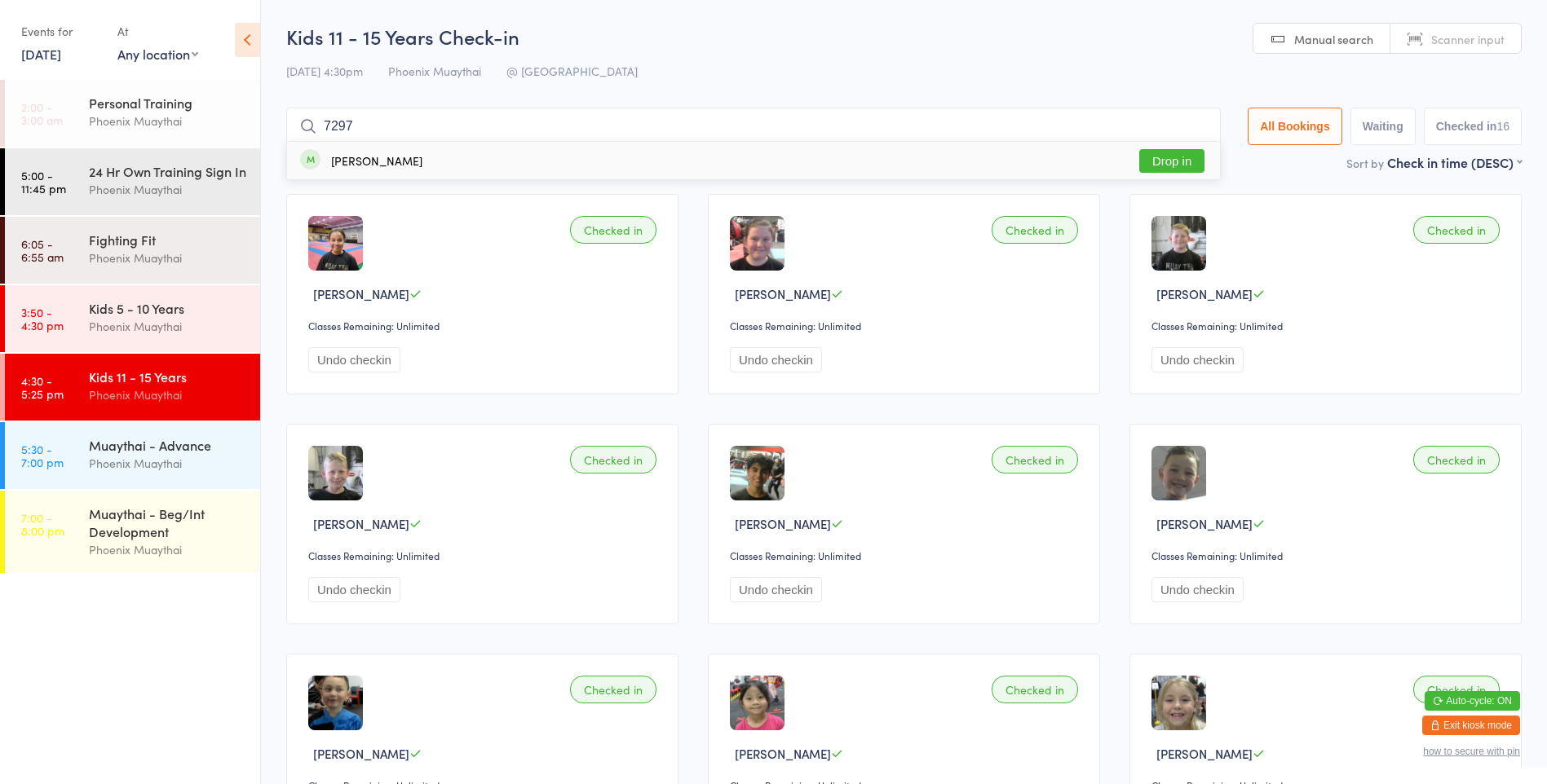
type input "7297"
drag, startPoint x: 1175, startPoint y: 161, endPoint x: 1173, endPoint y: 142, distance: 19.1
click at [1175, 159] on button "Drop in" at bounding box center [1172, 161] width 65 height 24
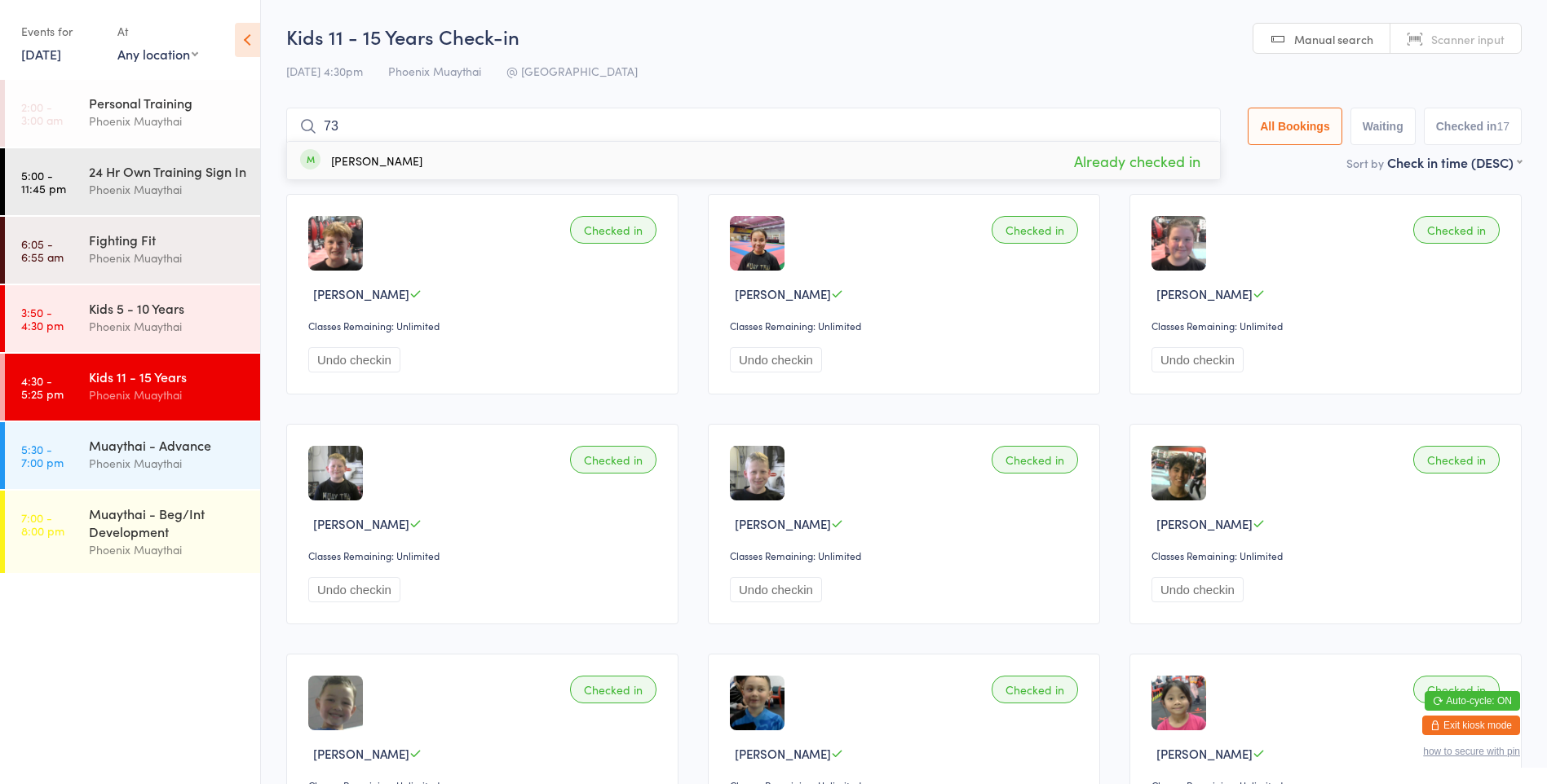
type input "7"
type input "Ayaa"
click at [1179, 159] on button "Drop in" at bounding box center [1172, 161] width 65 height 24
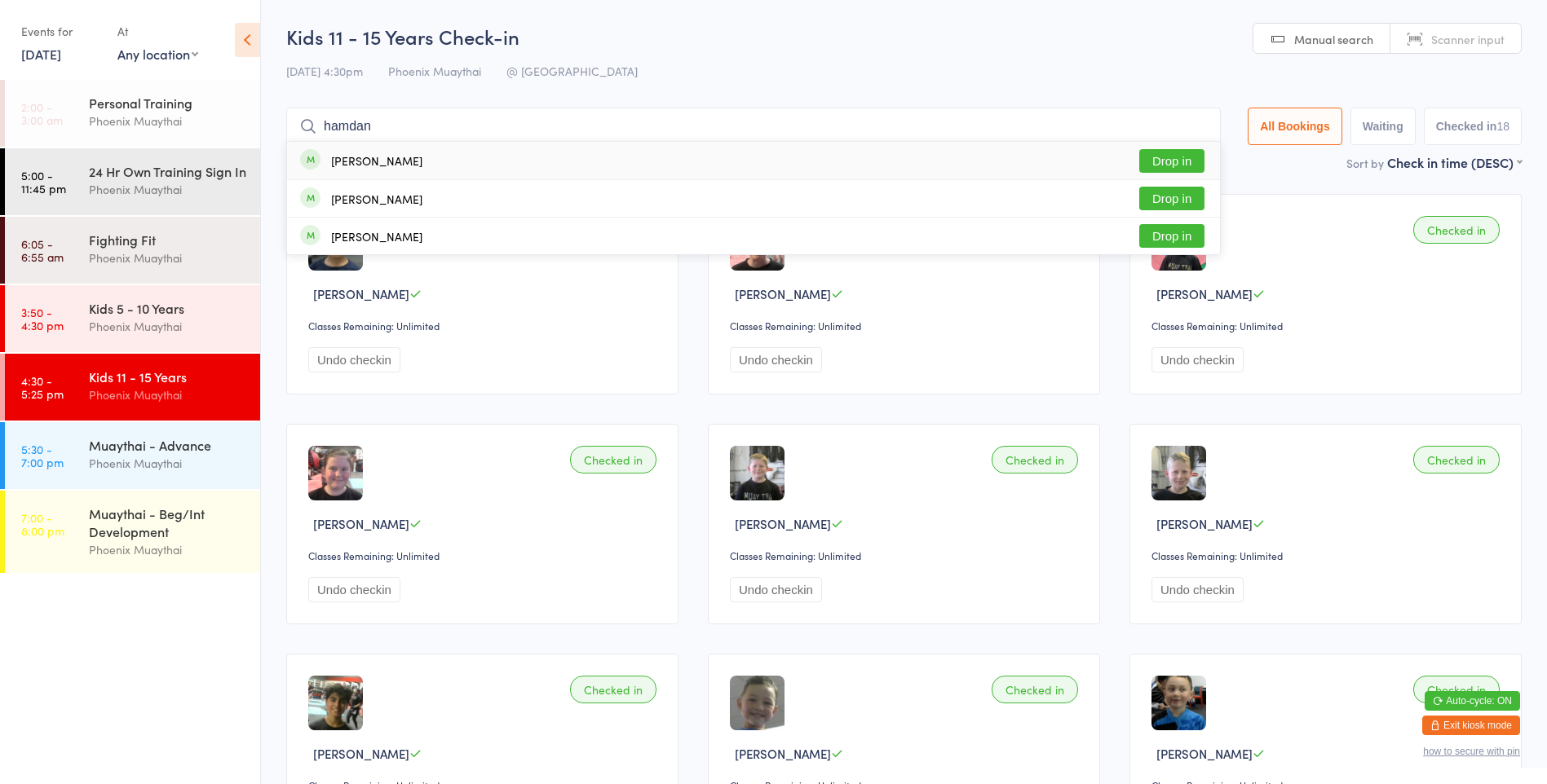
type input "hamdan"
click at [1179, 159] on button "Drop in" at bounding box center [1172, 161] width 65 height 24
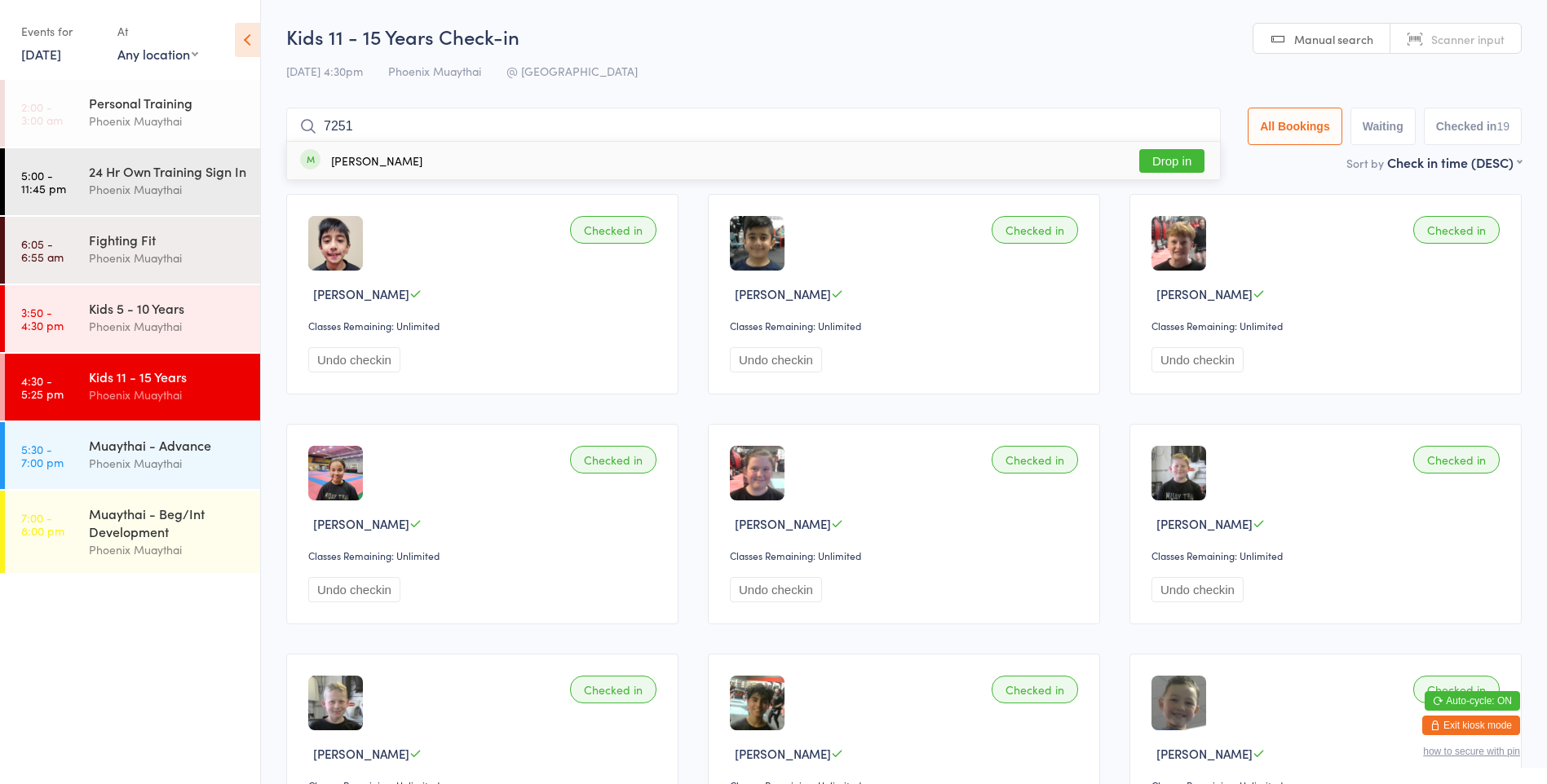
drag, startPoint x: 1179, startPoint y: 159, endPoint x: 1147, endPoint y: 217, distance: 66.2
click at [611, 126] on input "7251" at bounding box center [754, 127] width 934 height 37
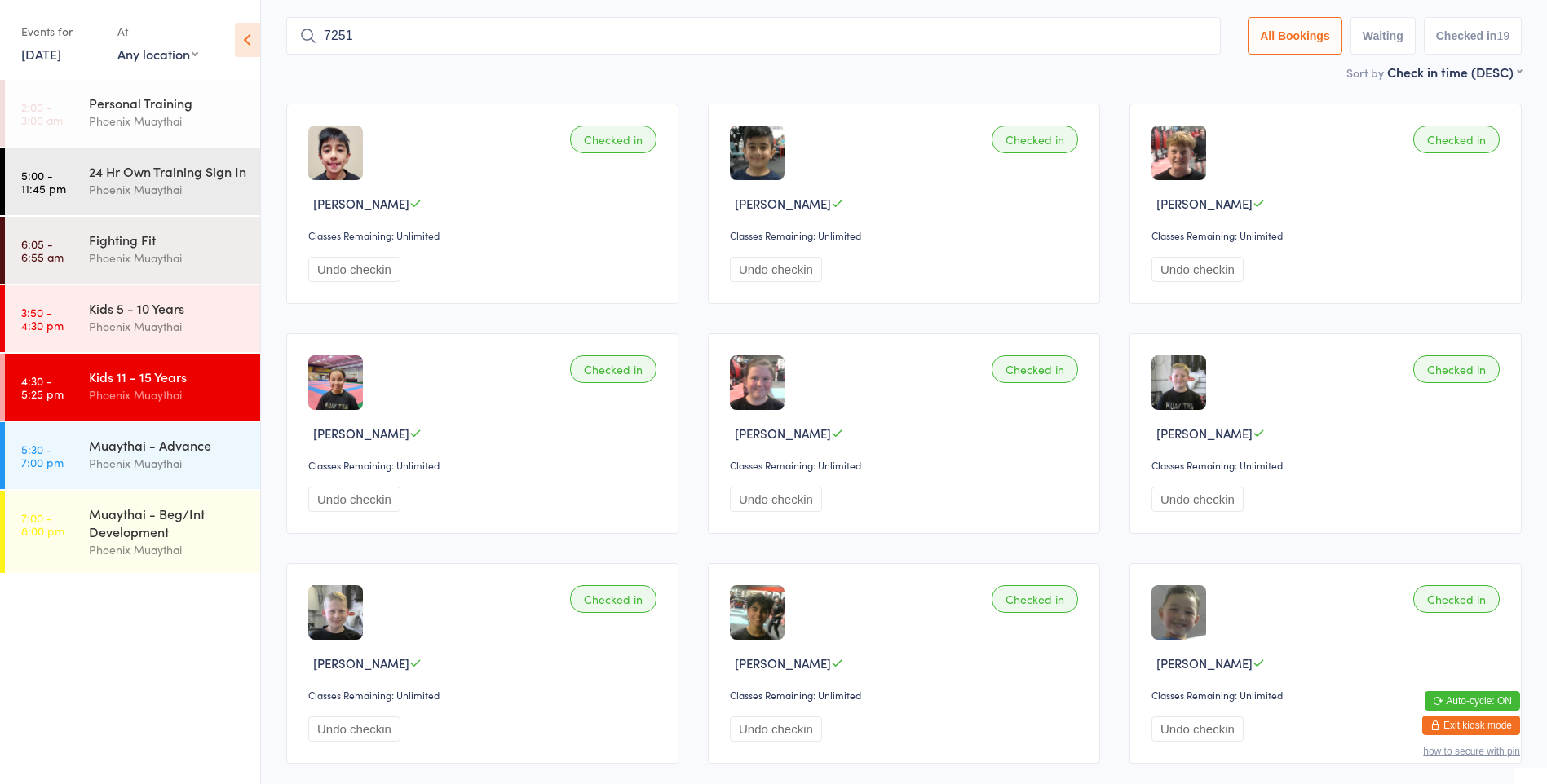
scroll to position [108, 0]
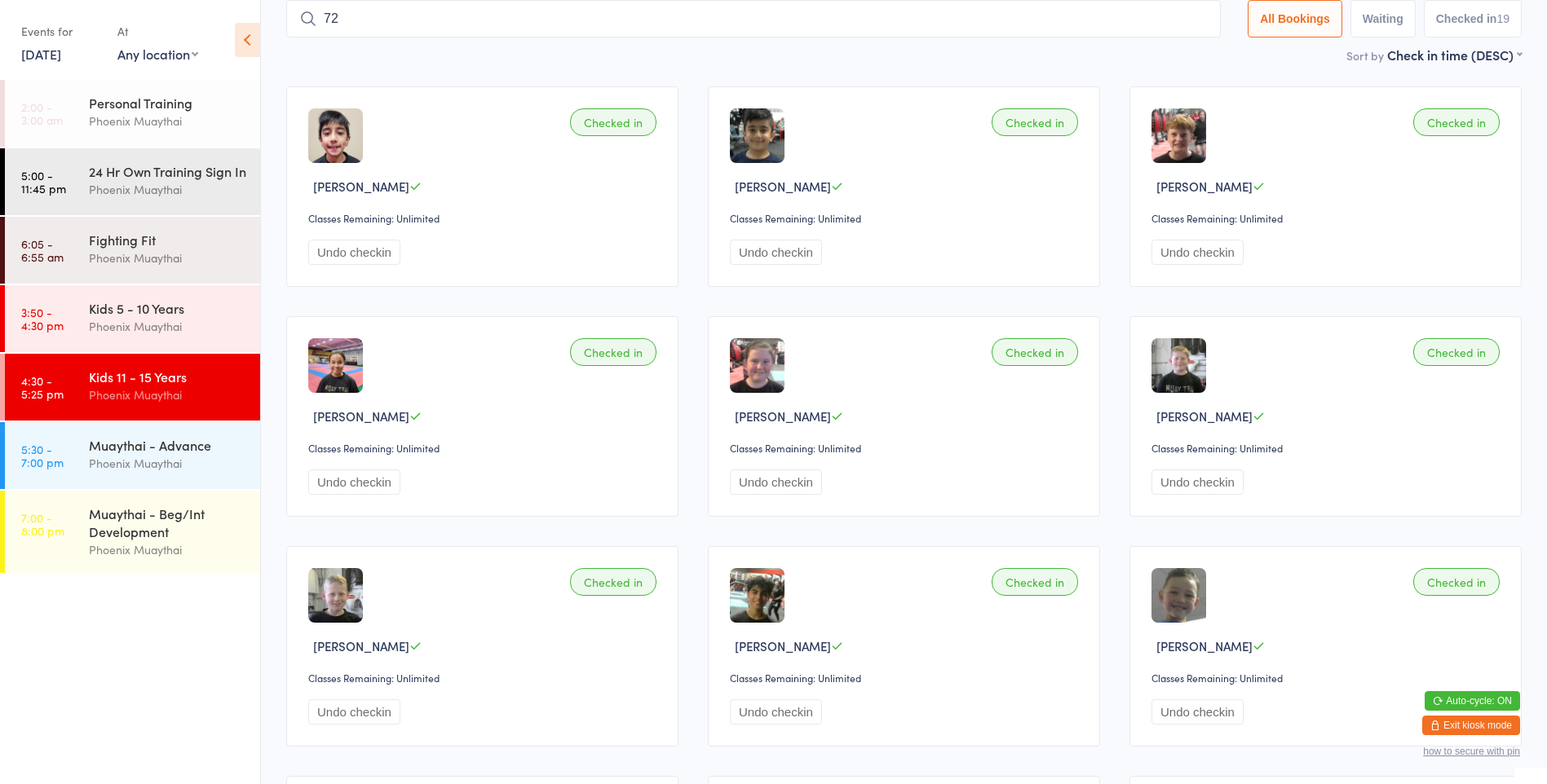
type input "7"
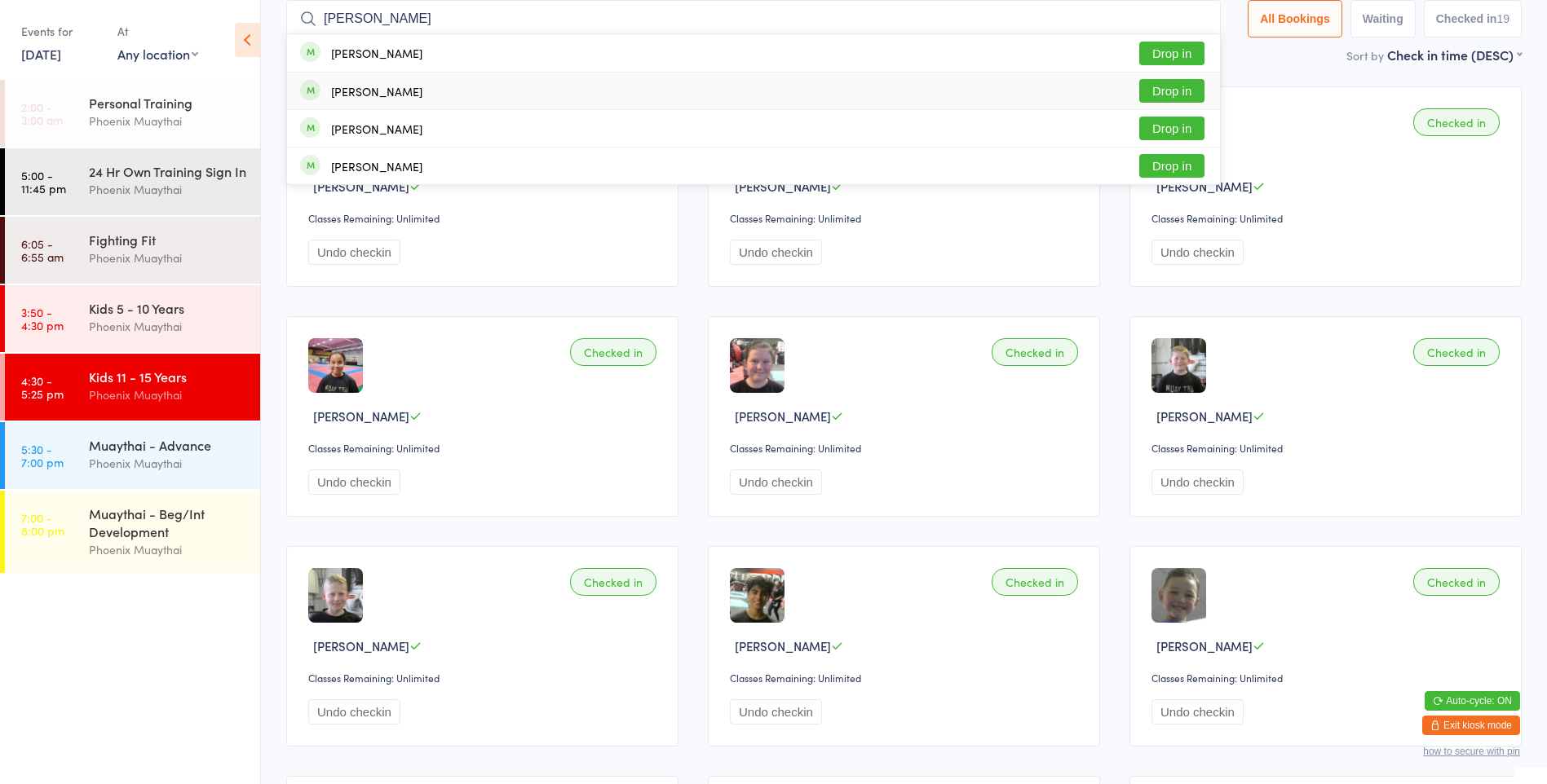
type input "[PERSON_NAME]"
click at [391, 82] on div "[PERSON_NAME]" at bounding box center [361, 91] width 123 height 18
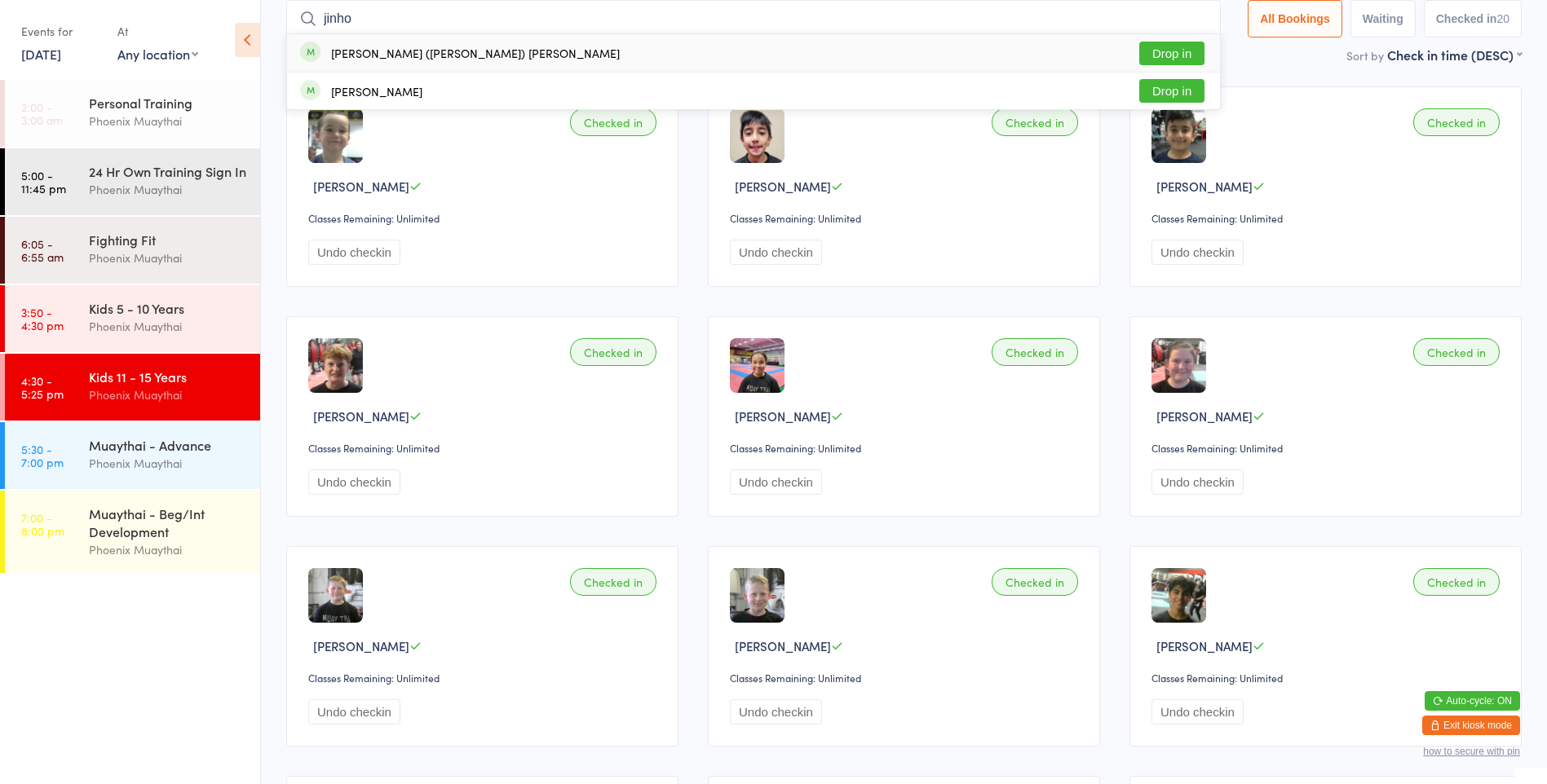
type input "jinho"
click at [1171, 45] on button "Drop in" at bounding box center [1172, 53] width 65 height 24
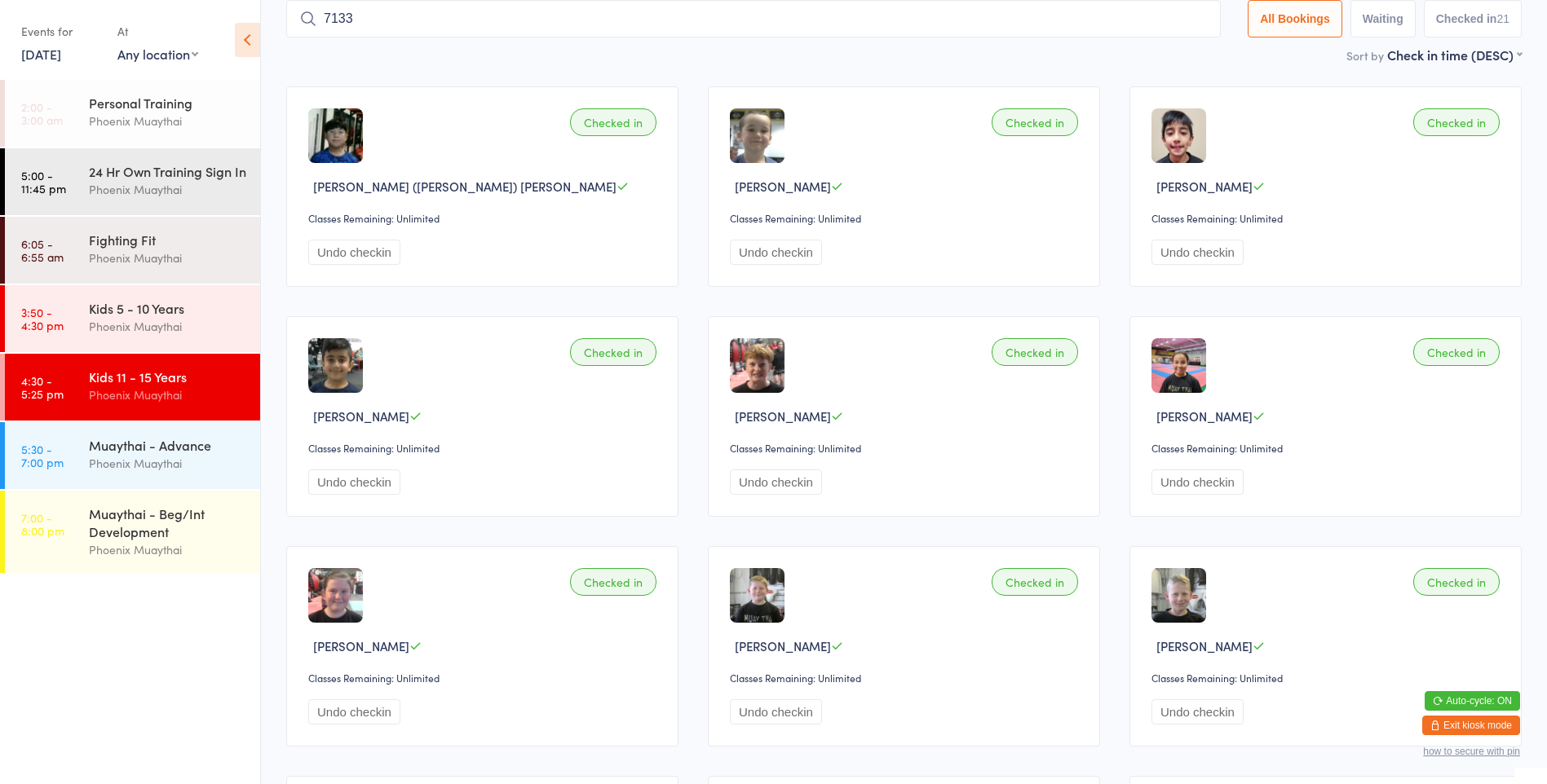
type input "7133"
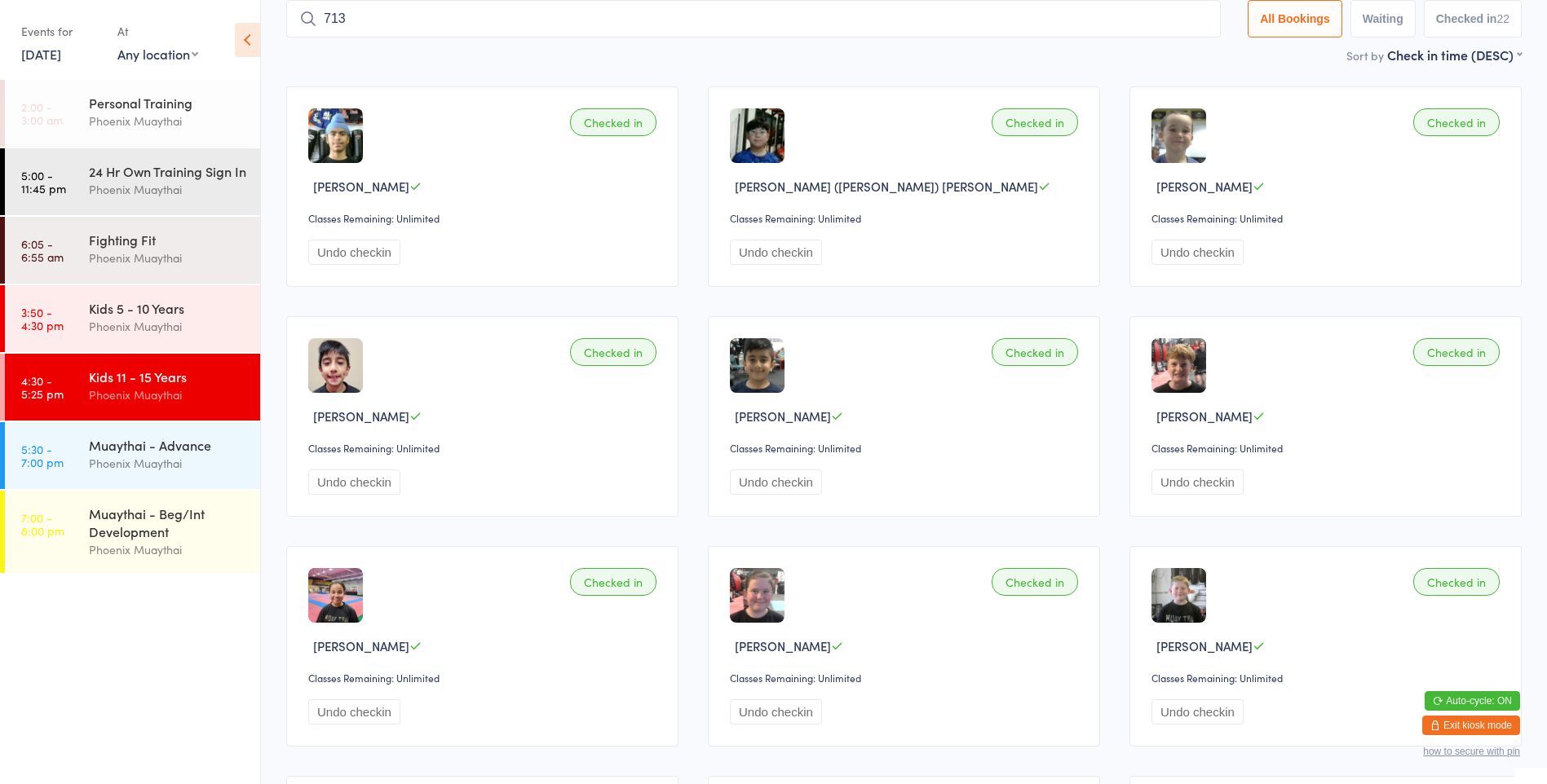
type input "7132"
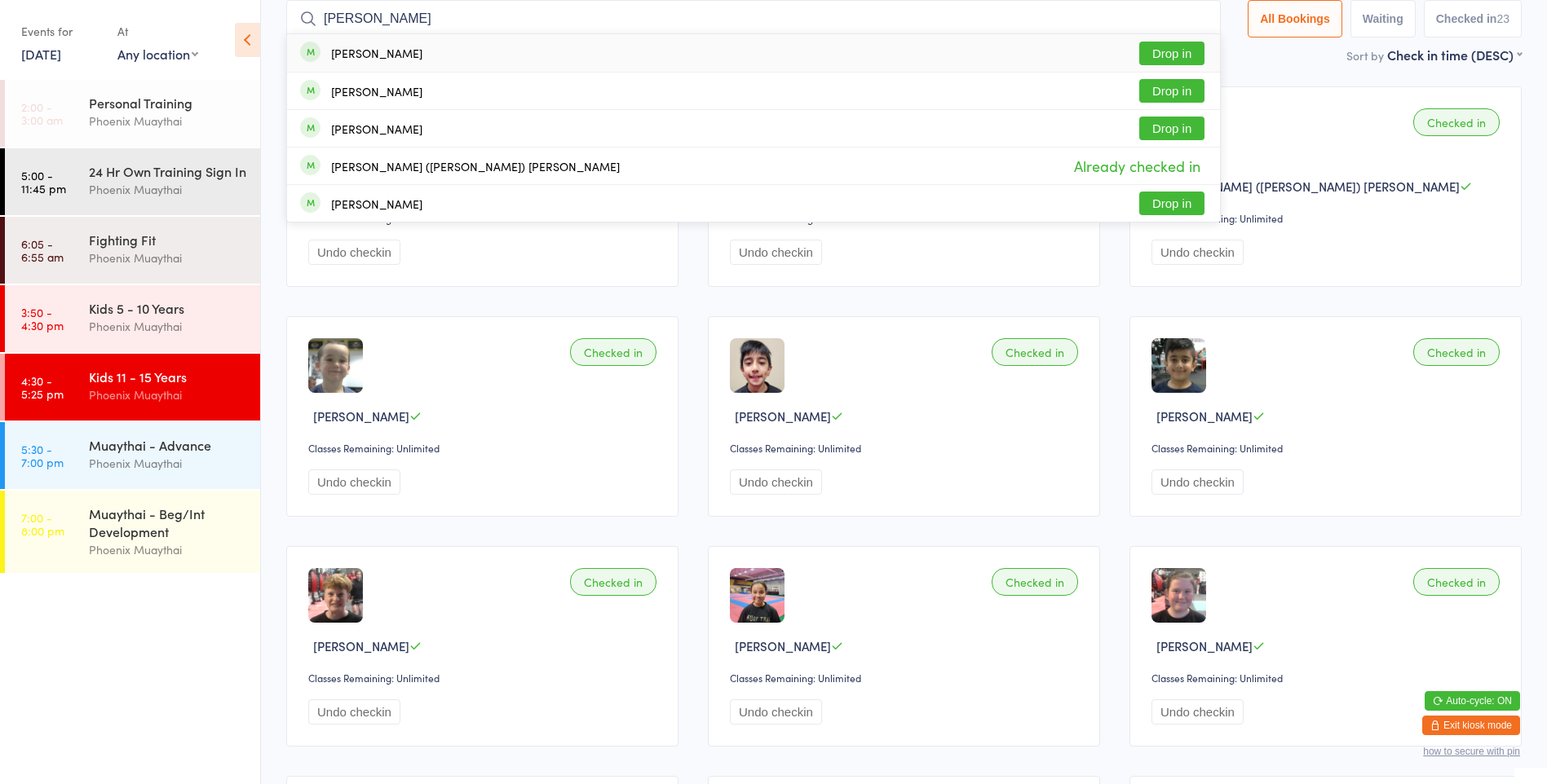
type input "[PERSON_NAME]"
click at [1136, 65] on div "[PERSON_NAME] Drop in" at bounding box center [754, 53] width 934 height 37
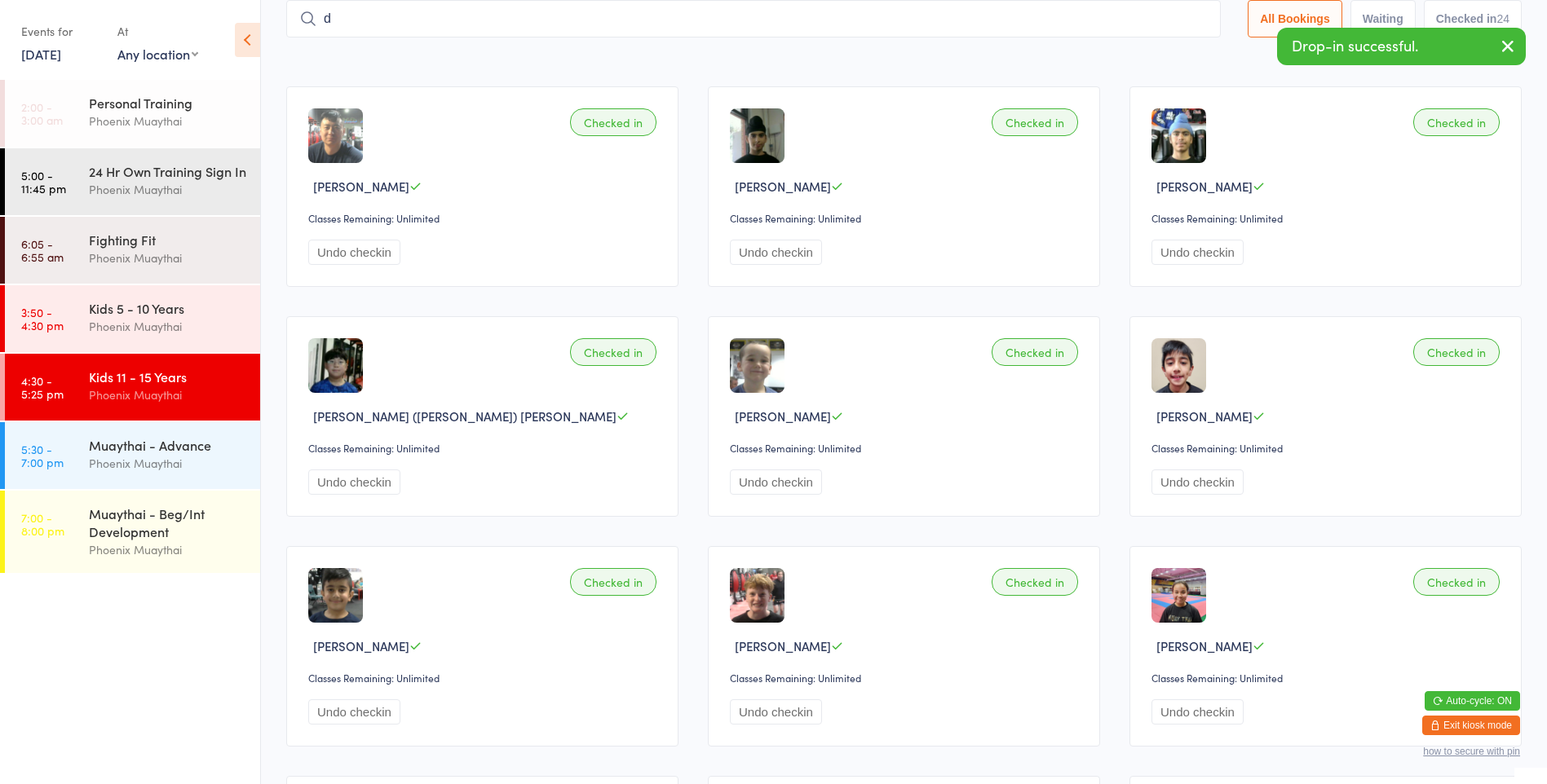
type input "da"
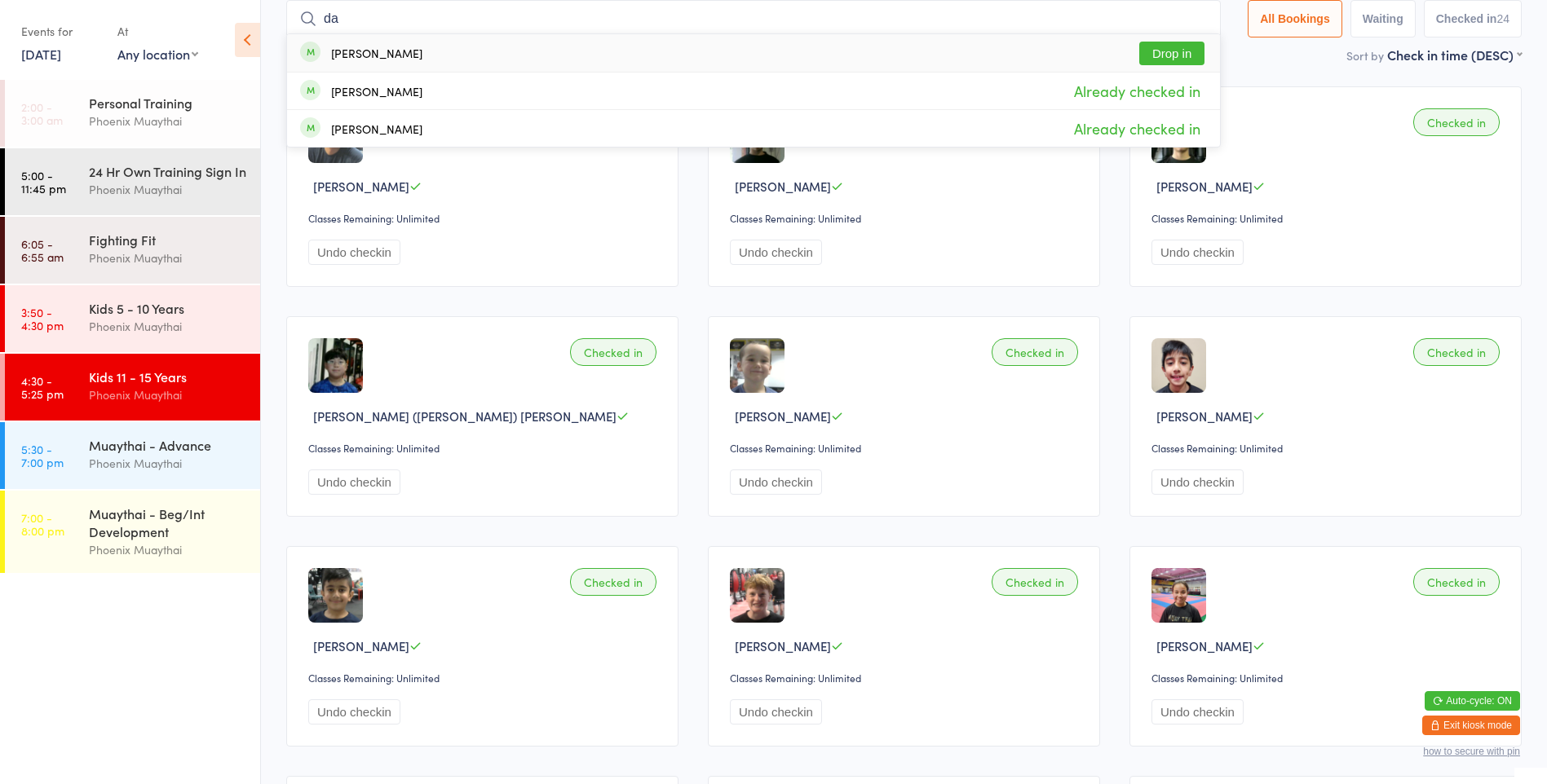
click at [1195, 21] on input "da" at bounding box center [754, 19] width 934 height 37
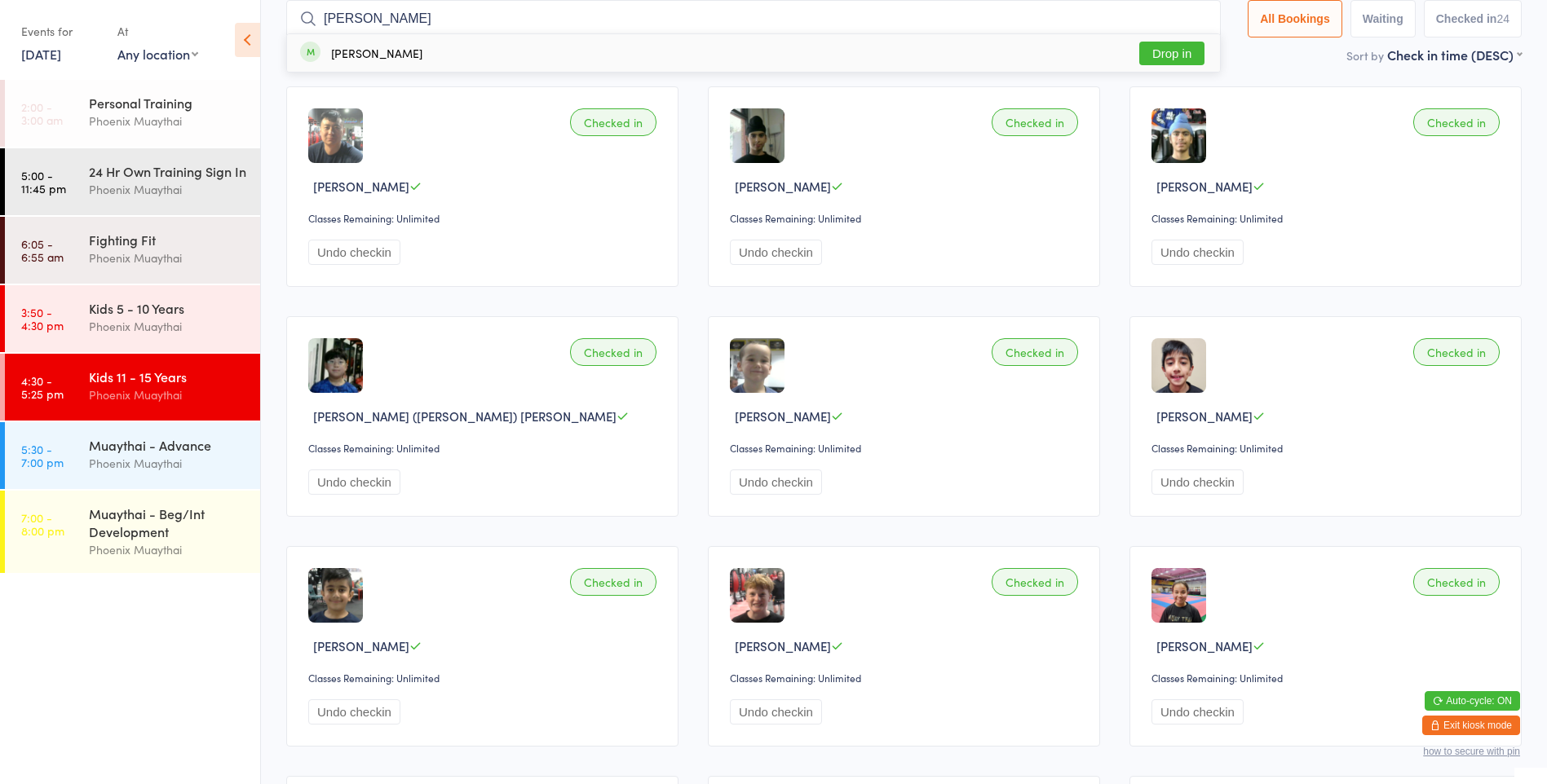
type input "[PERSON_NAME]"
click at [1158, 53] on button "Drop in" at bounding box center [1172, 53] width 65 height 24
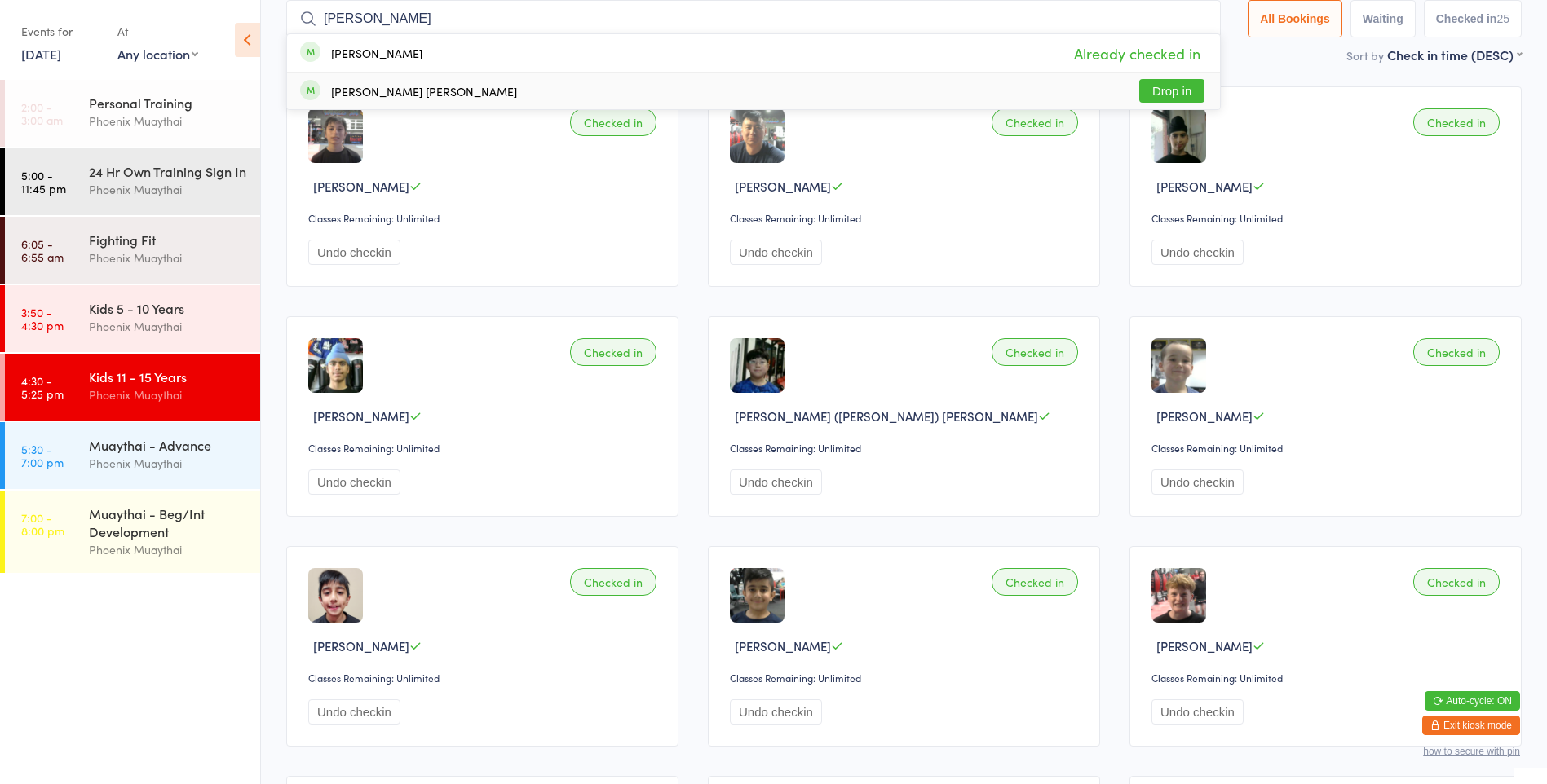
type input "[PERSON_NAME]"
click at [1167, 81] on button "Drop in" at bounding box center [1172, 91] width 65 height 24
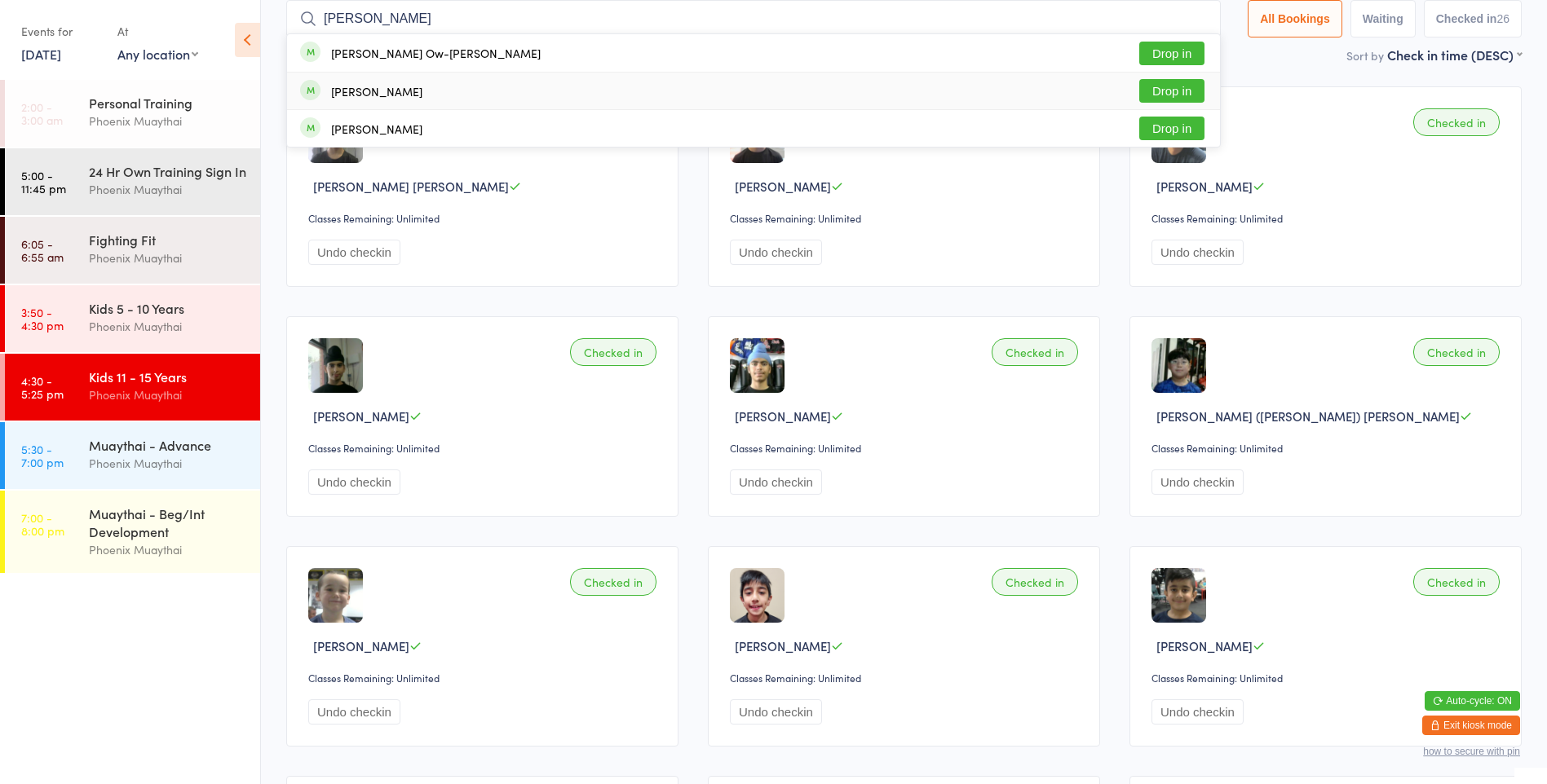
type input "[PERSON_NAME]"
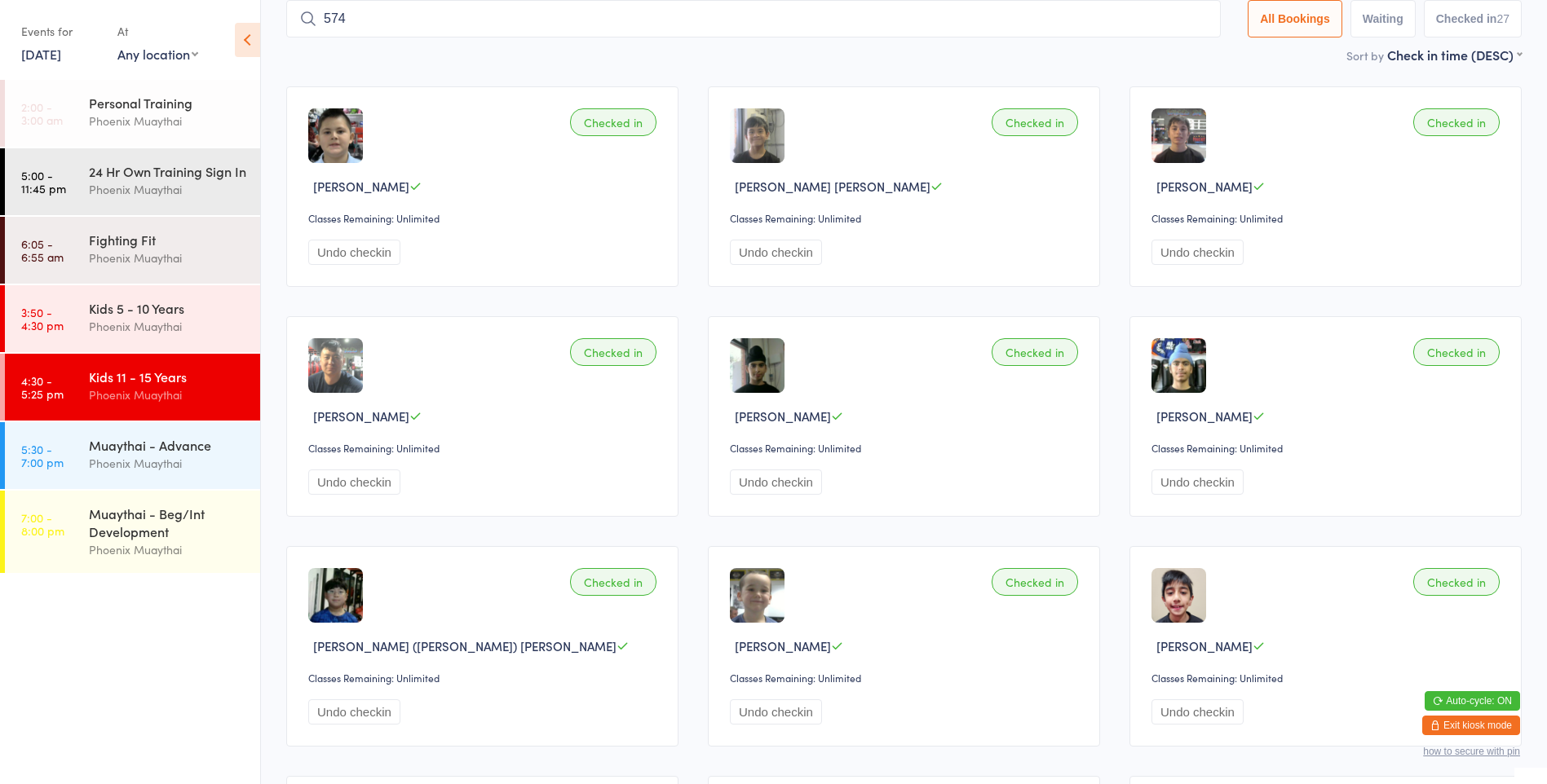
type input "5740"
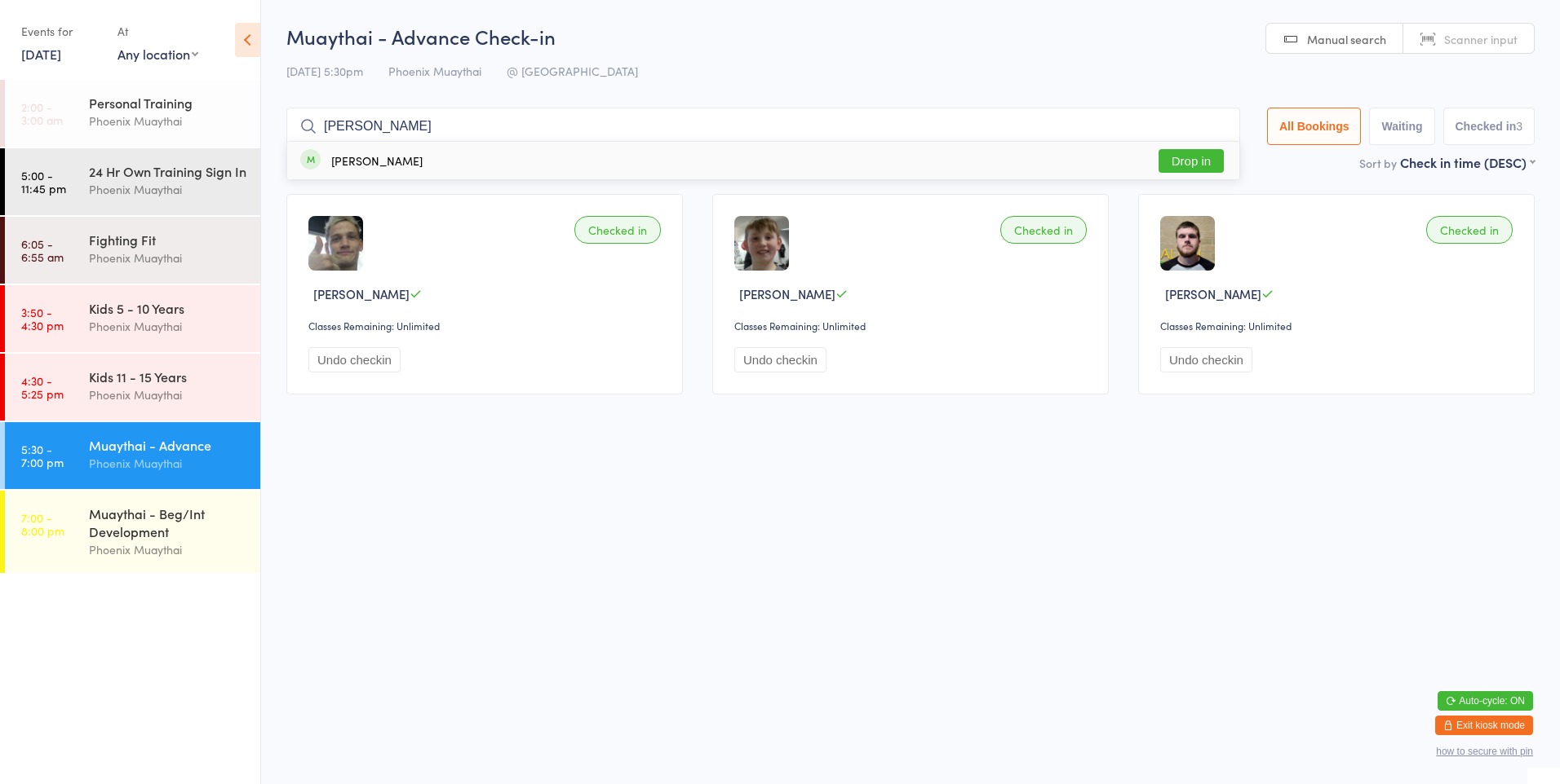
type input "[PERSON_NAME]"
click at [1196, 161] on button "Drop in" at bounding box center [1191, 161] width 65 height 24
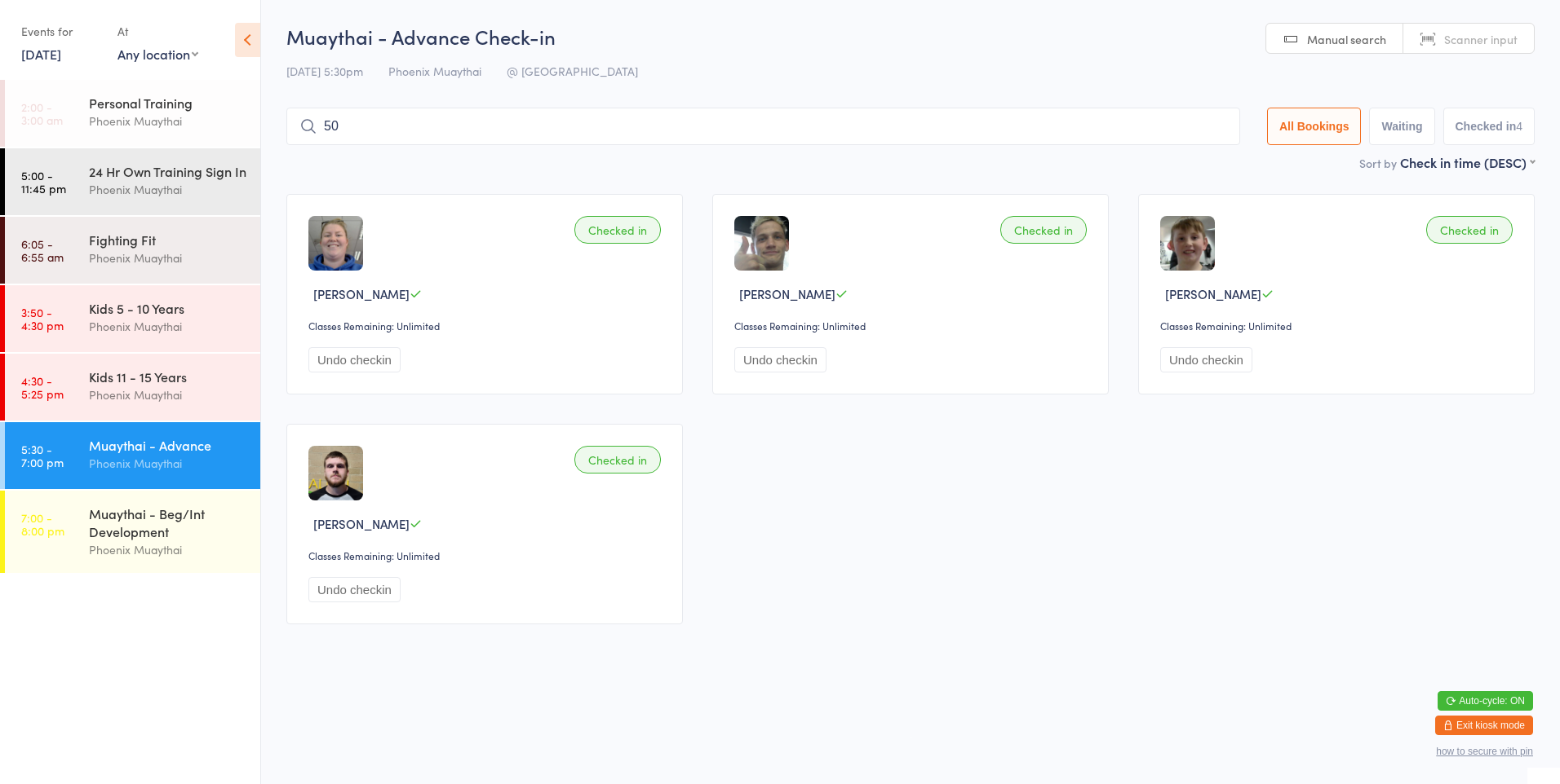
type input "500"
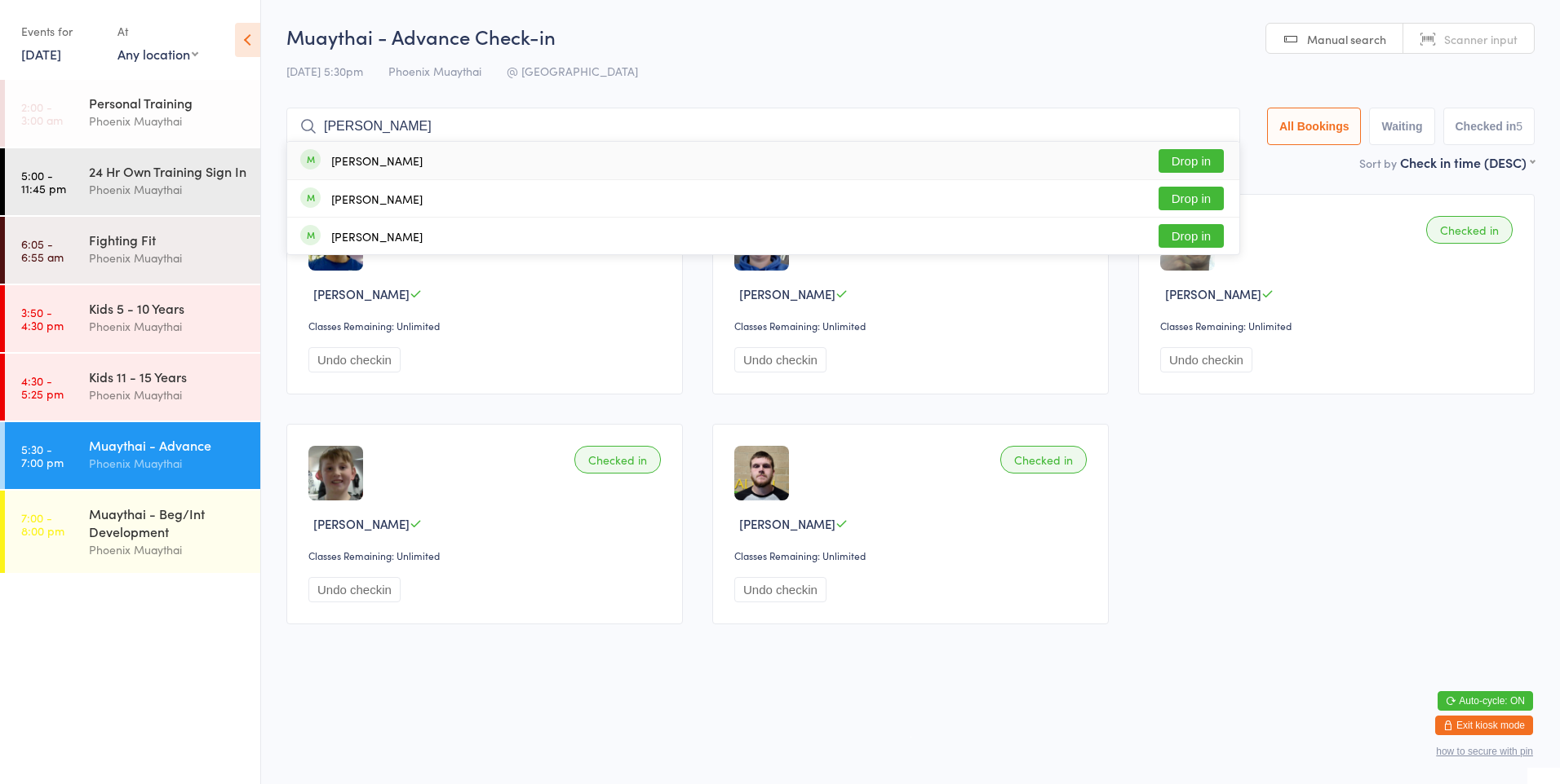
type input "[PERSON_NAME]"
click at [715, 162] on div "[PERSON_NAME] Drop in" at bounding box center [764, 161] width 952 height 37
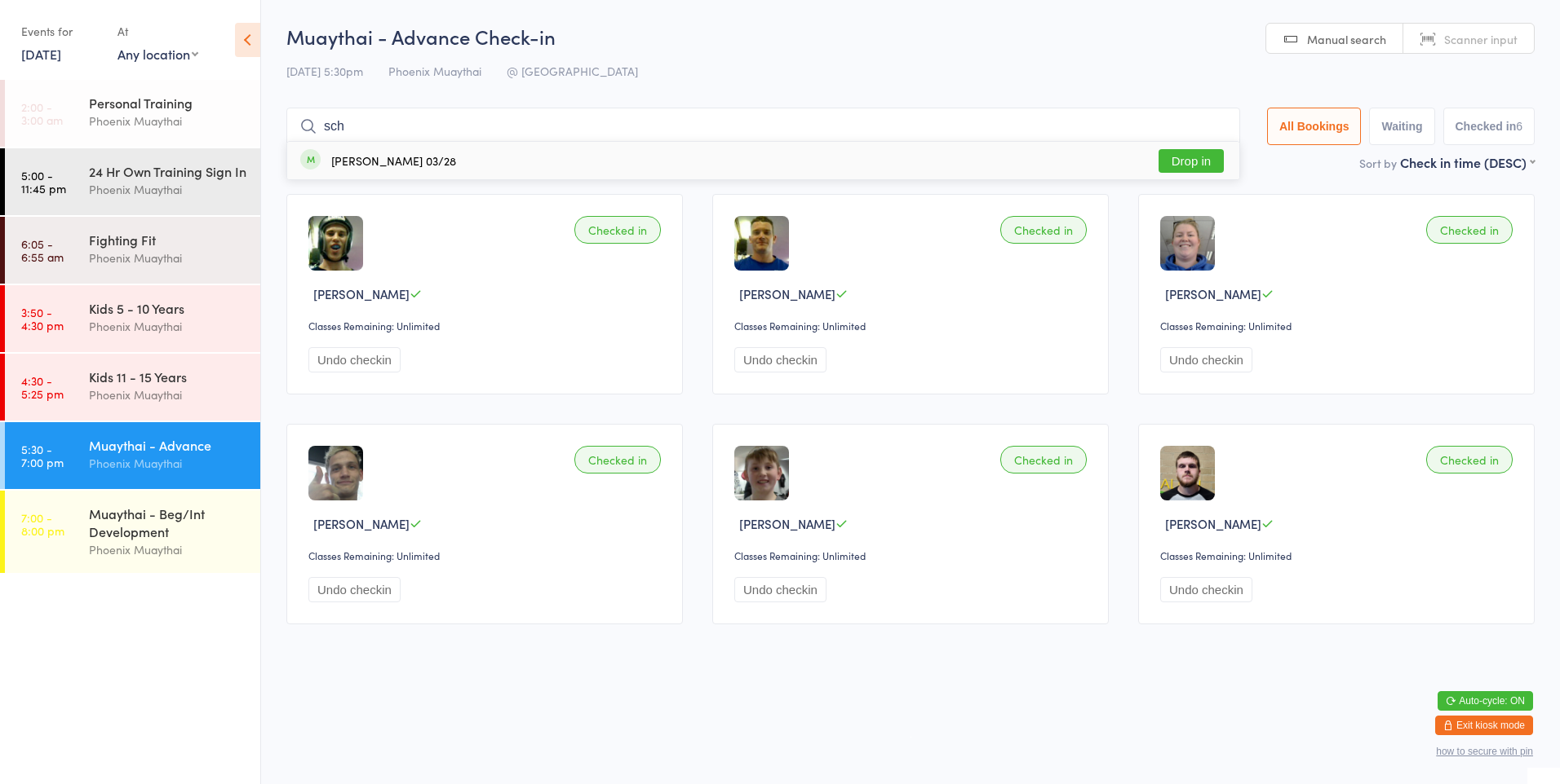
type input "sch"
click at [465, 153] on div "[PERSON_NAME] 03/28 Drop in" at bounding box center [764, 161] width 952 height 37
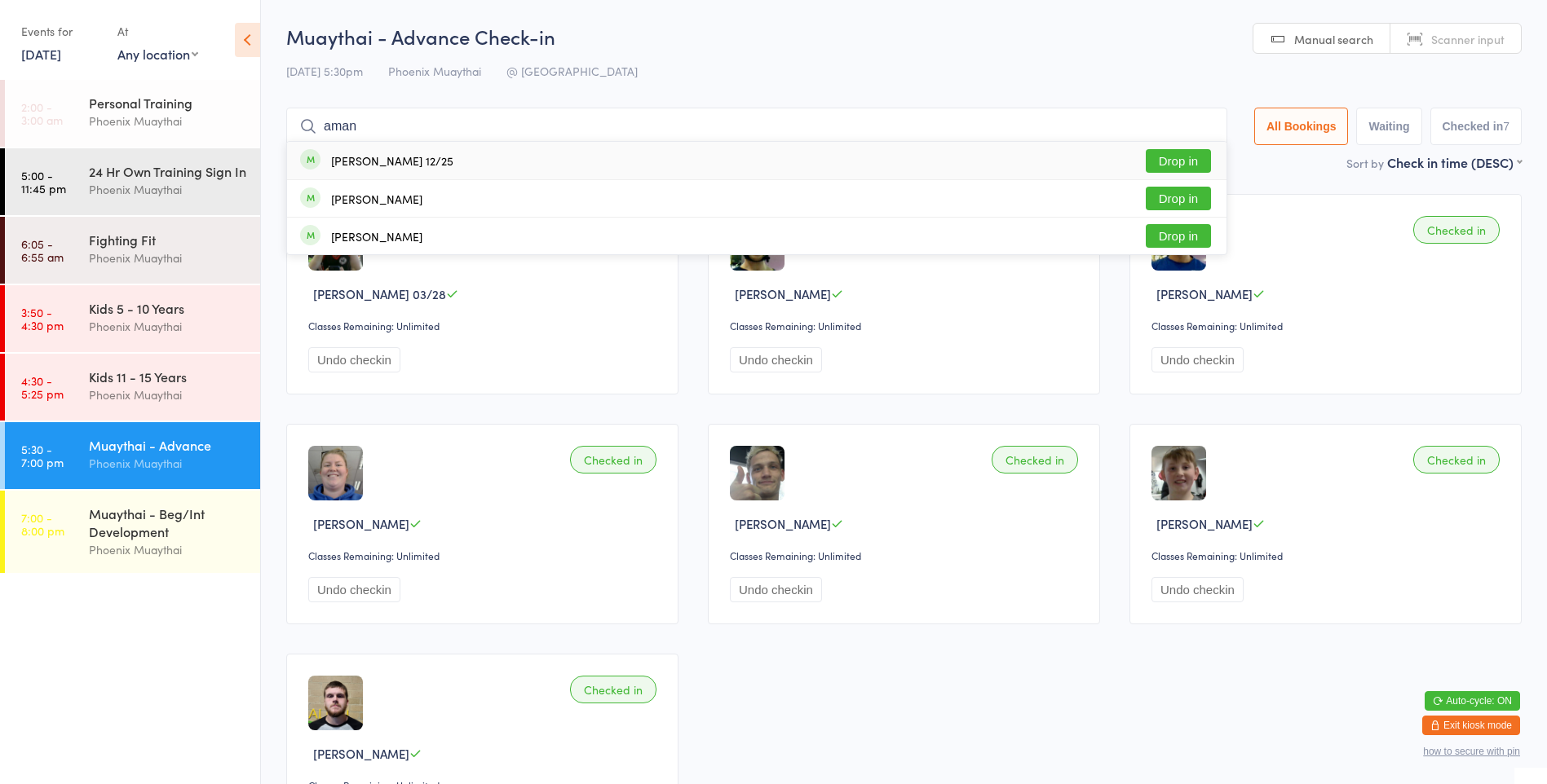
type input "aman"
click at [437, 154] on div "[PERSON_NAME] 12/25" at bounding box center [392, 160] width 123 height 13
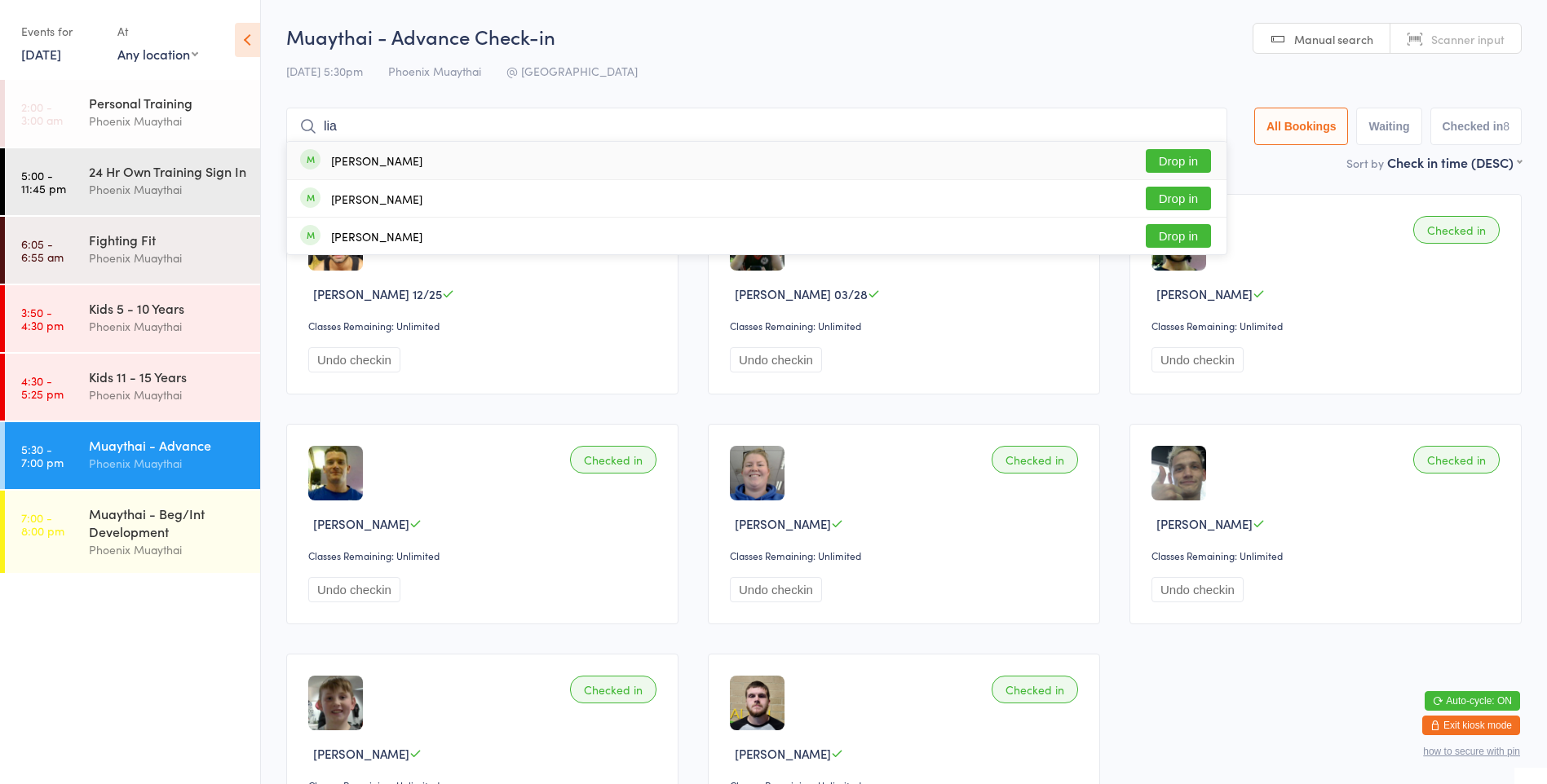
type input "lia"
click at [437, 152] on div "[PERSON_NAME] Drop in" at bounding box center [757, 161] width 939 height 37
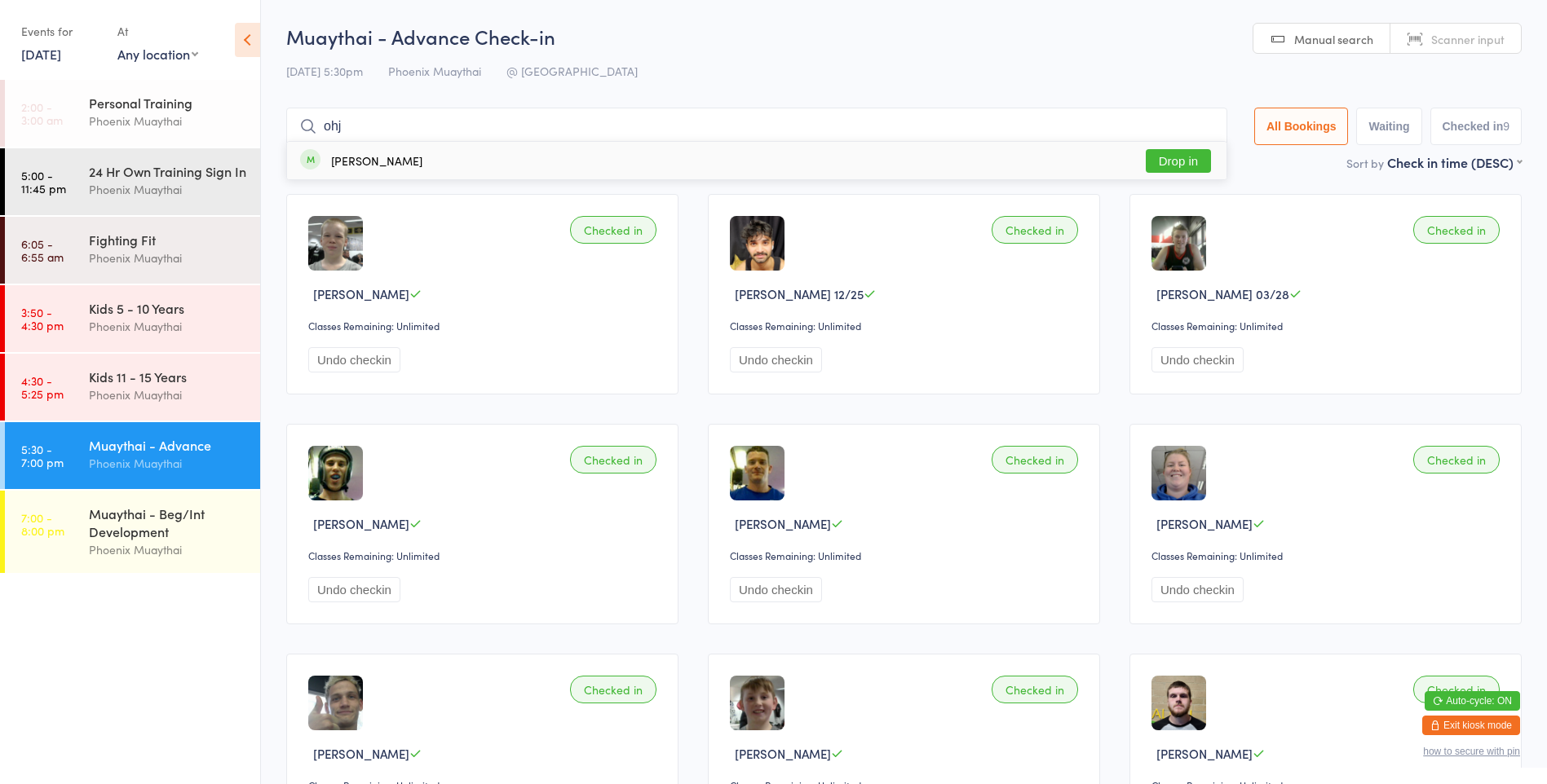
type input "ohj"
click at [396, 167] on div "[PERSON_NAME] Drop in" at bounding box center [757, 161] width 939 height 37
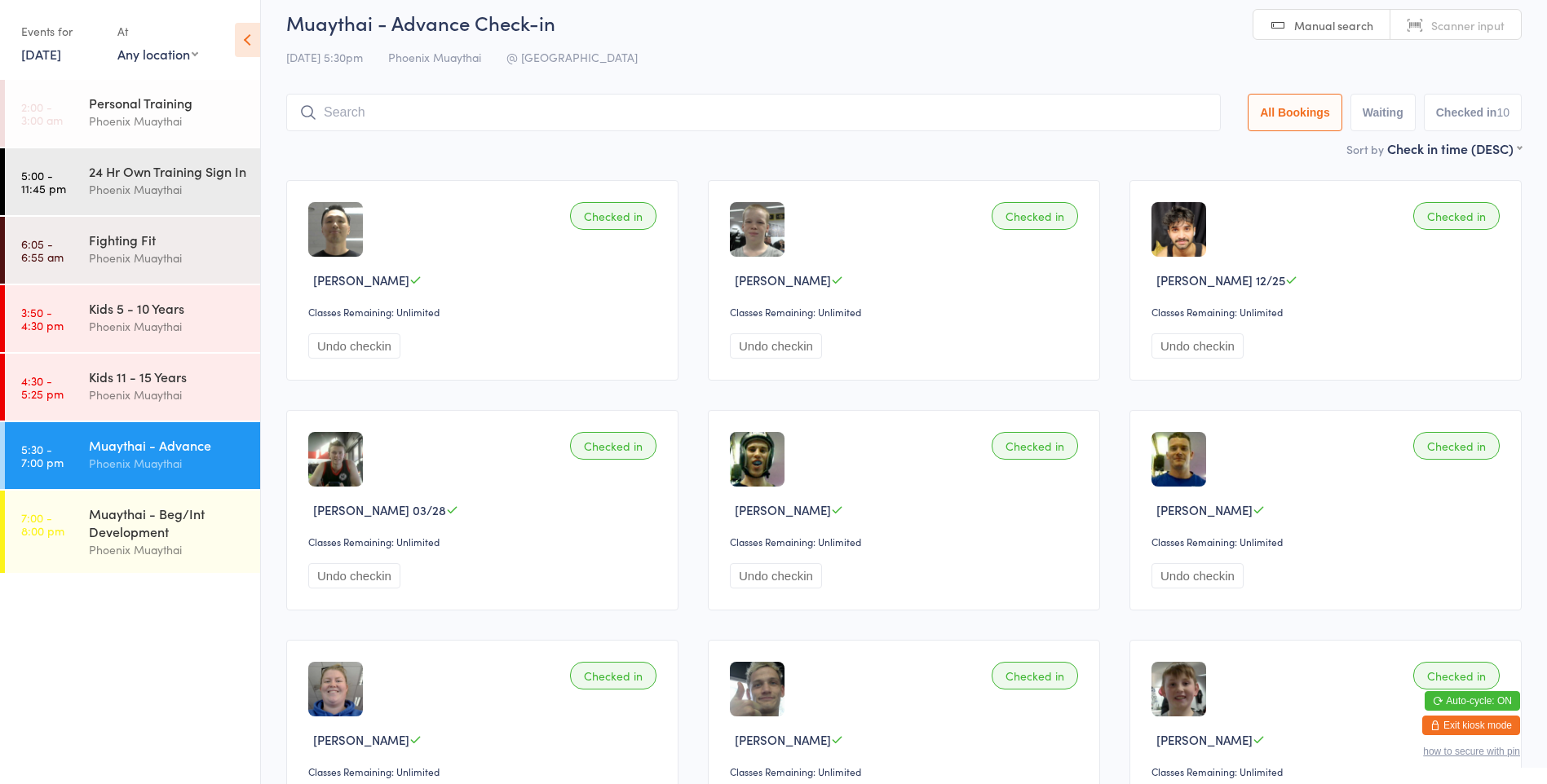
scroll to position [6, 0]
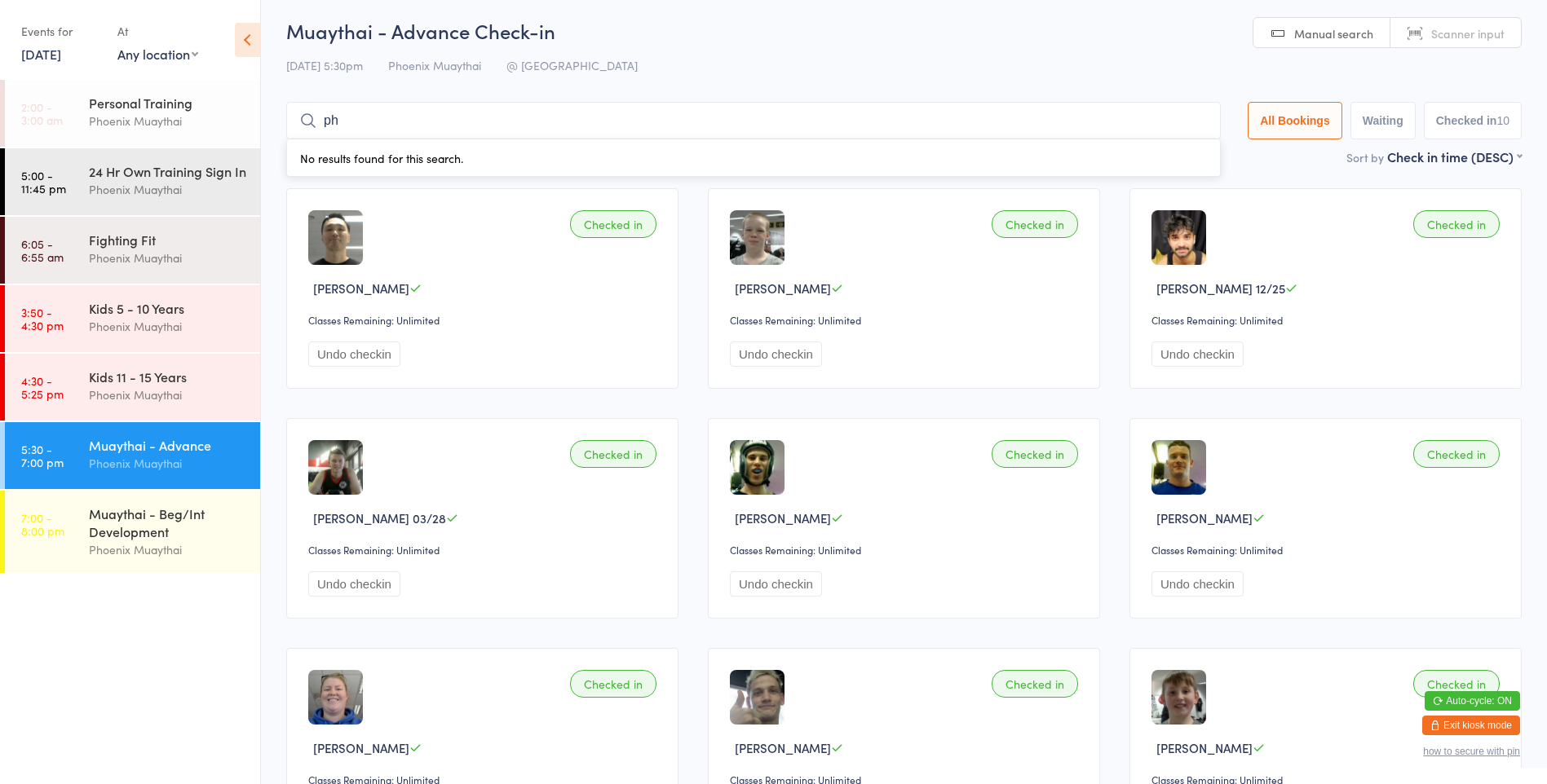
type input "pho"
